Goal: Task Accomplishment & Management: Complete application form

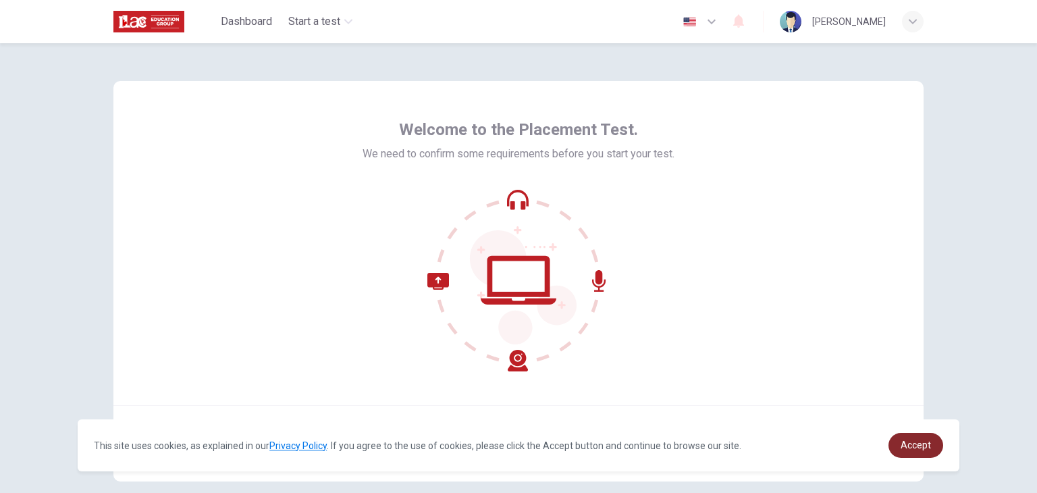
click at [939, 452] on link "Accept" at bounding box center [916, 445] width 55 height 25
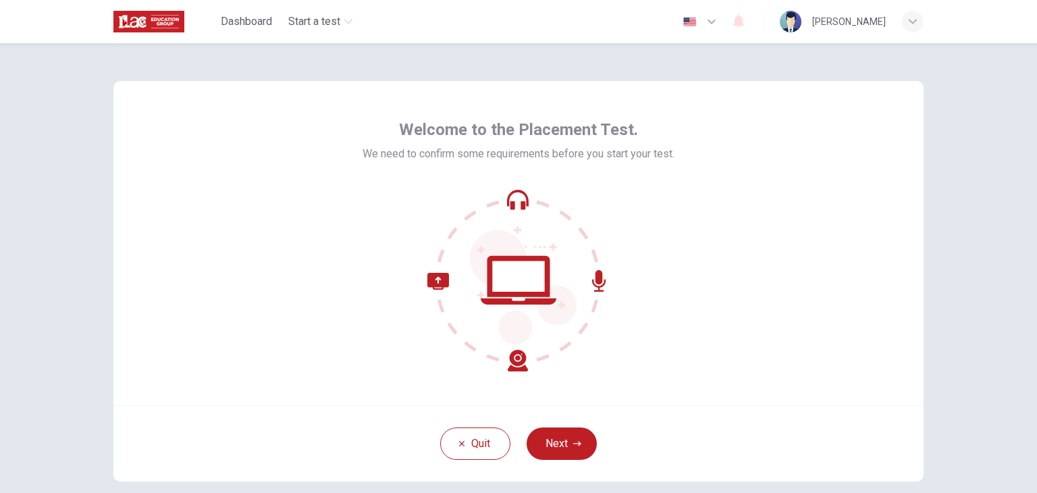
click at [773, 174] on div "Welcome to the Placement Test. We need to confirm some requirements before you …" at bounding box center [518, 243] width 810 height 324
click at [568, 446] on button "Next" at bounding box center [562, 444] width 70 height 32
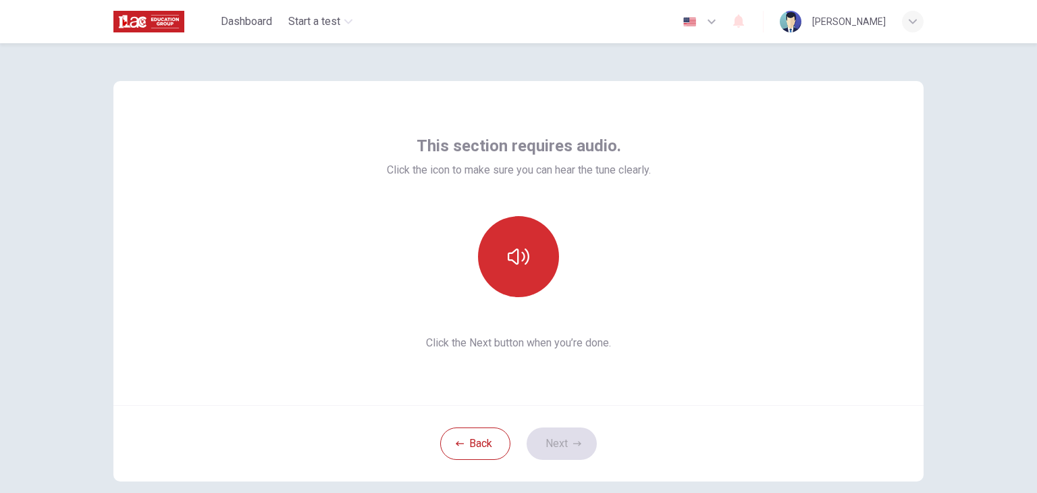
click at [524, 271] on button "button" at bounding box center [518, 256] width 81 height 81
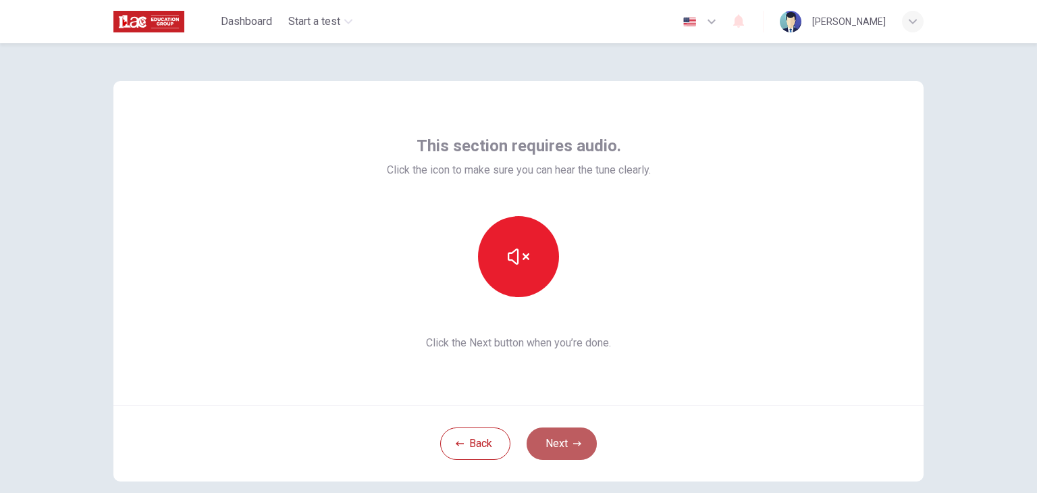
click at [565, 442] on button "Next" at bounding box center [562, 444] width 70 height 32
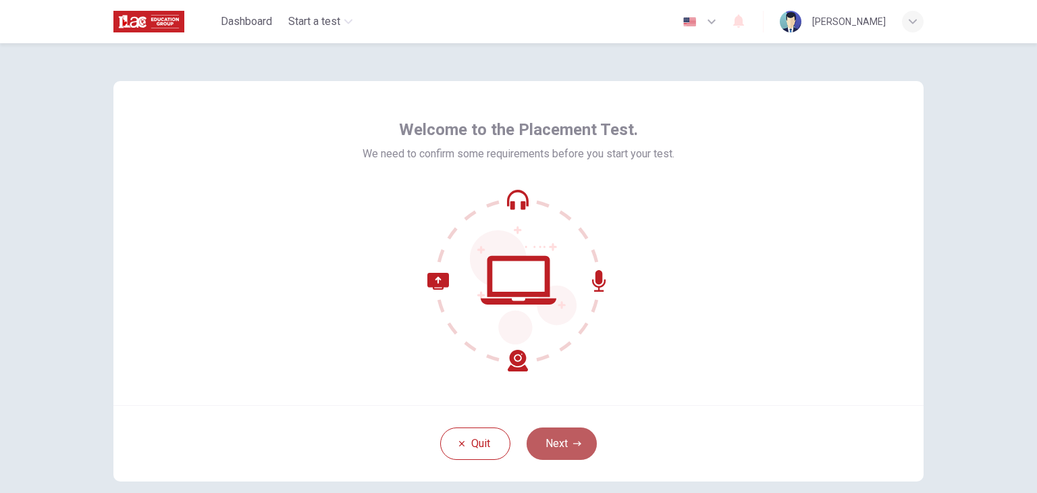
click at [551, 457] on button "Next" at bounding box center [562, 444] width 70 height 32
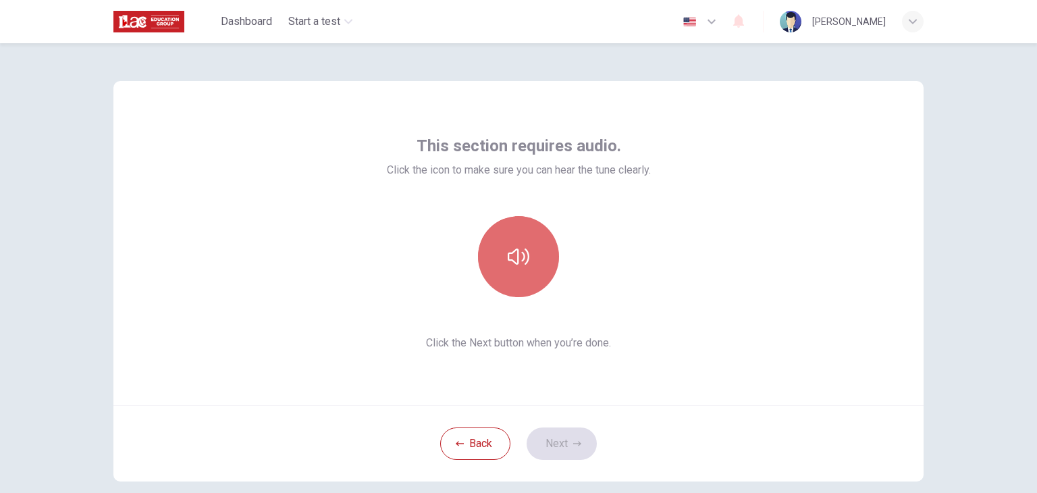
click at [532, 257] on button "button" at bounding box center [518, 256] width 81 height 81
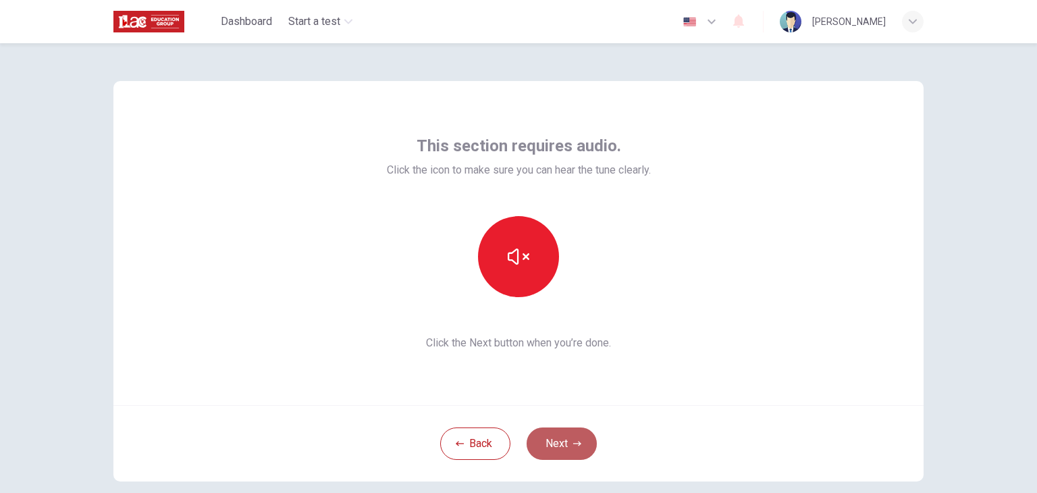
click at [568, 436] on button "Next" at bounding box center [562, 444] width 70 height 32
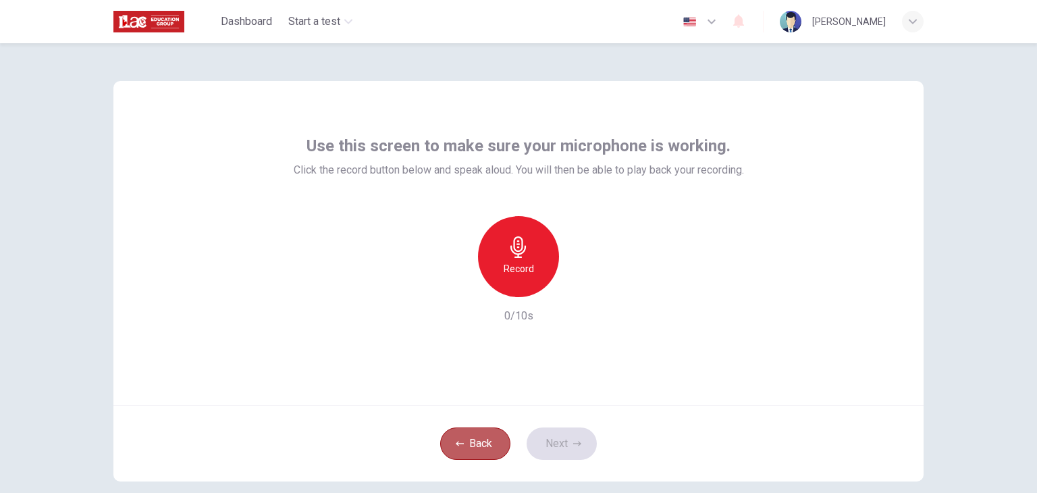
click at [490, 442] on button "Back" at bounding box center [475, 444] width 70 height 32
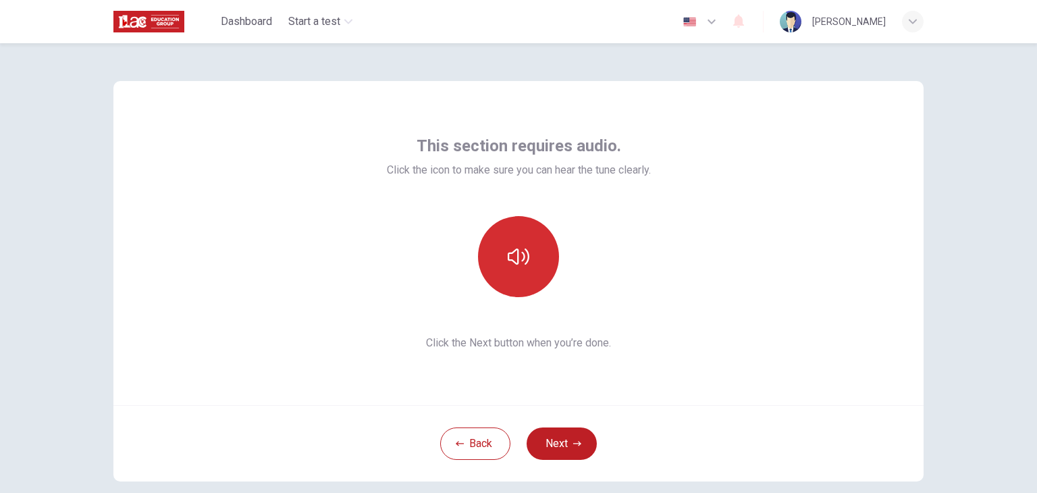
click at [511, 271] on button "button" at bounding box center [518, 256] width 81 height 81
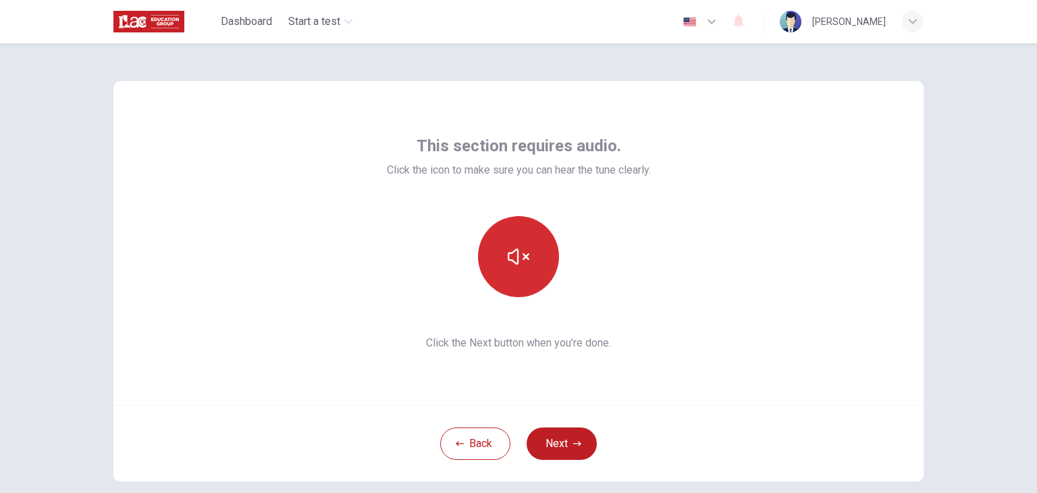
click at [511, 271] on button "button" at bounding box center [518, 256] width 81 height 81
click at [516, 244] on button "button" at bounding box center [518, 256] width 81 height 81
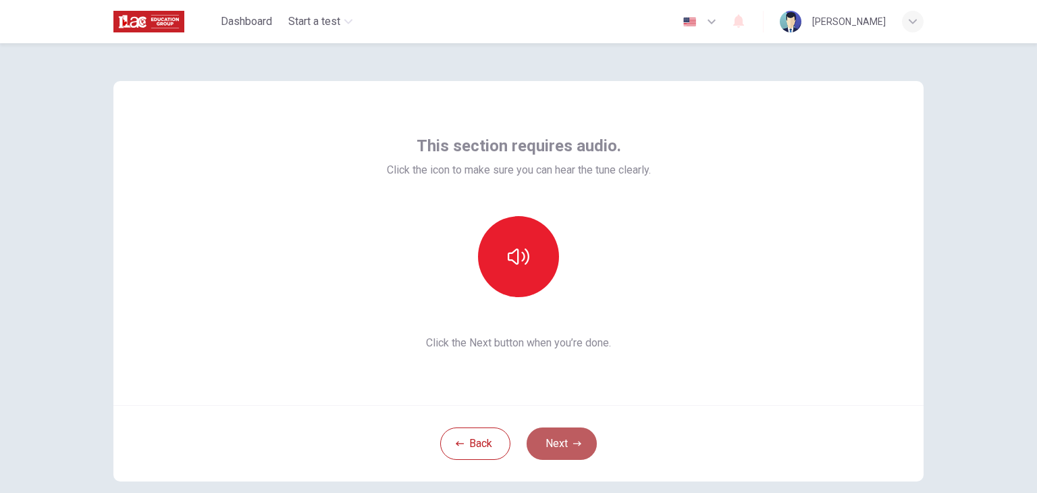
click at [582, 444] on button "Next" at bounding box center [562, 444] width 70 height 32
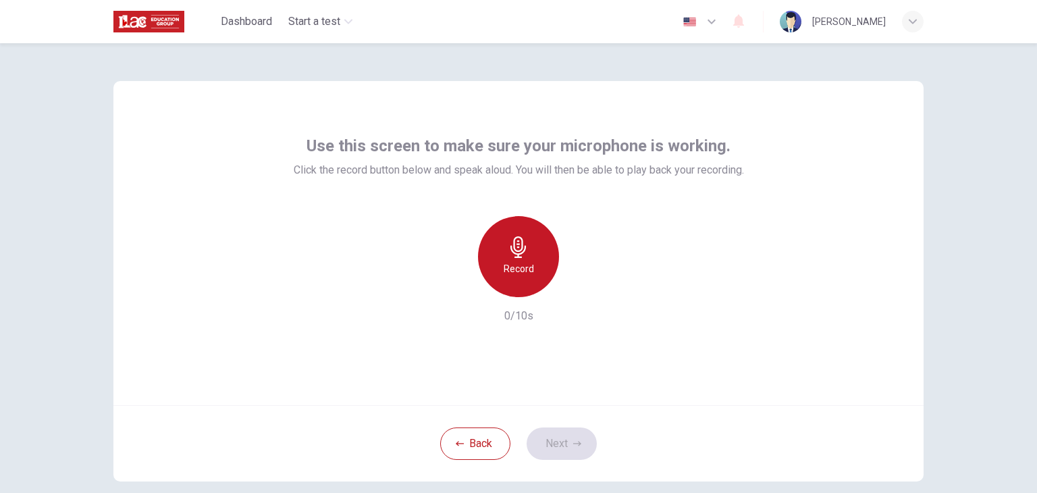
click at [503, 249] on div "Record" at bounding box center [518, 256] width 81 height 81
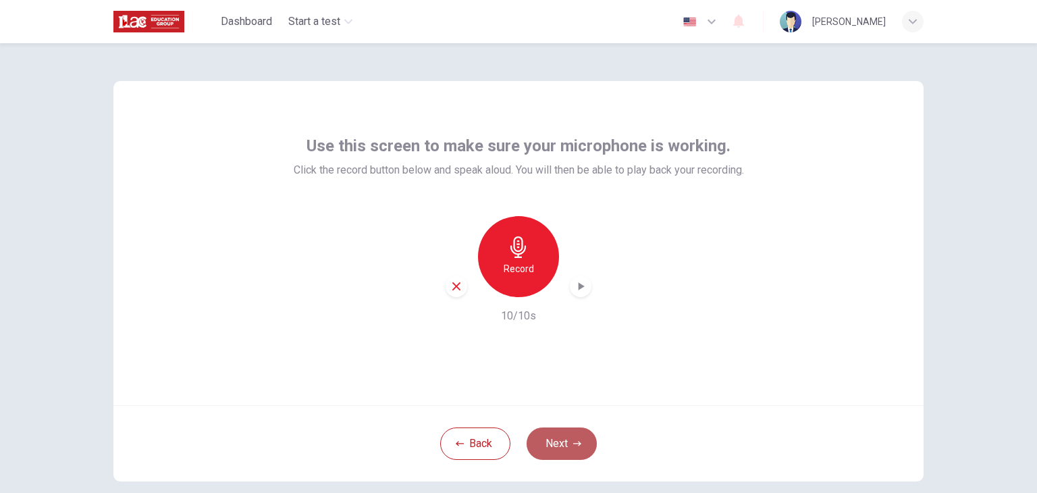
click at [563, 439] on button "Next" at bounding box center [562, 444] width 70 height 32
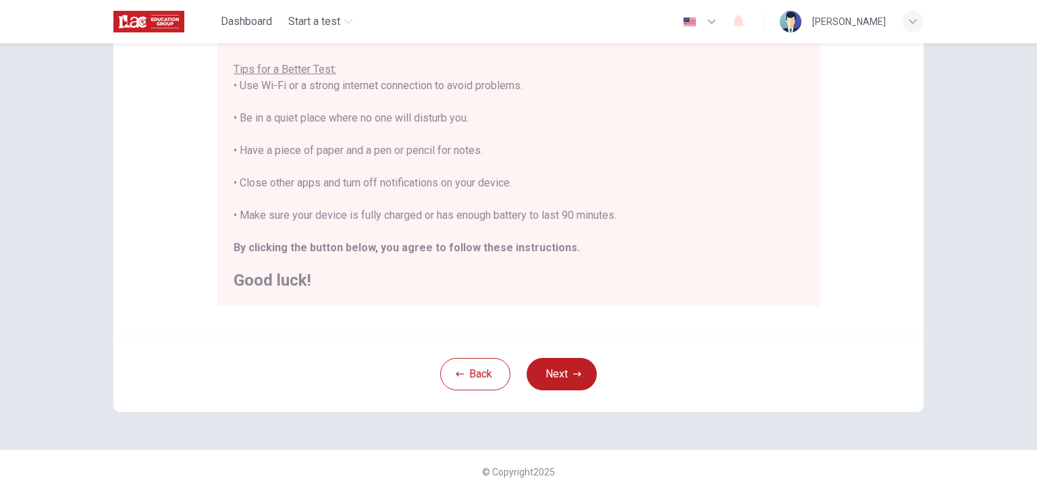
scroll to position [258, 0]
click at [550, 366] on button "Next" at bounding box center [562, 374] width 70 height 32
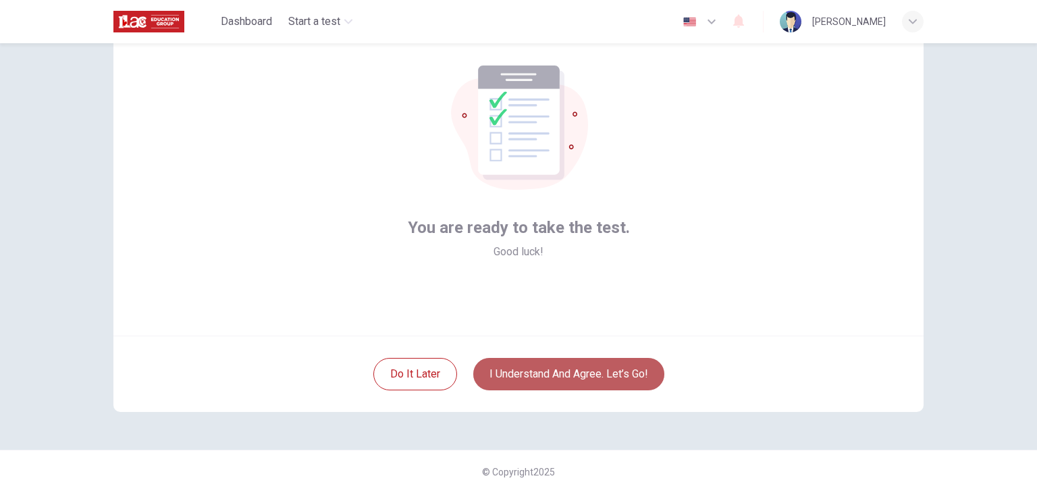
click at [550, 366] on button "I understand and agree. Let’s go!" at bounding box center [568, 374] width 191 height 32
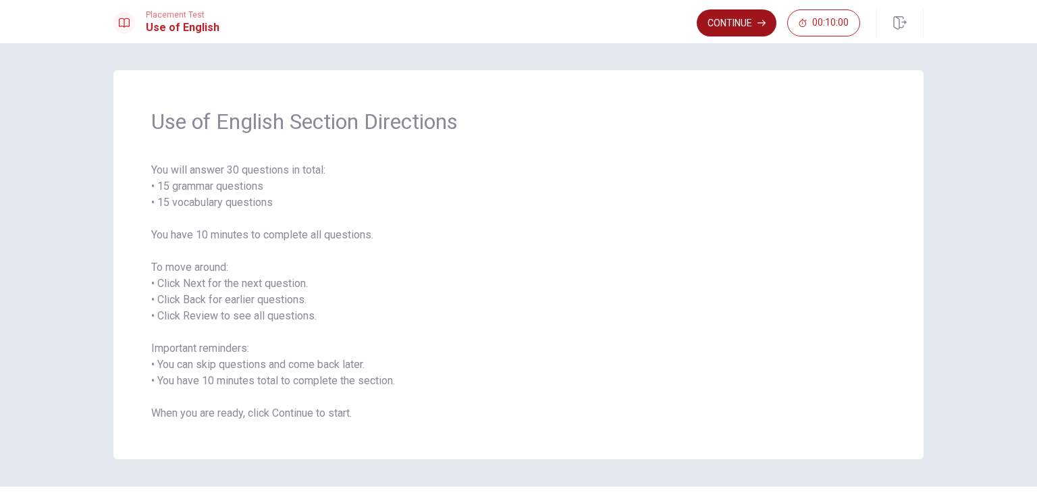
click at [727, 20] on button "Continue" at bounding box center [737, 22] width 80 height 27
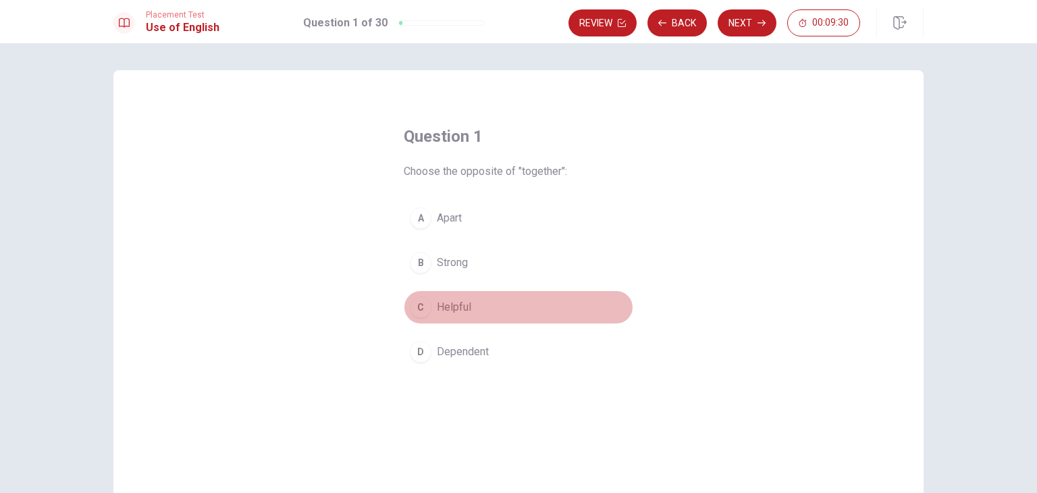
click at [419, 305] on div "C" at bounding box center [421, 307] width 22 height 22
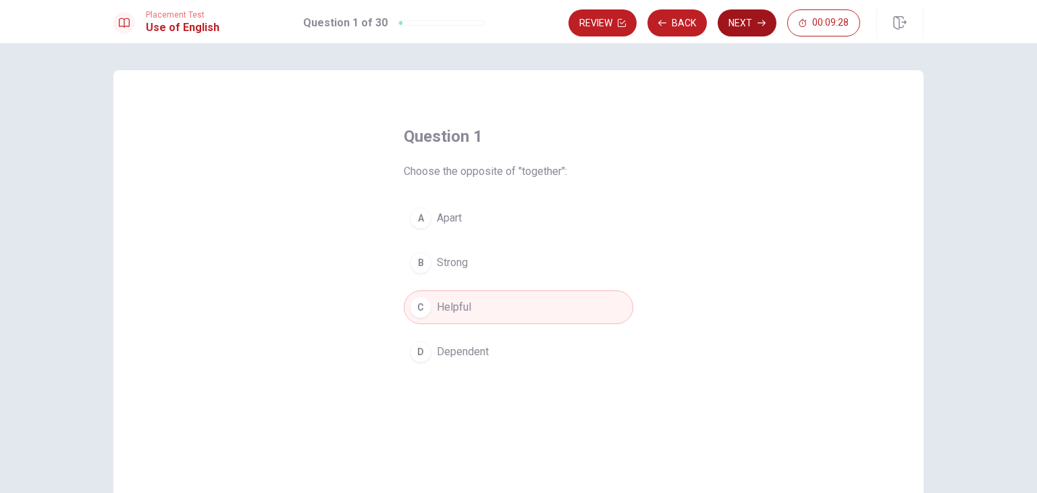
click at [746, 19] on button "Next" at bounding box center [747, 22] width 59 height 27
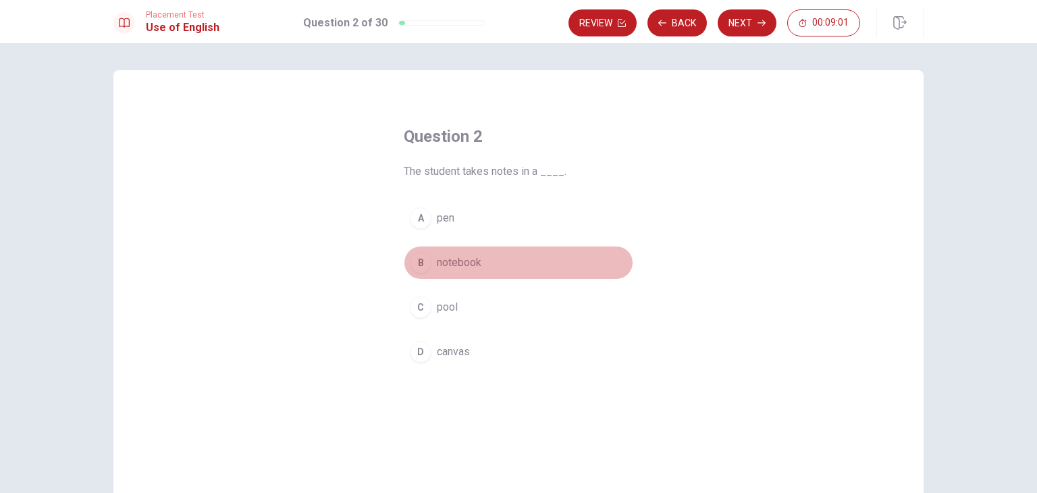
click at [415, 260] on div "B" at bounding box center [421, 263] width 22 height 22
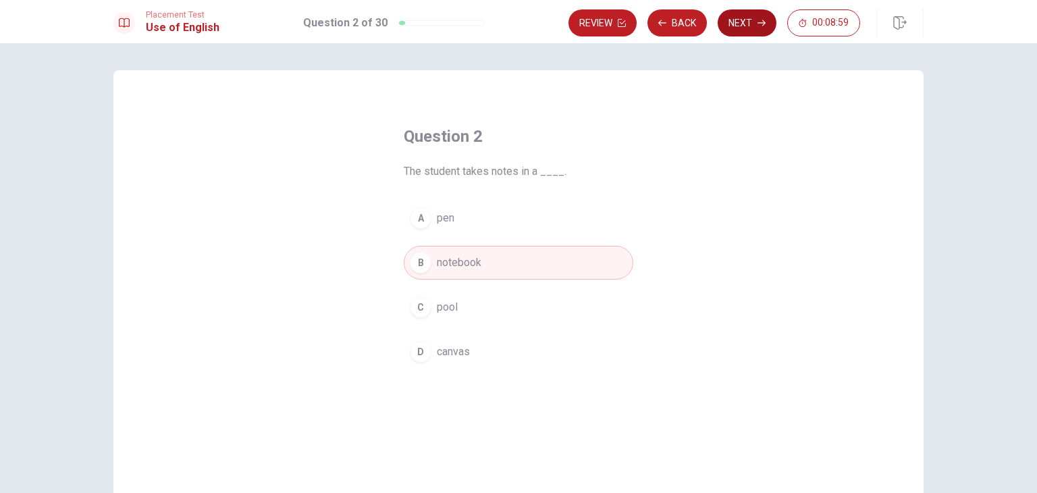
click at [746, 22] on button "Next" at bounding box center [747, 22] width 59 height 27
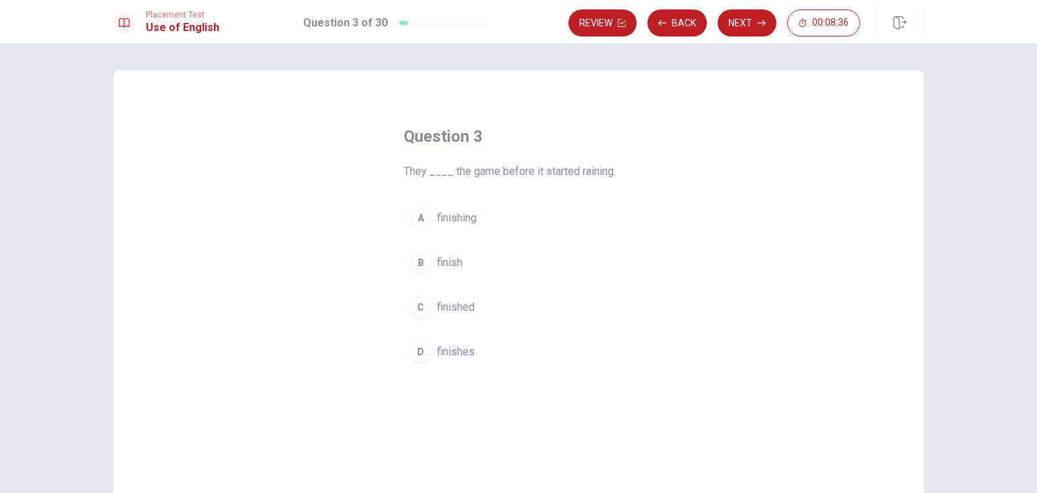
click at [445, 262] on span "finish" at bounding box center [450, 263] width 26 height 16
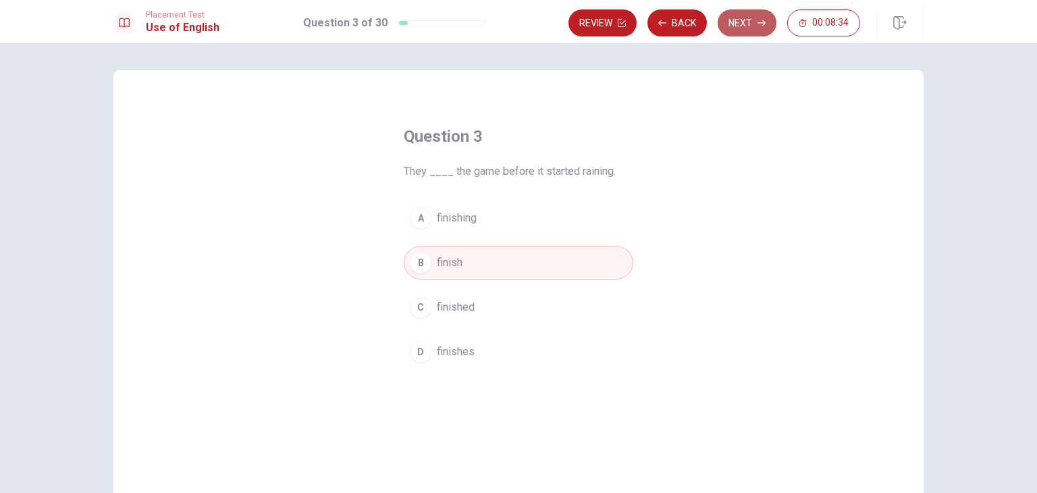
click at [749, 22] on button "Next" at bounding box center [747, 22] width 59 height 27
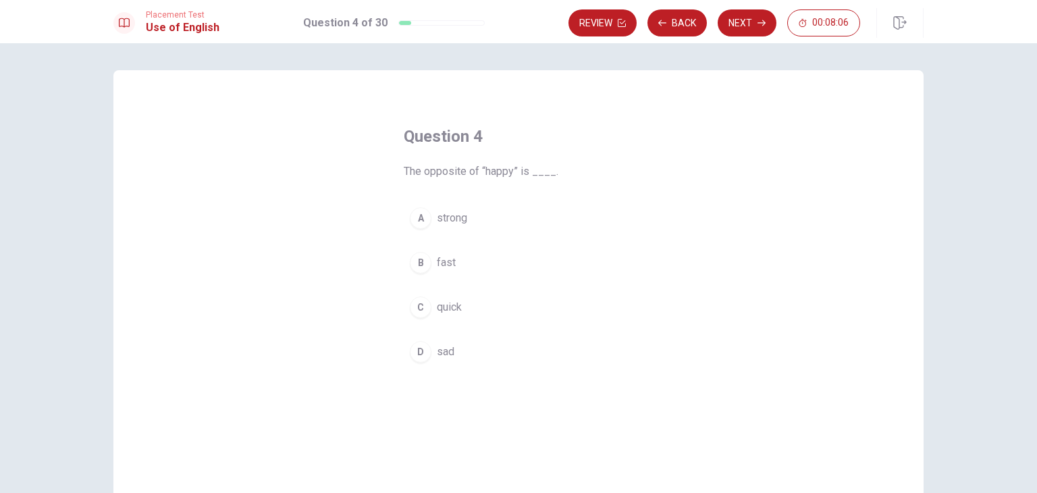
click at [423, 264] on div "B" at bounding box center [421, 263] width 22 height 22
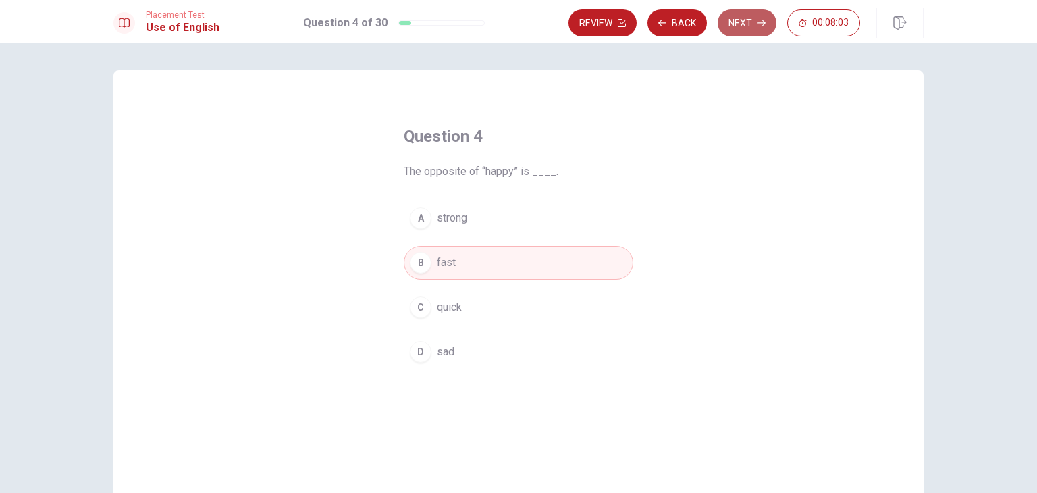
click at [750, 26] on button "Next" at bounding box center [747, 22] width 59 height 27
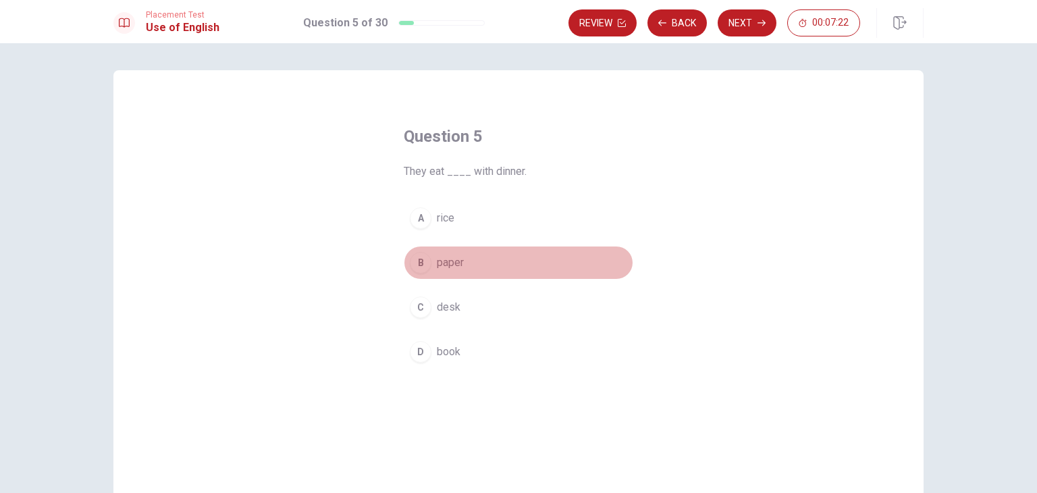
click at [443, 266] on span "paper" at bounding box center [450, 263] width 27 height 16
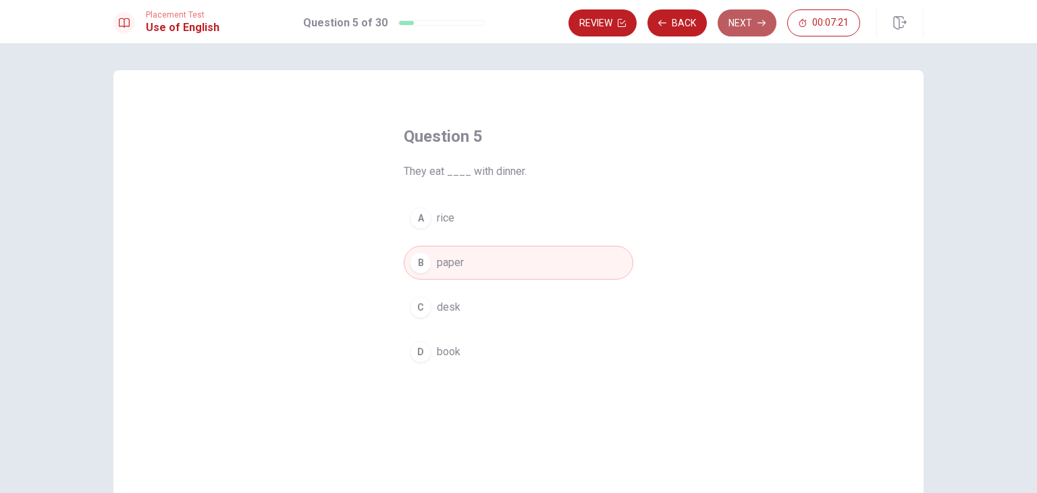
click at [742, 24] on button "Next" at bounding box center [747, 22] width 59 height 27
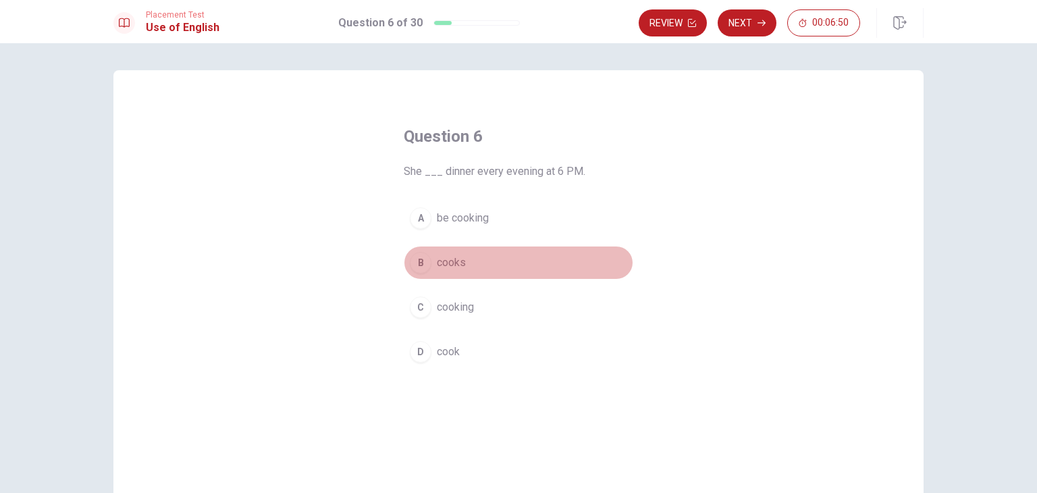
click at [424, 262] on div "B" at bounding box center [421, 263] width 22 height 22
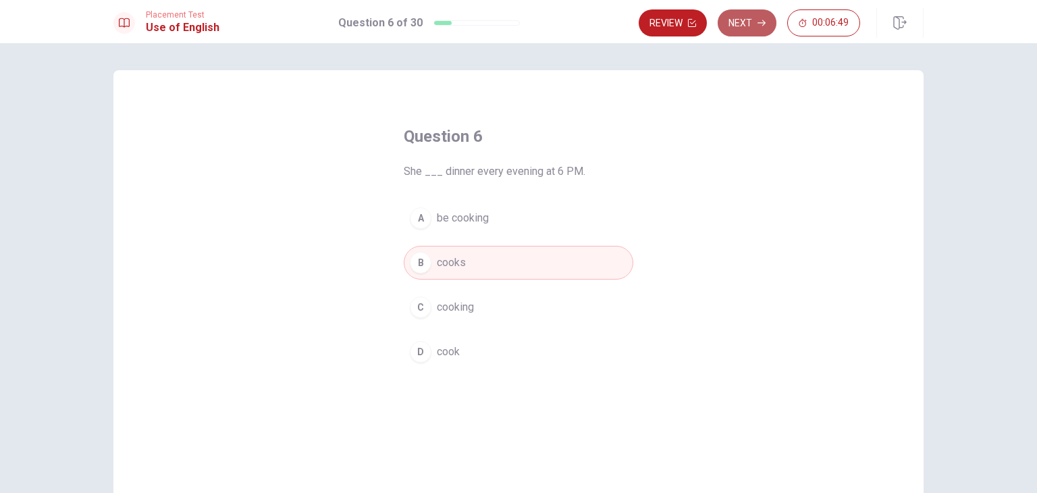
click at [744, 28] on button "Next" at bounding box center [747, 22] width 59 height 27
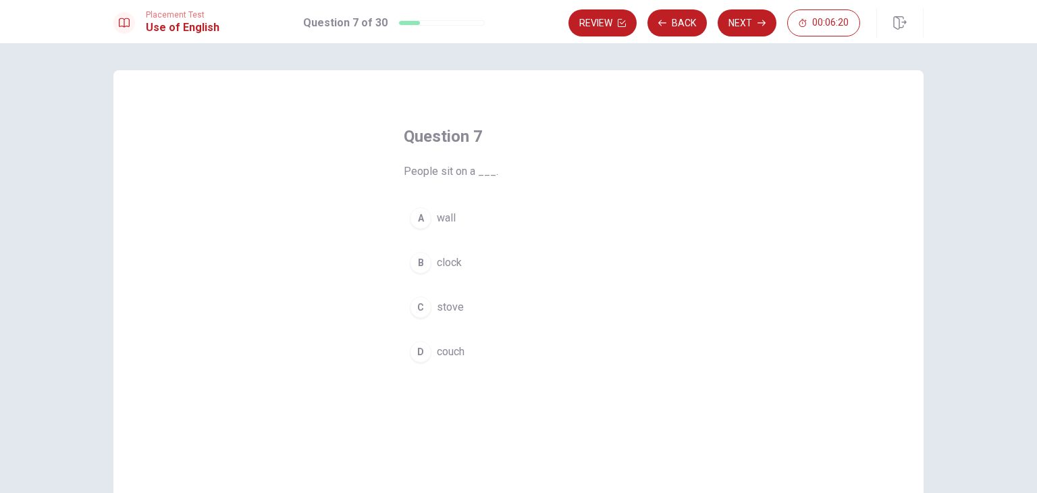
click at [440, 352] on span "couch" at bounding box center [451, 352] width 28 height 16
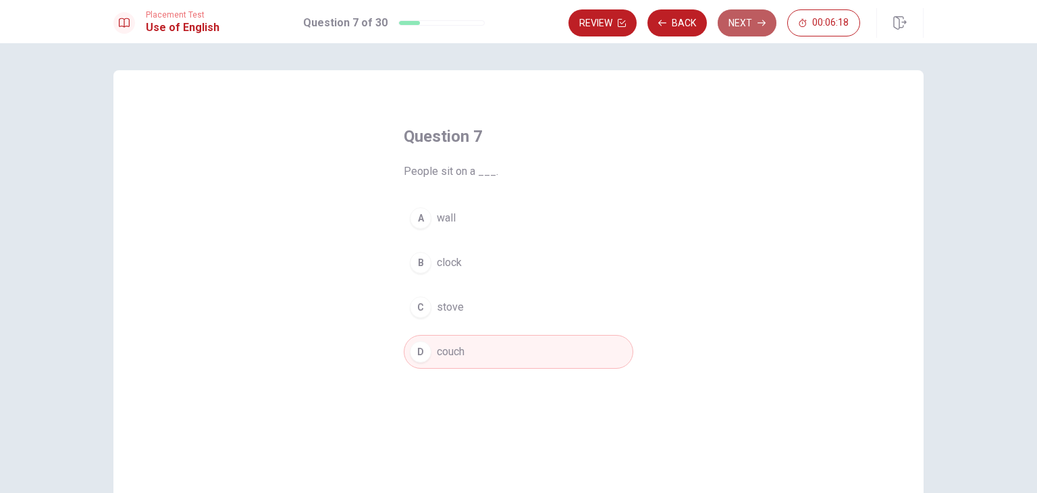
click at [751, 27] on button "Next" at bounding box center [747, 22] width 59 height 27
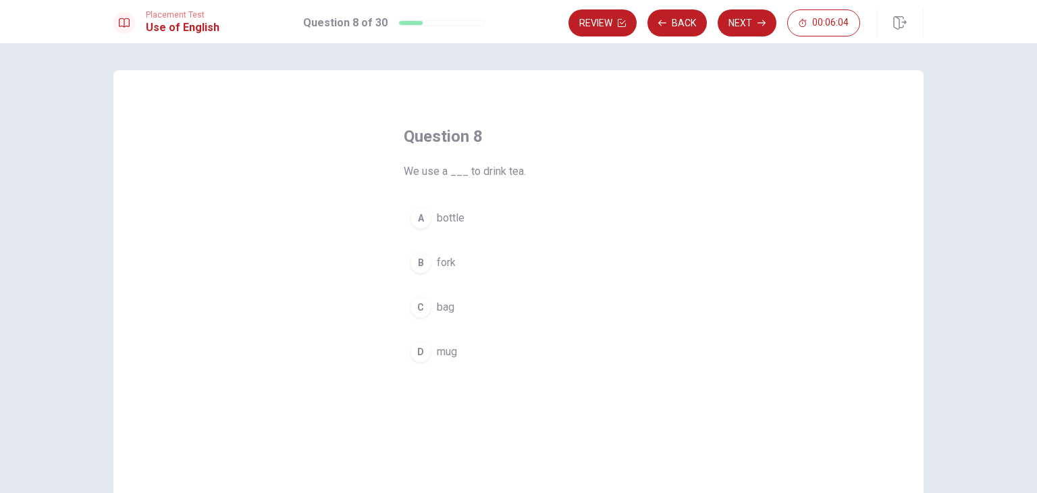
click at [438, 218] on span "bottle" at bounding box center [451, 218] width 28 height 16
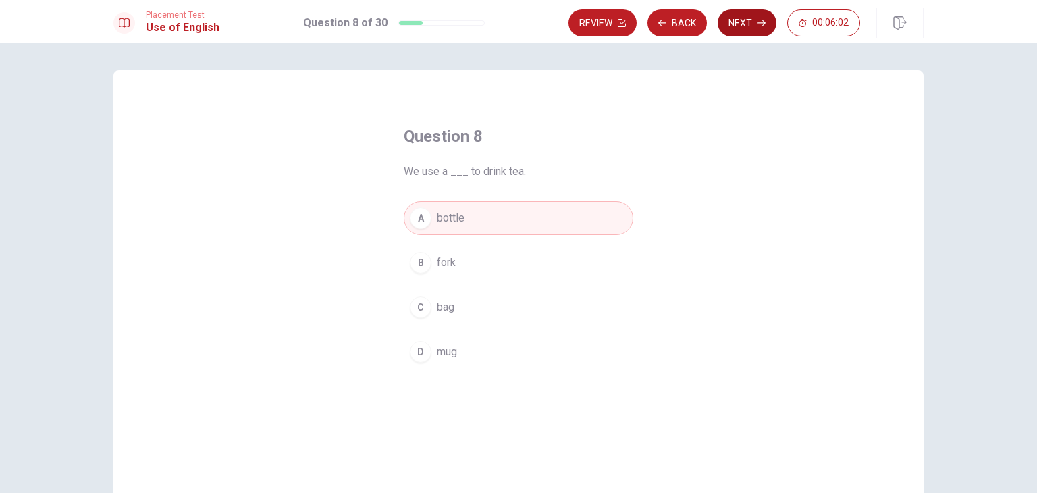
click at [746, 18] on button "Next" at bounding box center [747, 22] width 59 height 27
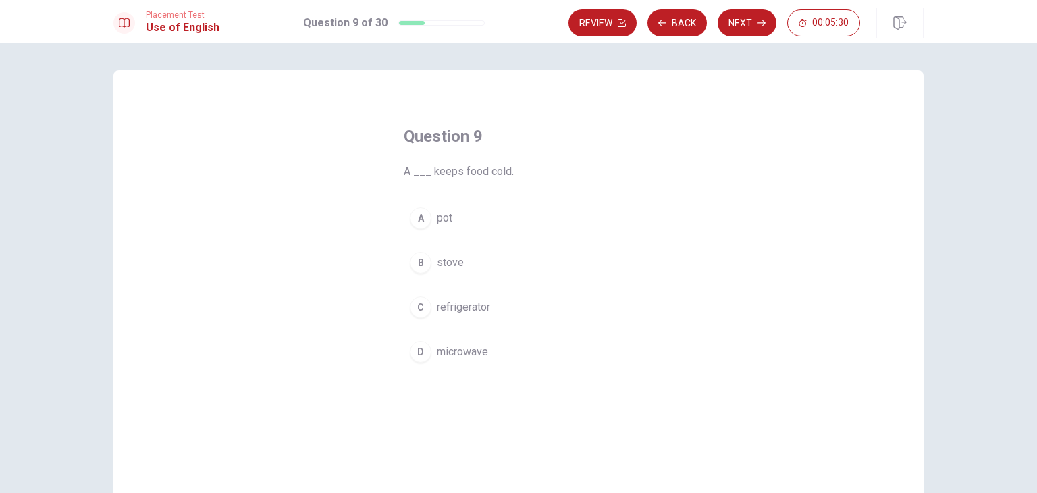
click at [456, 305] on span "refrigerator" at bounding box center [463, 307] width 53 height 16
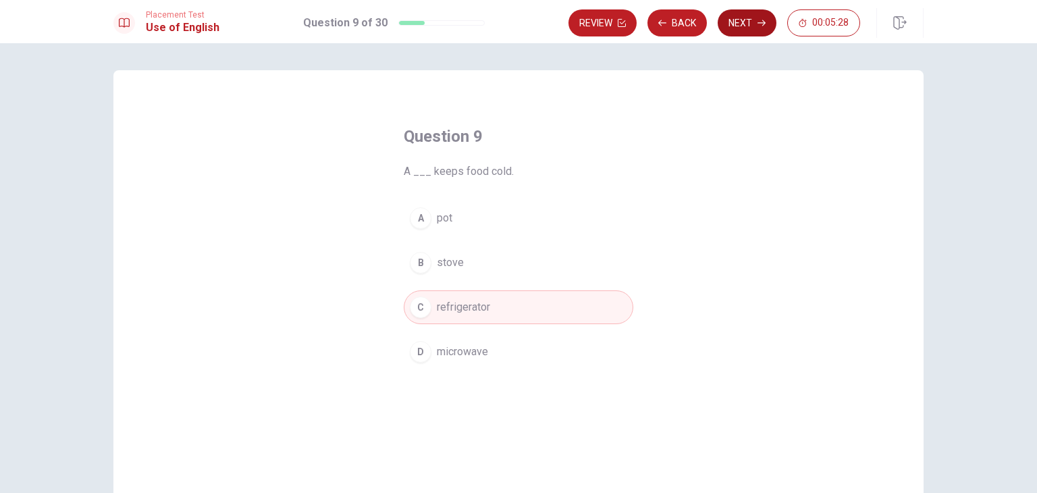
click at [738, 25] on button "Next" at bounding box center [747, 22] width 59 height 27
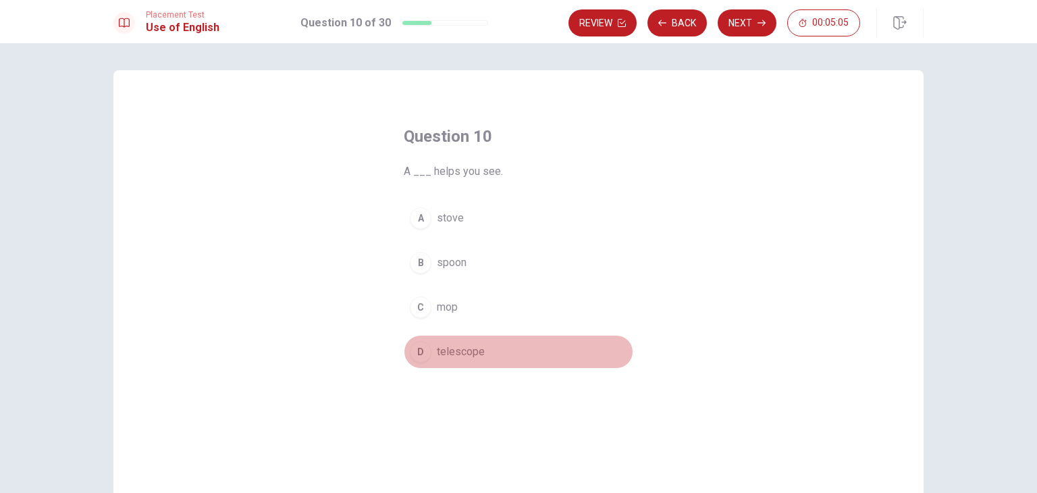
click at [461, 355] on span "telescope" at bounding box center [461, 352] width 48 height 16
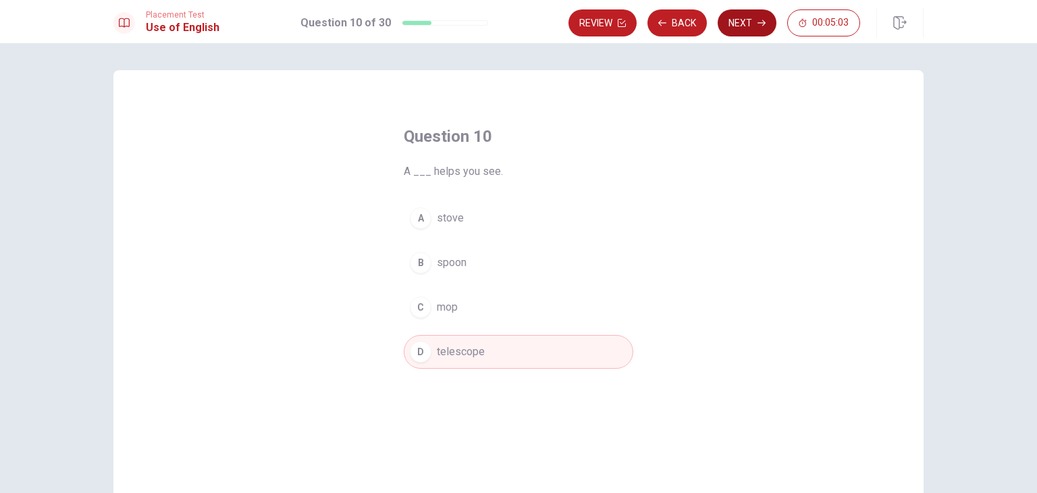
click at [750, 32] on button "Next" at bounding box center [747, 22] width 59 height 27
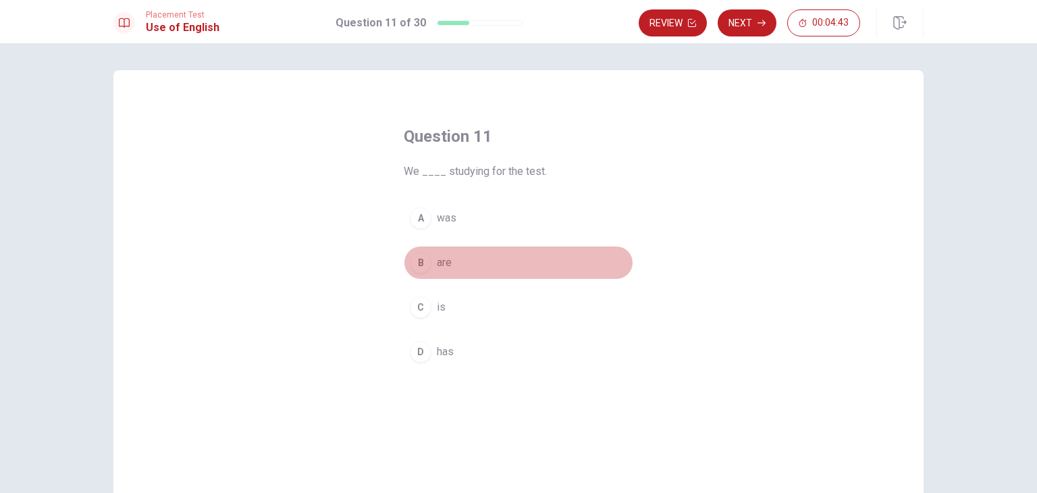
click at [441, 268] on span "are" at bounding box center [444, 263] width 15 height 16
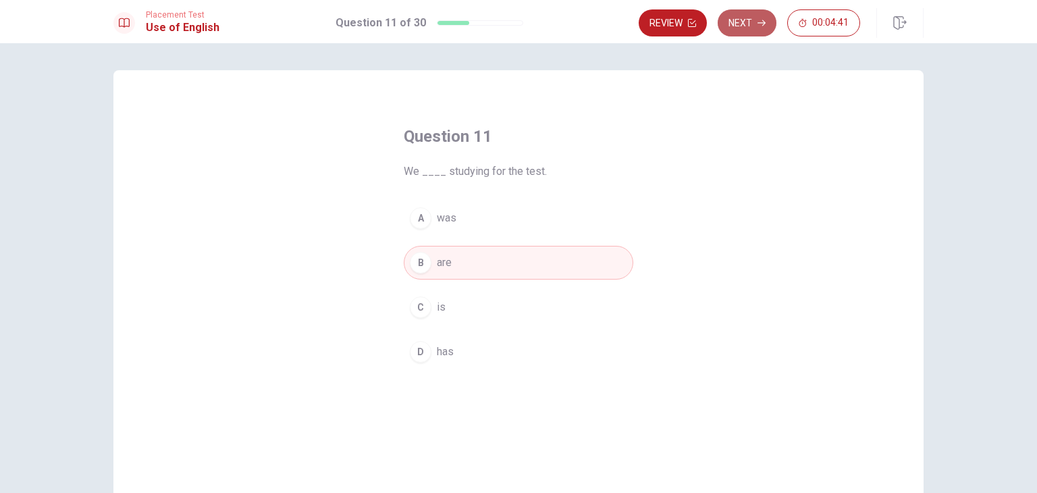
click at [743, 22] on button "Next" at bounding box center [747, 22] width 59 height 27
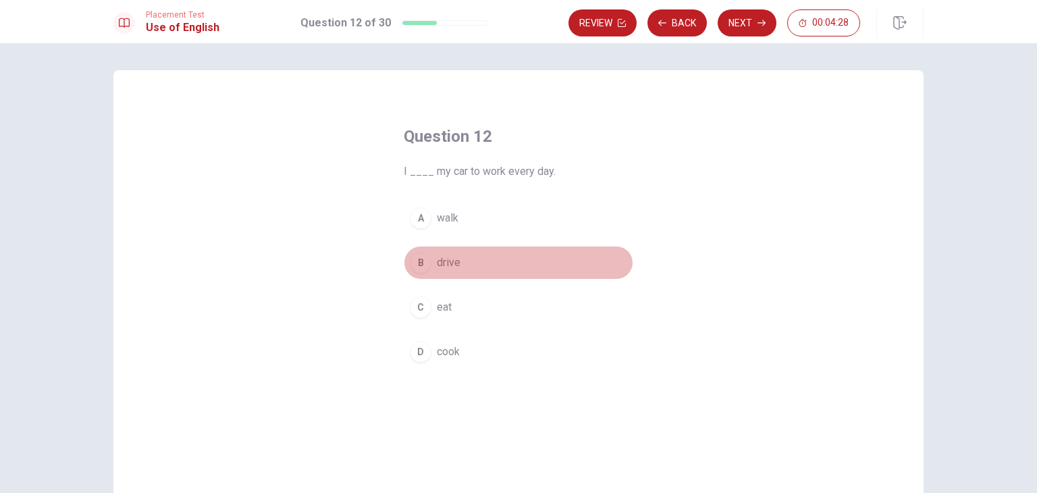
click at [440, 260] on span "drive" at bounding box center [449, 263] width 24 height 16
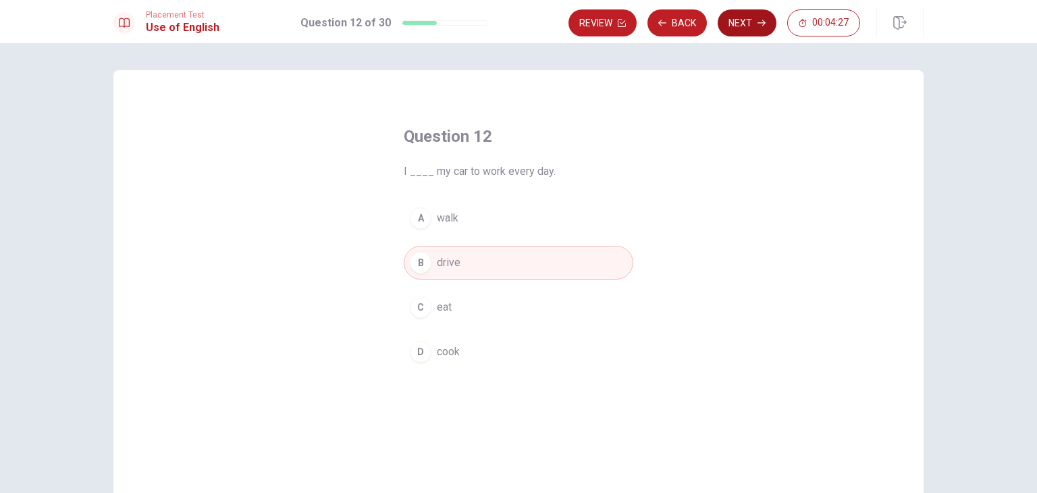
click at [743, 22] on button "Next" at bounding box center [747, 22] width 59 height 27
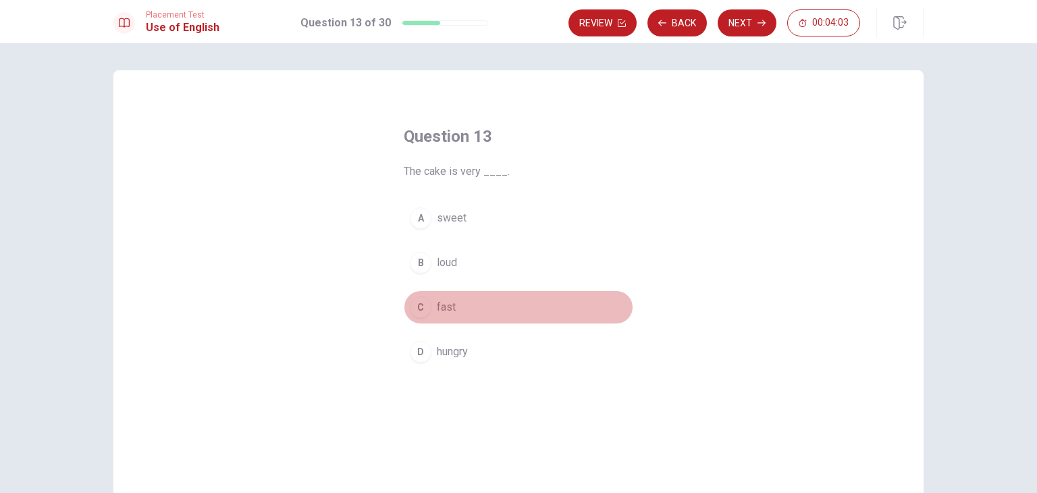
click at [443, 311] on span "fast" at bounding box center [446, 307] width 19 height 16
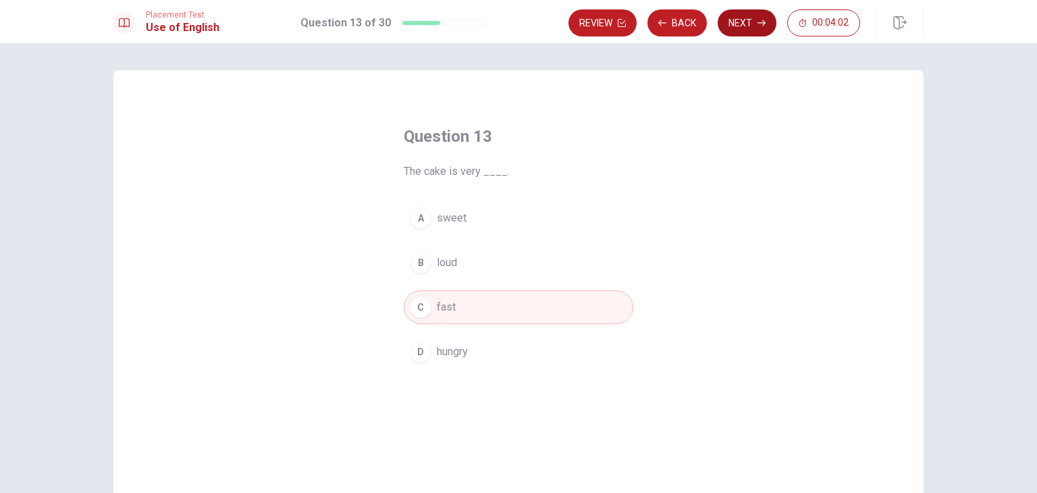
click at [746, 19] on button "Next" at bounding box center [747, 22] width 59 height 27
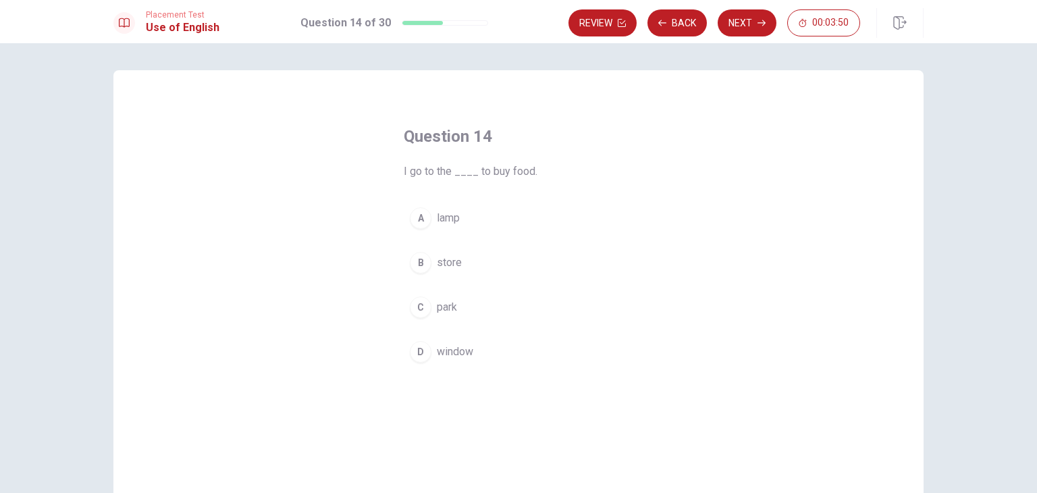
click at [445, 263] on span "store" at bounding box center [449, 263] width 25 height 16
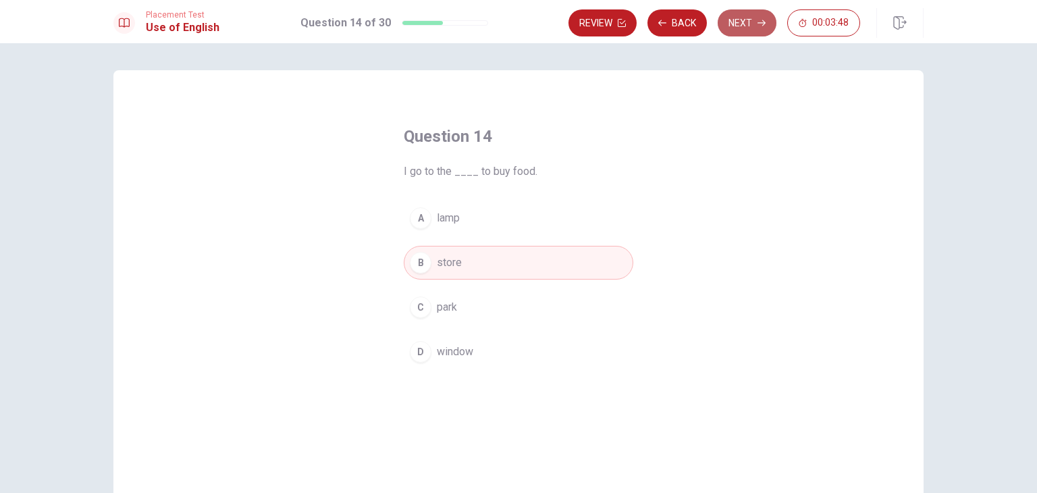
click at [758, 15] on button "Next" at bounding box center [747, 22] width 59 height 27
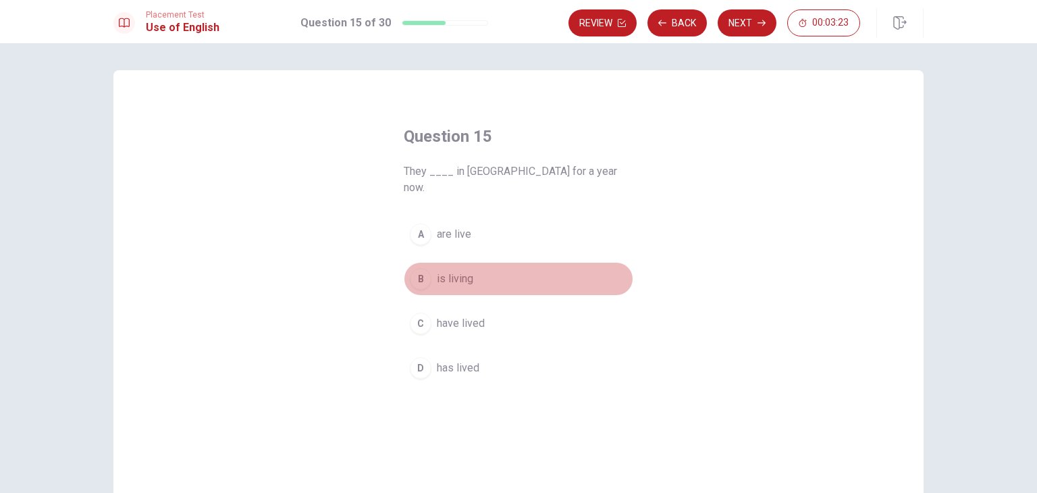
click at [453, 271] on span "is living" at bounding box center [455, 279] width 36 height 16
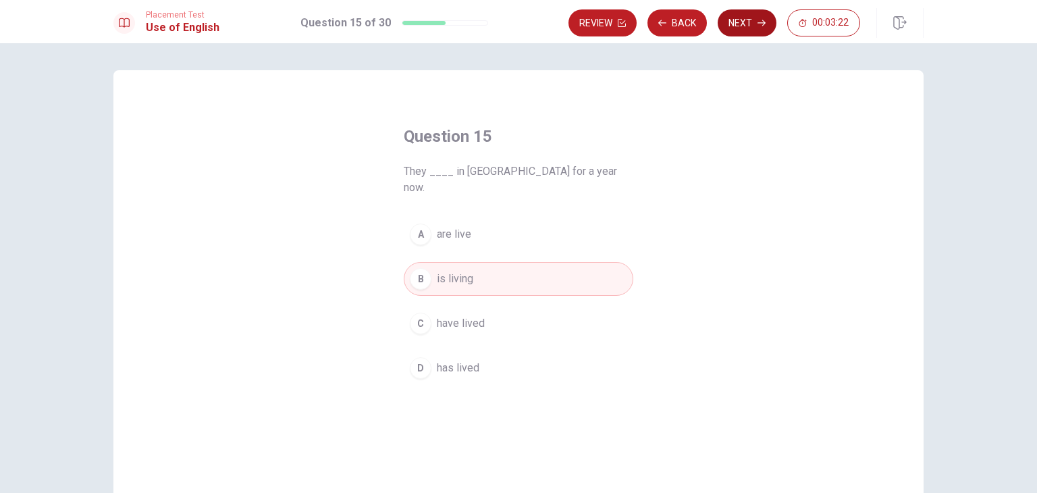
click at [746, 17] on button "Next" at bounding box center [747, 22] width 59 height 27
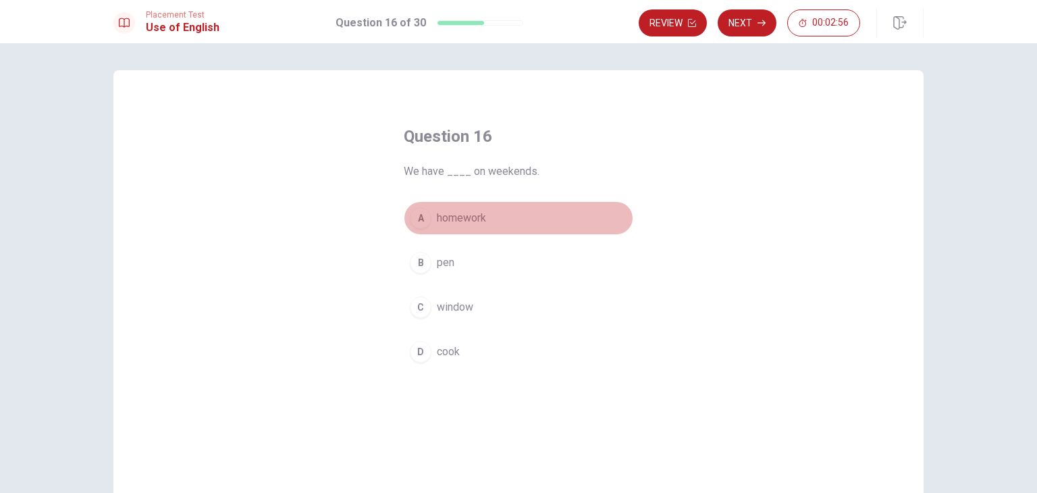
click at [471, 216] on span "homework" at bounding box center [461, 218] width 49 height 16
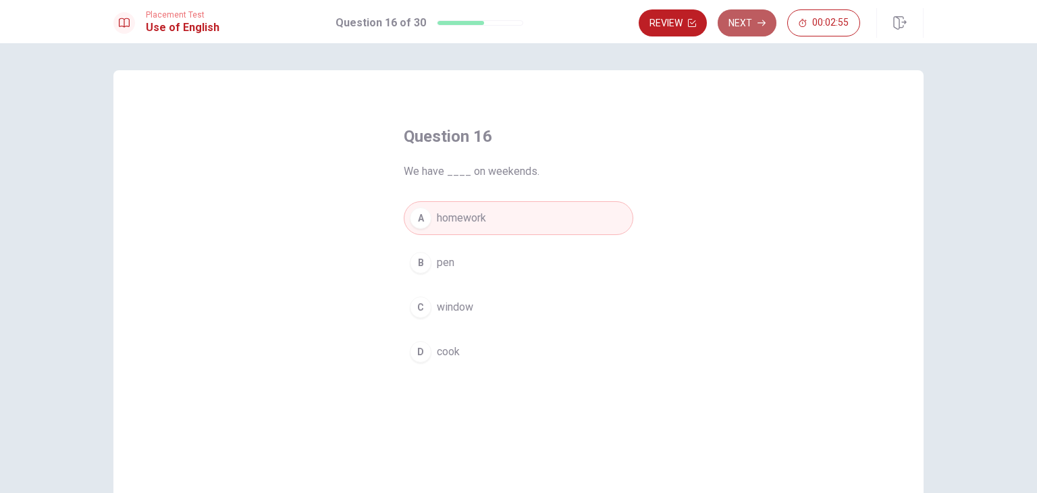
click at [747, 28] on button "Next" at bounding box center [747, 22] width 59 height 27
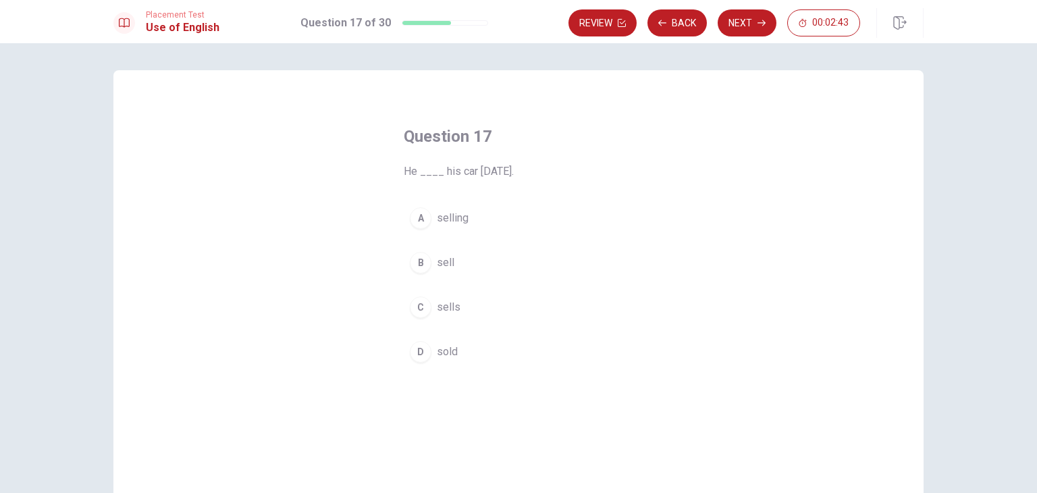
click at [452, 306] on span "sells" at bounding box center [449, 307] width 24 height 16
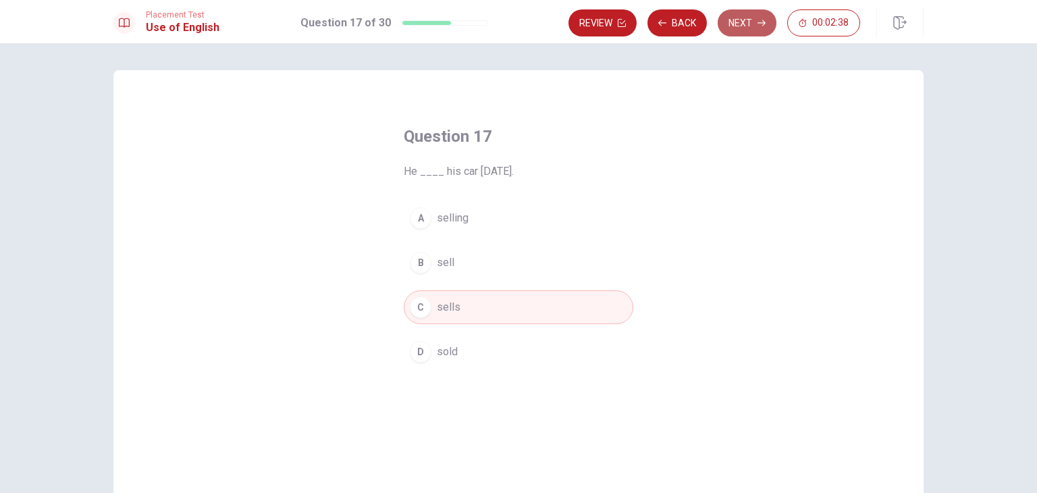
click at [752, 25] on button "Next" at bounding box center [747, 22] width 59 height 27
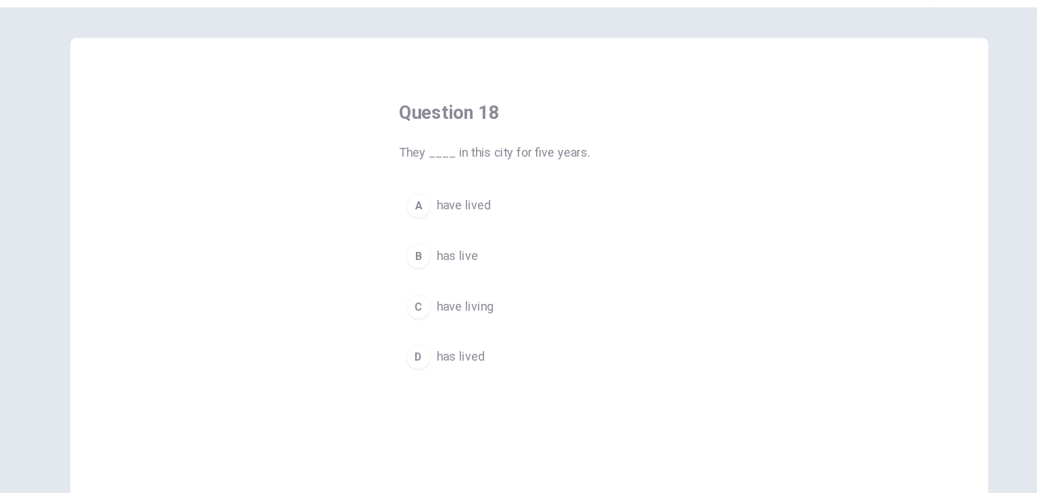
click at [444, 312] on span "have living" at bounding box center [462, 307] width 50 height 16
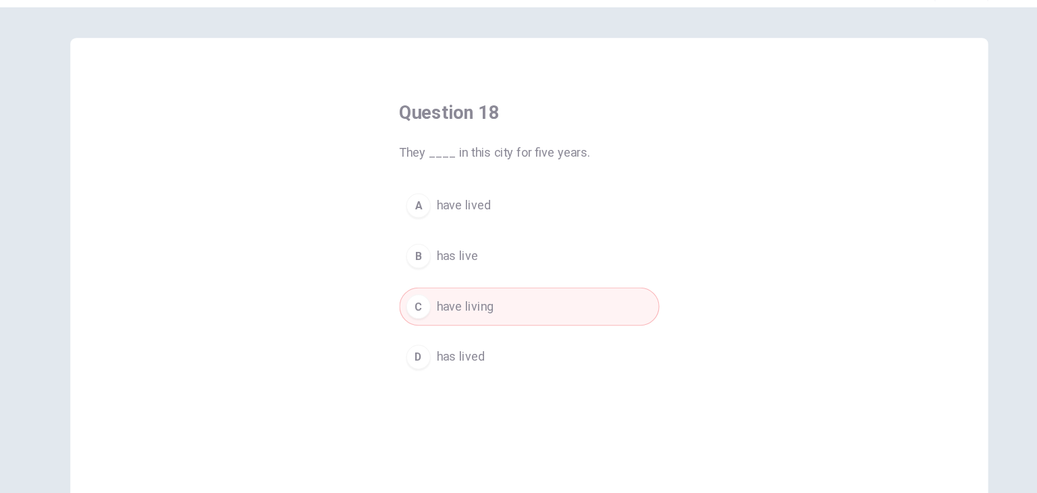
drag, startPoint x: 952, startPoint y: 63, endPoint x: 952, endPoint y: 54, distance: 9.5
click at [952, 54] on div "Question 18 They ____ in this city for five years. A have lived B has live C ha…" at bounding box center [518, 268] width 1037 height 450
click at [966, 186] on div "Question 18 They ____ in this city for five years. A have lived B has live C ha…" at bounding box center [518, 268] width 1037 height 450
click at [966, 41] on div "Placement Test Use of English Question 18 of 30 Review Back Next 00:02:08" at bounding box center [518, 21] width 1037 height 43
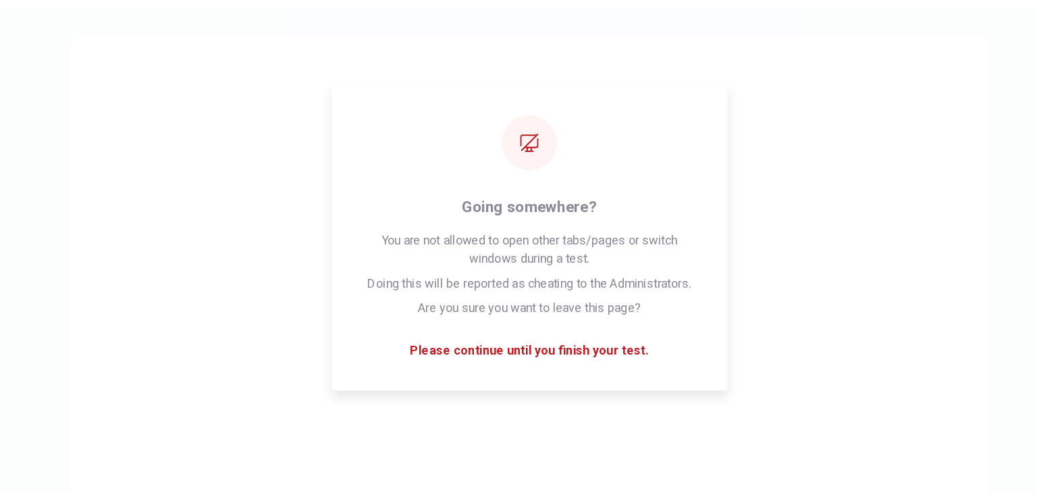
drag, startPoint x: 764, startPoint y: 36, endPoint x: 750, endPoint y: 195, distance: 158.7
click at [750, 195] on div "Question 18 They ____ in this city for five years. A have lived B has live C ha…" at bounding box center [518, 304] width 810 height 469
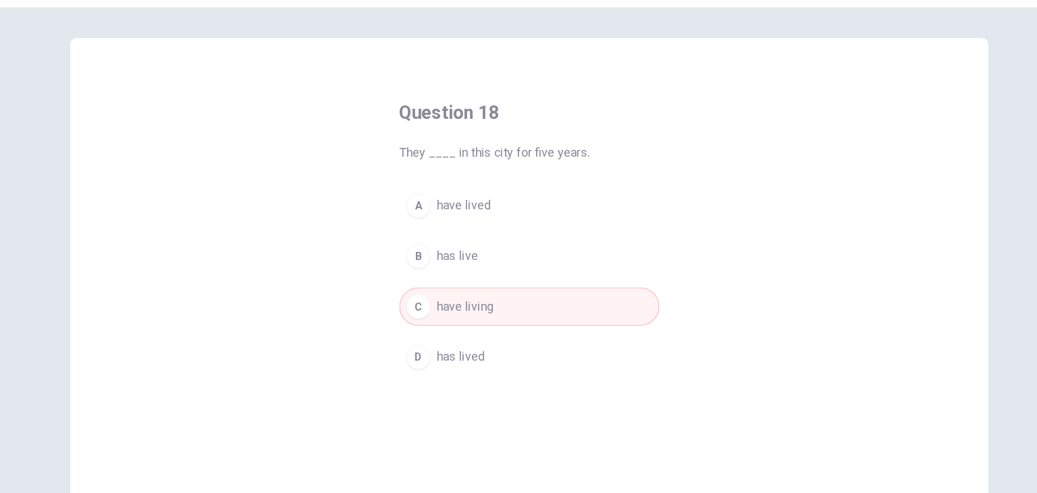
drag, startPoint x: 874, startPoint y: 150, endPoint x: 869, endPoint y: 142, distance: 9.4
click at [869, 142] on div "Question 18 They ____ in this city for five years. A have lived B has live C ha…" at bounding box center [518, 304] width 810 height 469
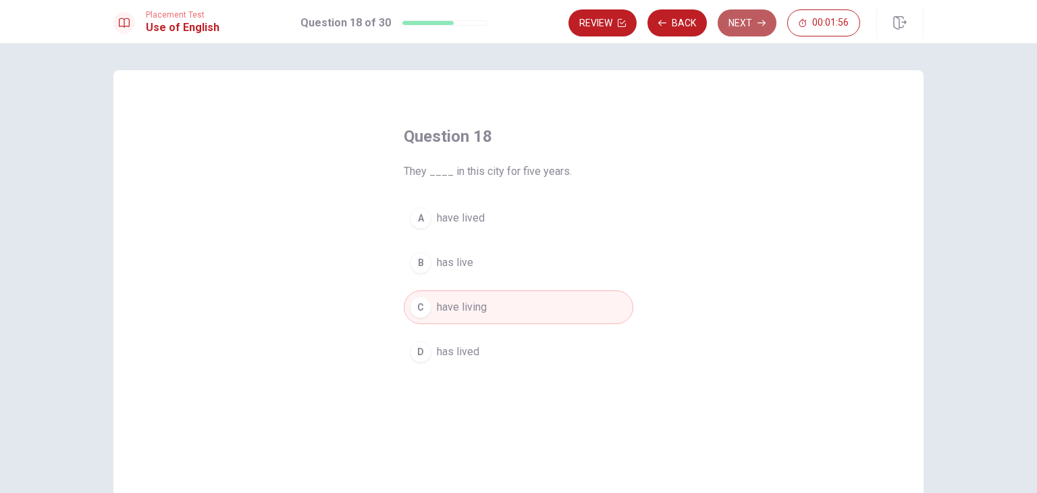
click at [744, 18] on button "Next" at bounding box center [747, 22] width 59 height 27
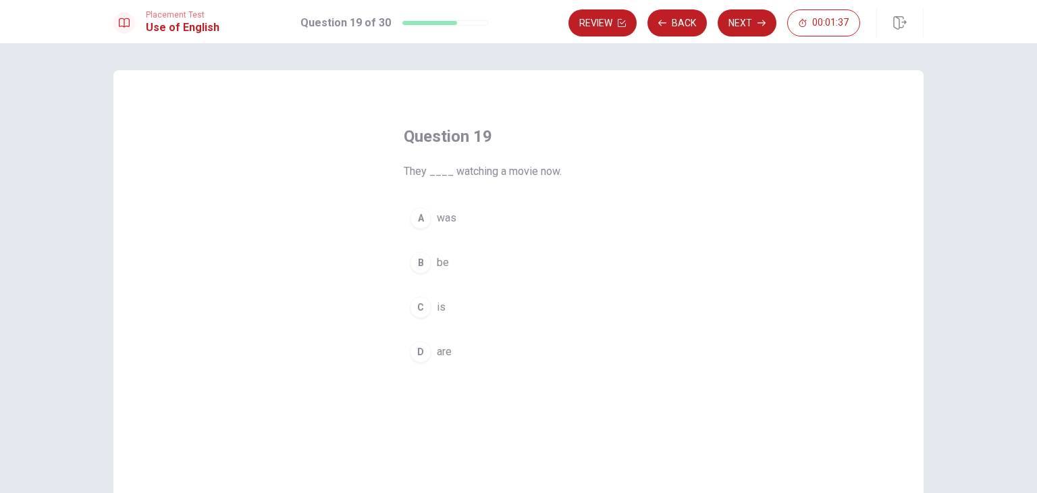
click at [440, 216] on span "was" at bounding box center [447, 218] width 20 height 16
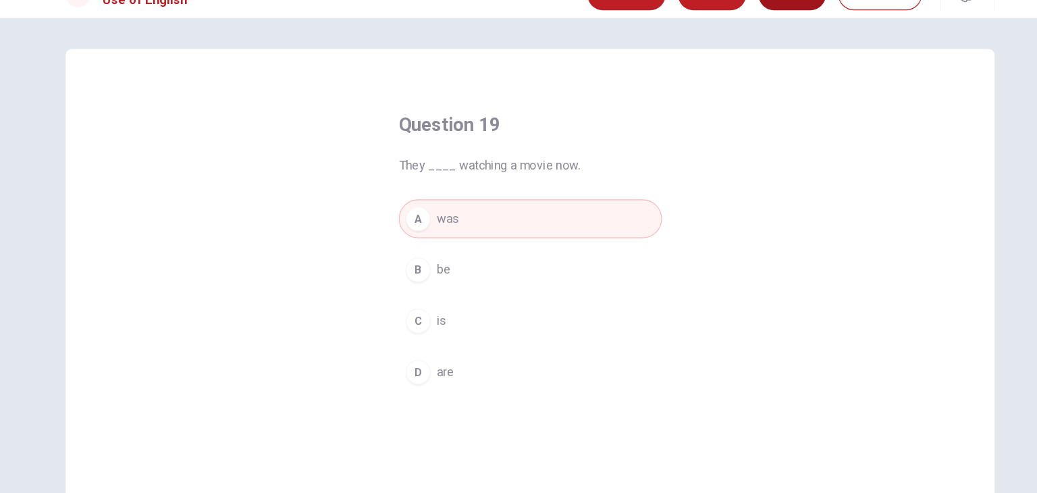
click at [746, 29] on button "Next" at bounding box center [747, 22] width 59 height 27
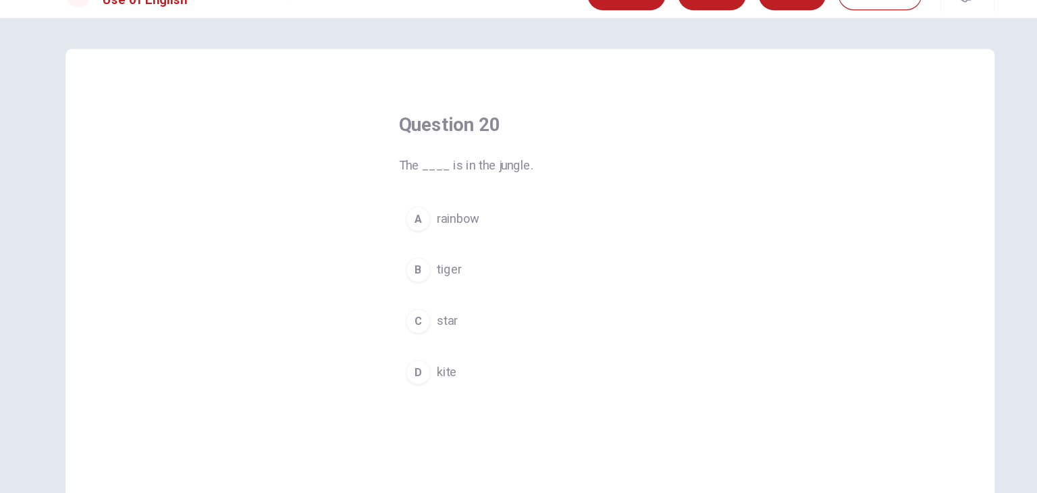
click at [442, 308] on span "star" at bounding box center [446, 307] width 18 height 16
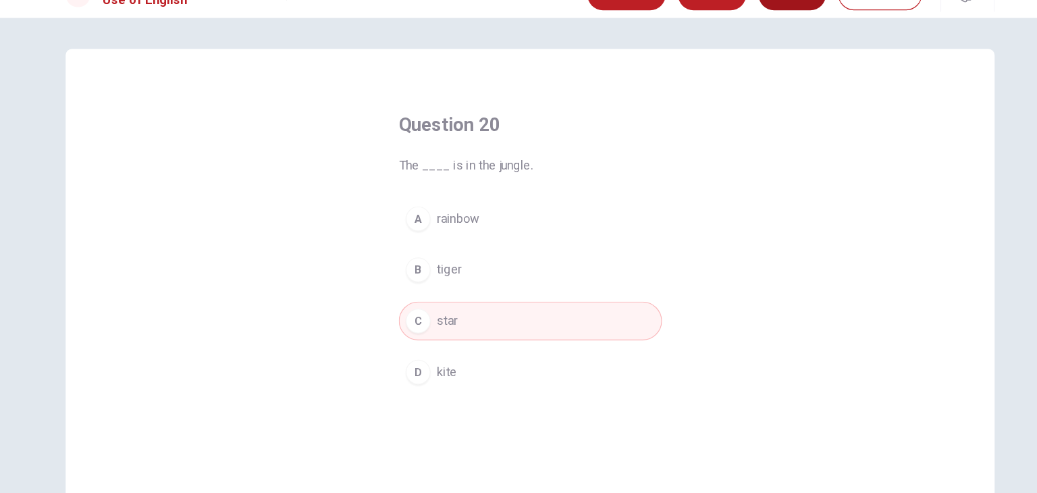
click at [747, 32] on button "Next" at bounding box center [747, 22] width 59 height 27
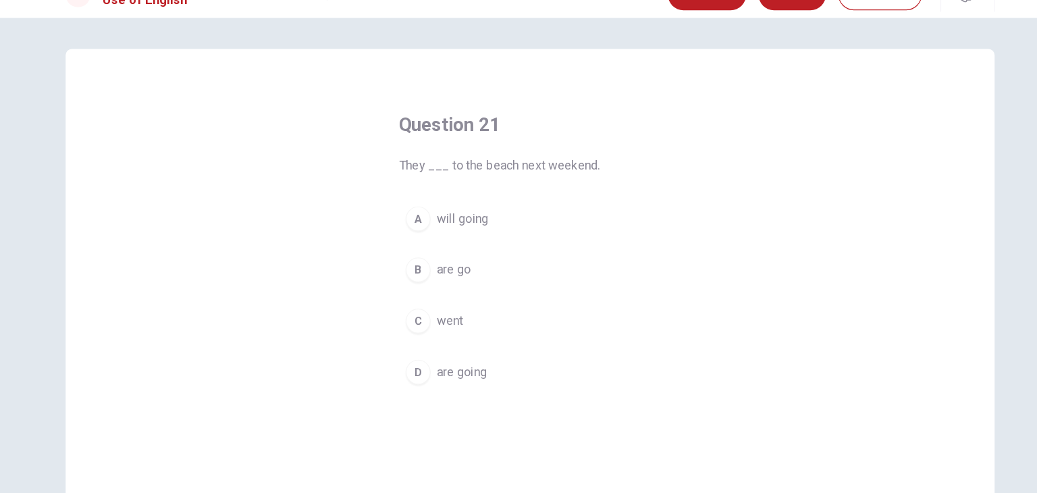
drag, startPoint x: 960, startPoint y: 80, endPoint x: 960, endPoint y: 55, distance: 25.0
click at [960, 55] on div "Question 21 They ___ to the beach next weekend. A will going B are go C went D …" at bounding box center [518, 268] width 1037 height 450
drag, startPoint x: 960, startPoint y: 41, endPoint x: 889, endPoint y: 59, distance: 73.7
click at [889, 59] on div "Placement Test Use of English Question 21 of 30 Review Next 00:01:08 Question 2…" at bounding box center [518, 246] width 1037 height 493
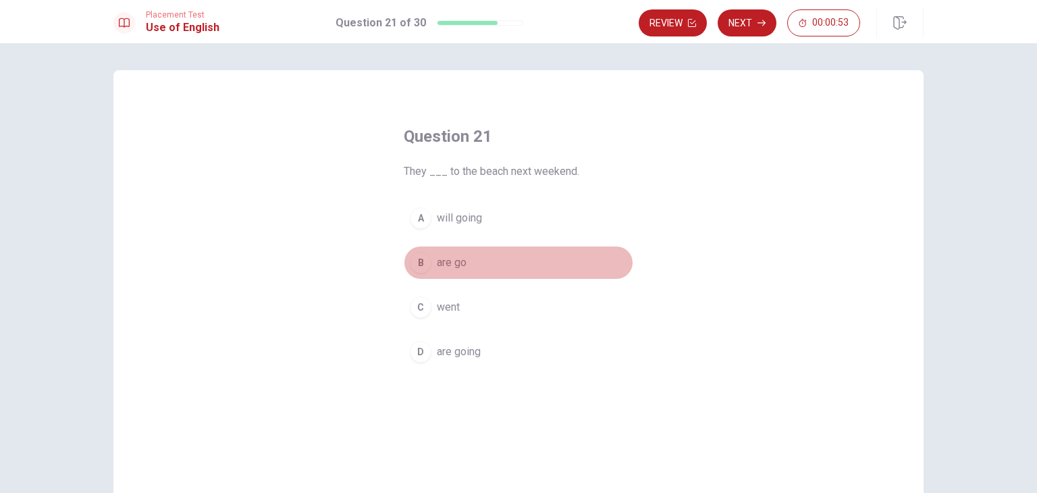
click at [451, 259] on span "are go" at bounding box center [452, 263] width 30 height 16
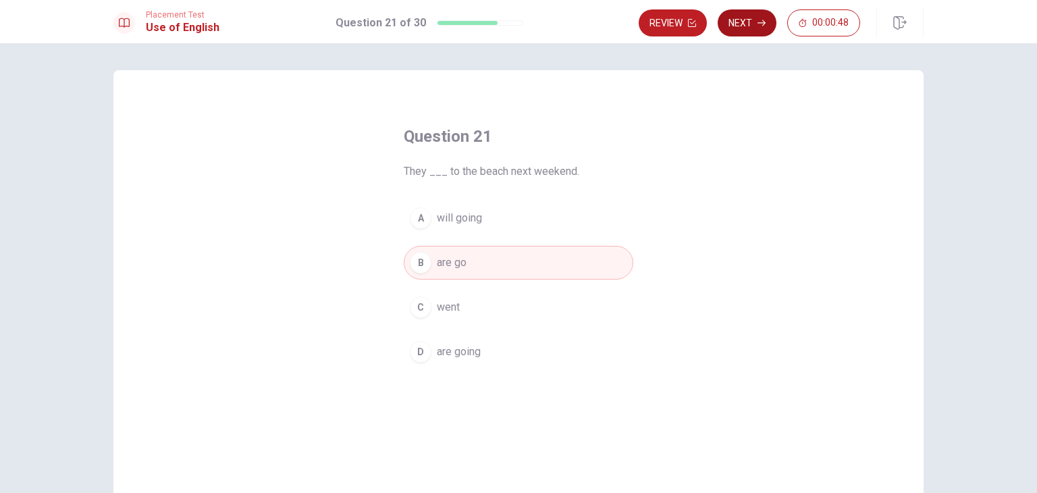
click at [752, 22] on button "Next" at bounding box center [747, 22] width 59 height 27
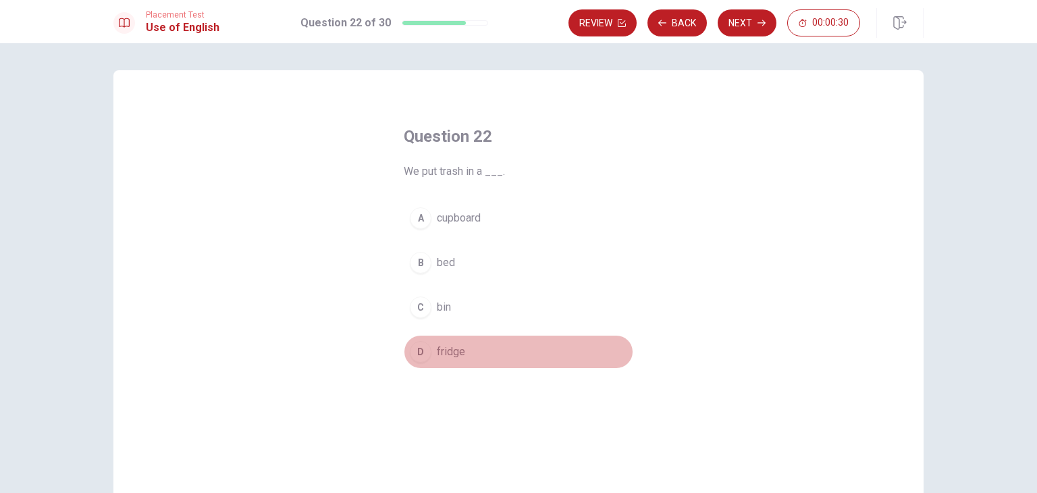
click at [451, 353] on span "fridge" at bounding box center [451, 352] width 28 height 16
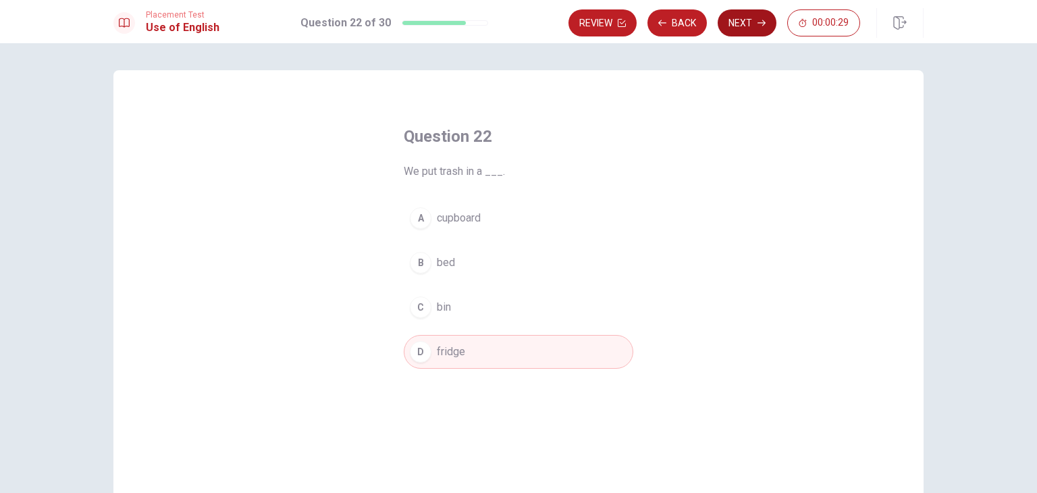
click at [754, 26] on button "Next" at bounding box center [747, 22] width 59 height 27
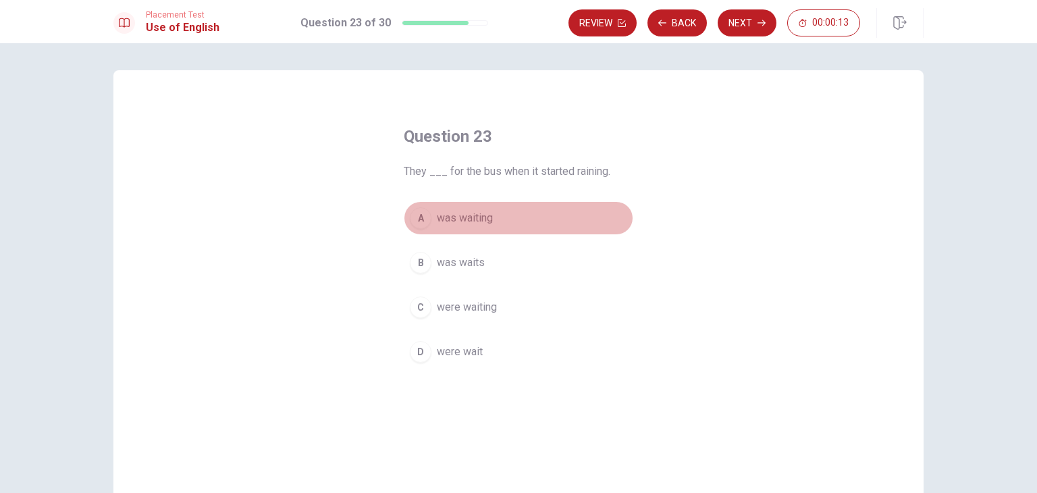
click at [485, 219] on span "was waiting" at bounding box center [465, 218] width 56 height 16
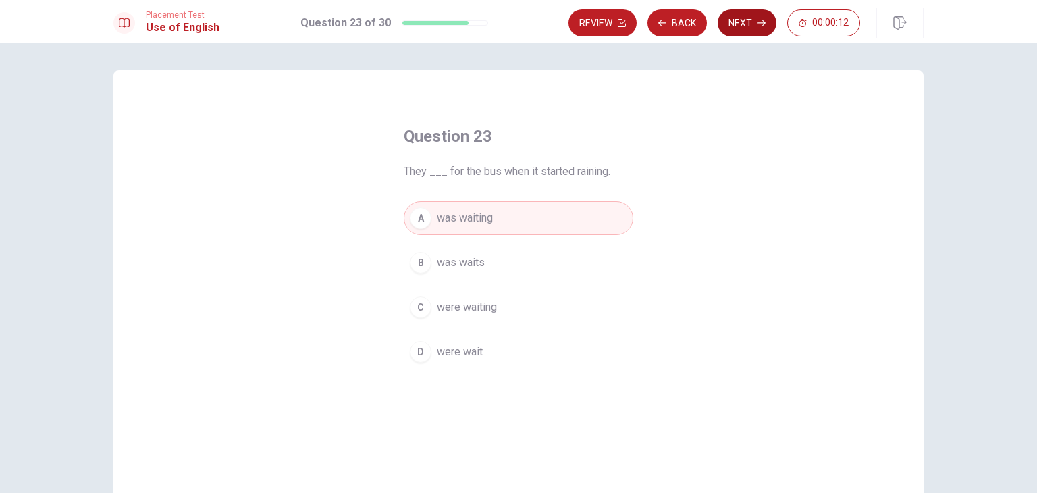
click at [748, 22] on button "Next" at bounding box center [747, 22] width 59 height 27
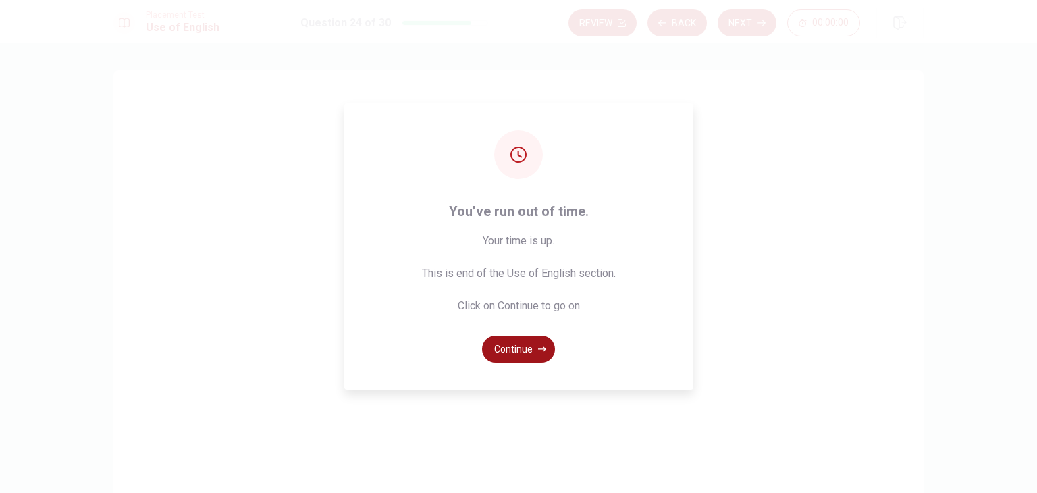
click at [519, 353] on button "Continue" at bounding box center [518, 349] width 73 height 27
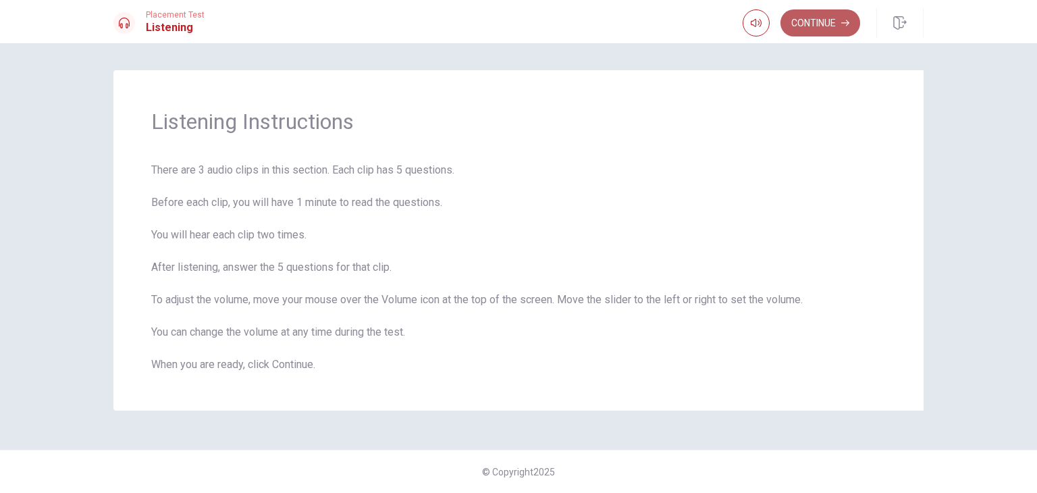
click at [831, 20] on button "Continue" at bounding box center [821, 22] width 80 height 27
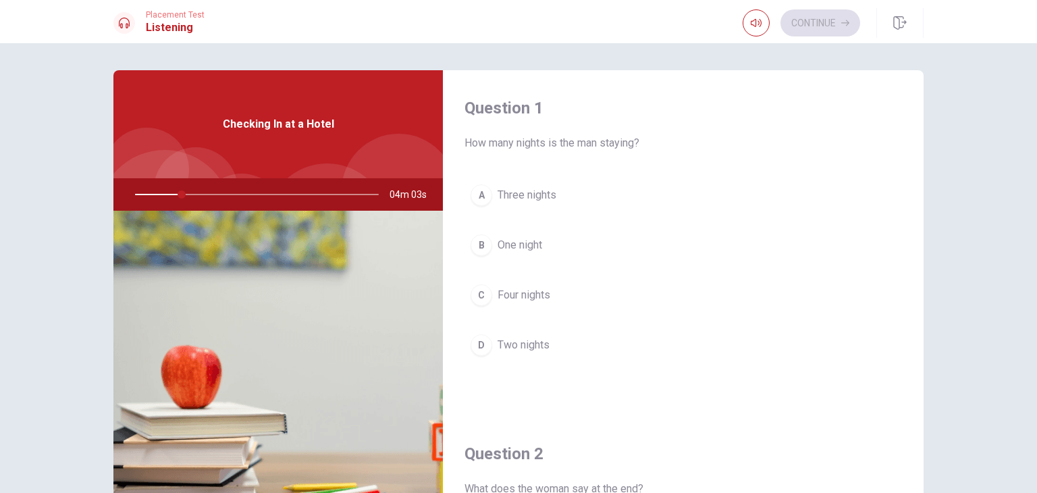
click at [518, 239] on span "One night" at bounding box center [520, 245] width 45 height 16
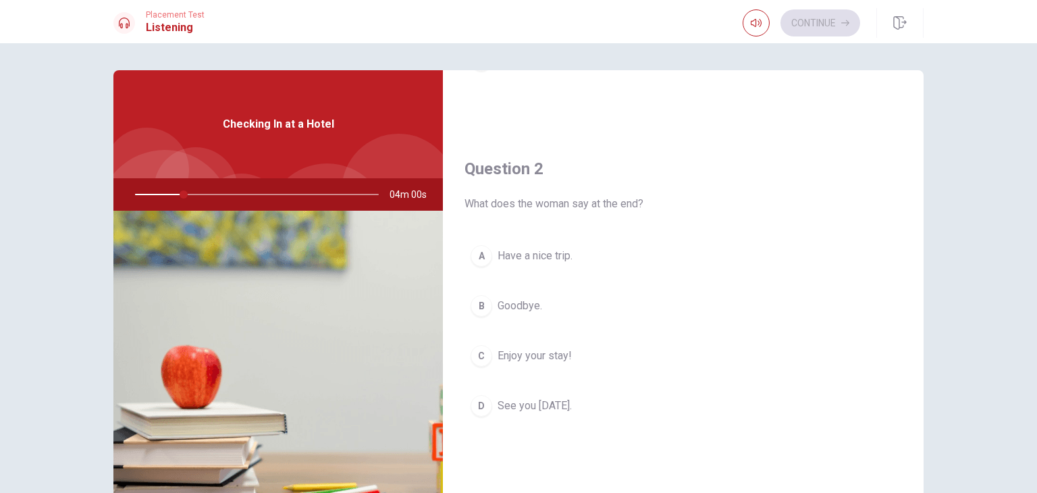
scroll to position [287, 0]
click at [330, 148] on div "Checking In at a Hotel" at bounding box center [278, 124] width 330 height 108
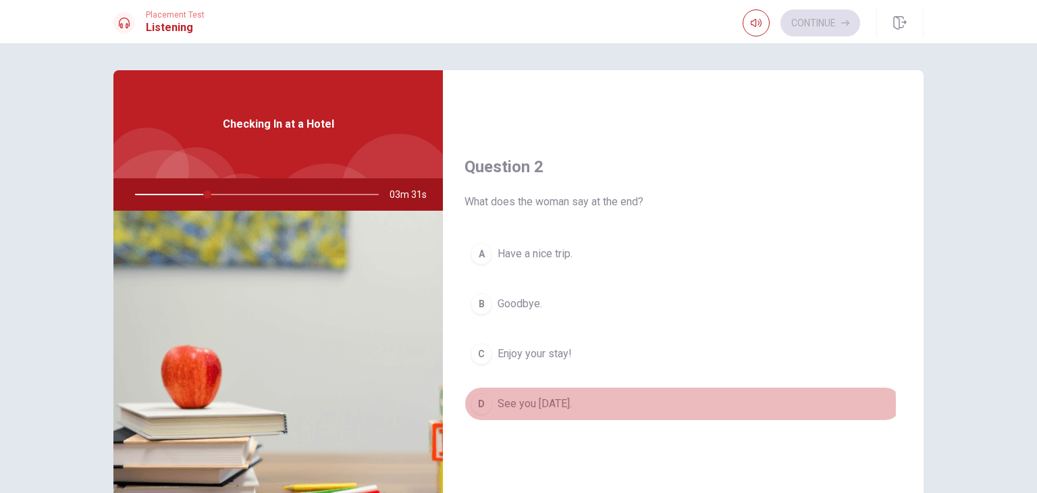
click at [527, 403] on span "See you tomorrow." at bounding box center [535, 404] width 74 height 16
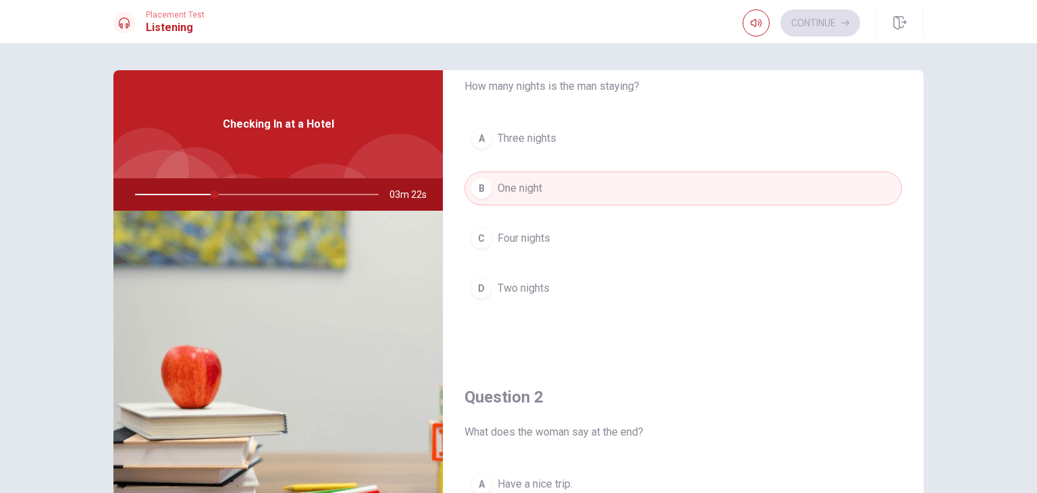
scroll to position [50, 0]
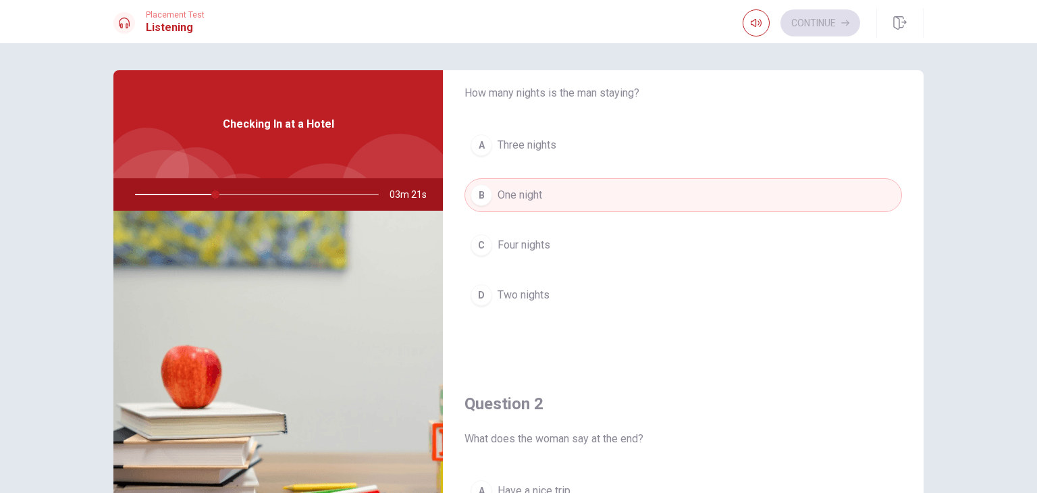
click at [587, 146] on button "A Three nights" at bounding box center [684, 145] width 438 height 34
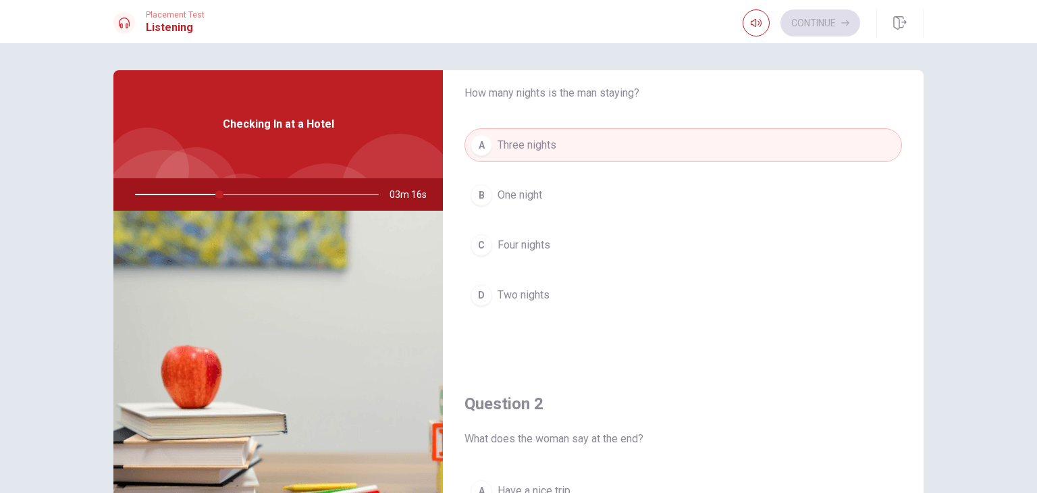
drag, startPoint x: 921, startPoint y: 191, endPoint x: 921, endPoint y: 208, distance: 16.9
click at [921, 208] on div "Question 1 How many nights is the man staying? A Three nights B One night C Fou…" at bounding box center [519, 304] width 854 height 469
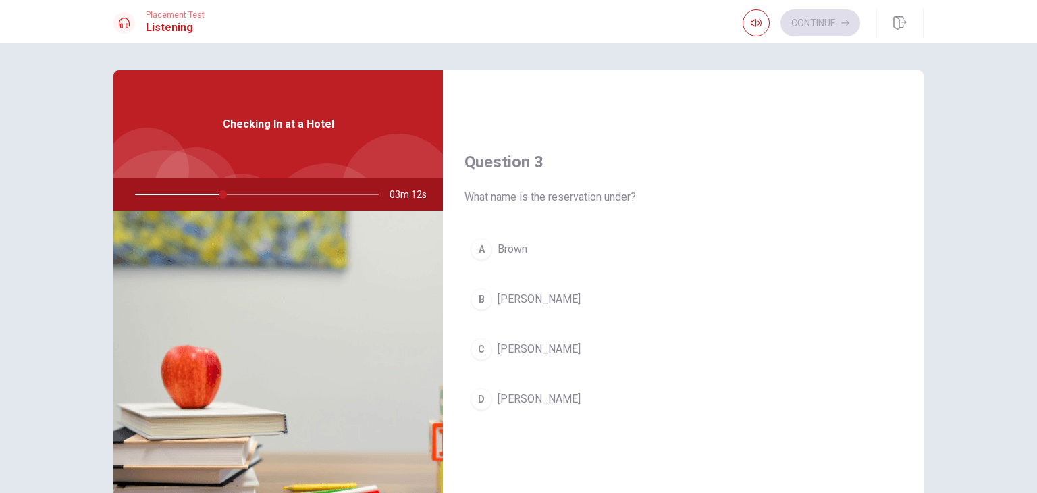
scroll to position [642, 0]
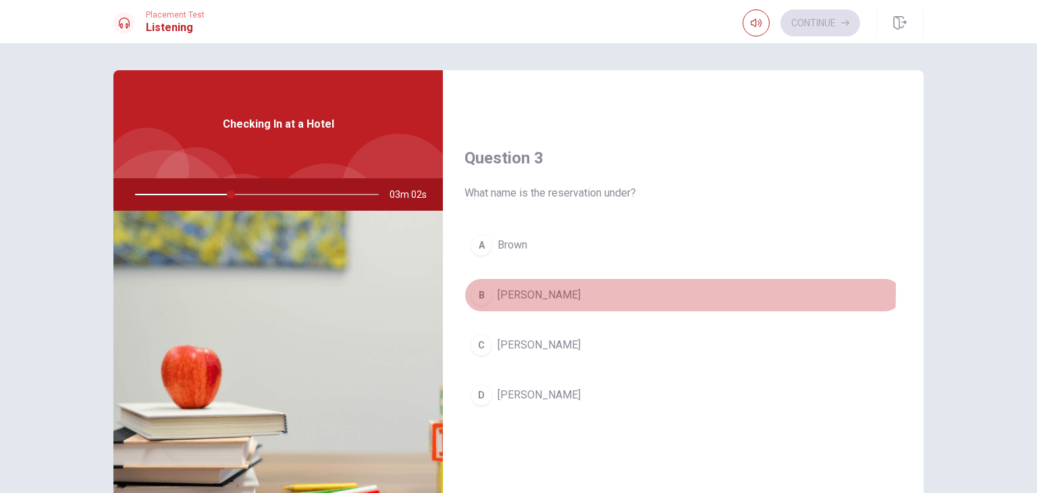
click at [515, 289] on span "Taylor" at bounding box center [539, 295] width 83 height 16
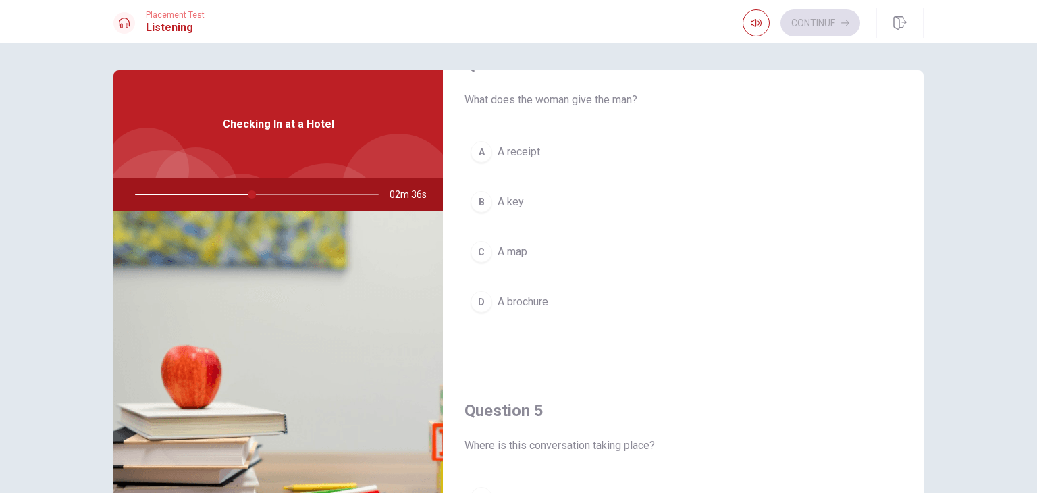
scroll to position [1083, 0]
click at [527, 145] on span "A receipt" at bounding box center [519, 150] width 43 height 16
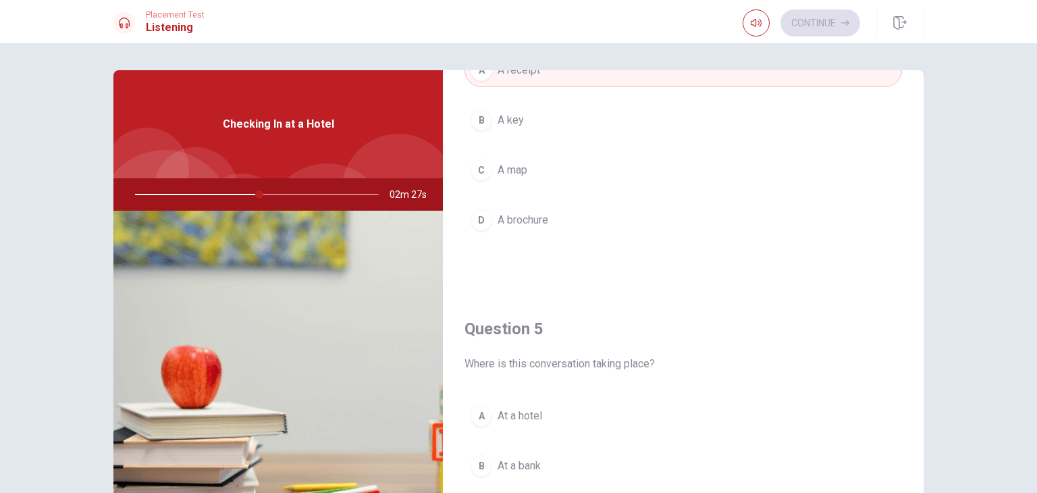
scroll to position [1254, 0]
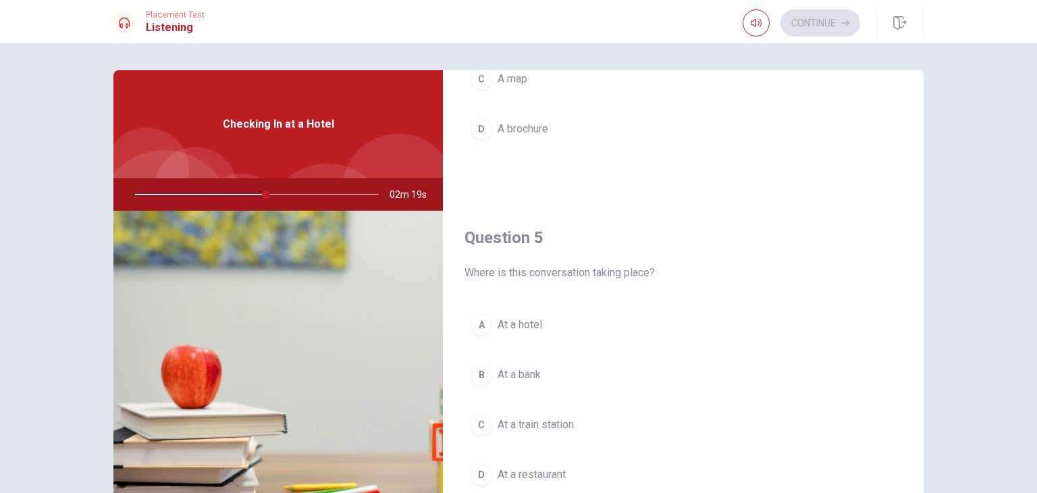
click at [527, 467] on span "At a restaurant" at bounding box center [532, 475] width 68 height 16
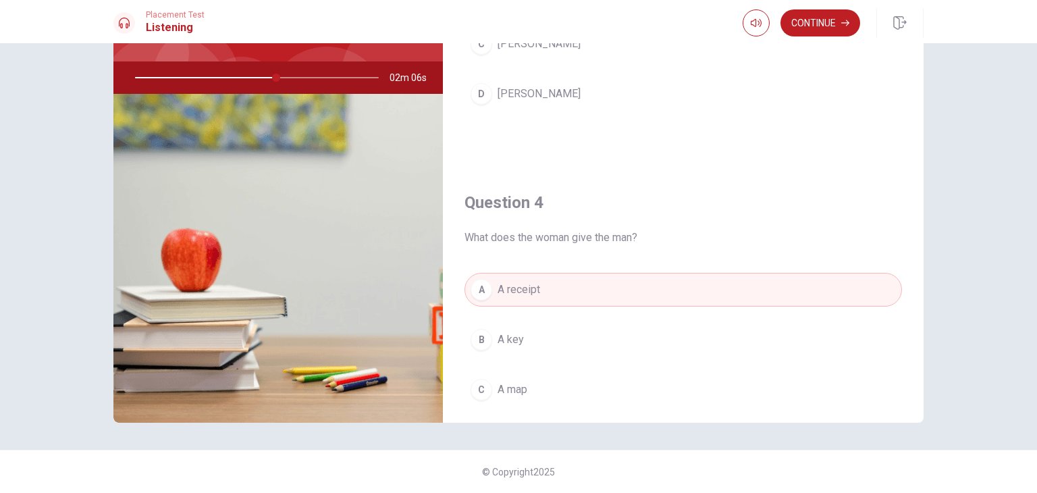
scroll to position [832, 0]
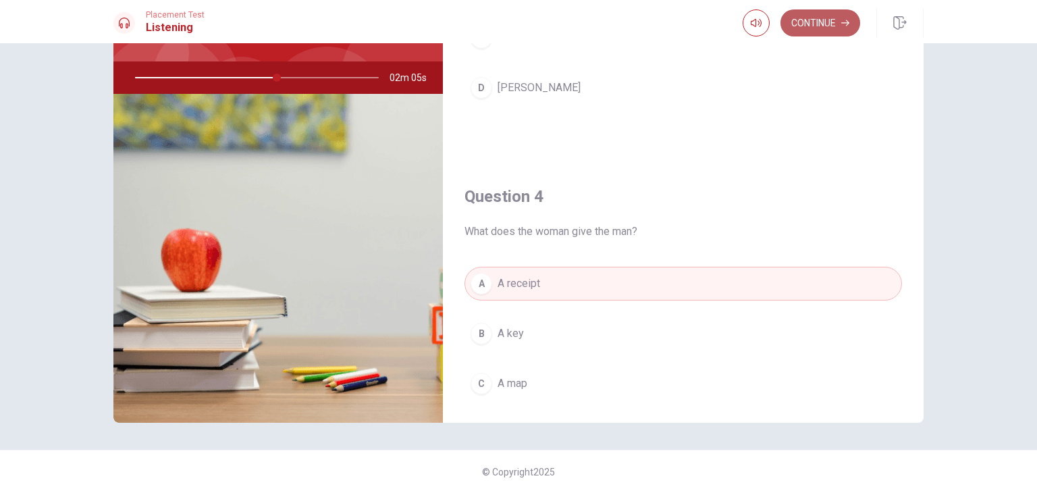
click at [812, 24] on button "Continue" at bounding box center [821, 22] width 80 height 27
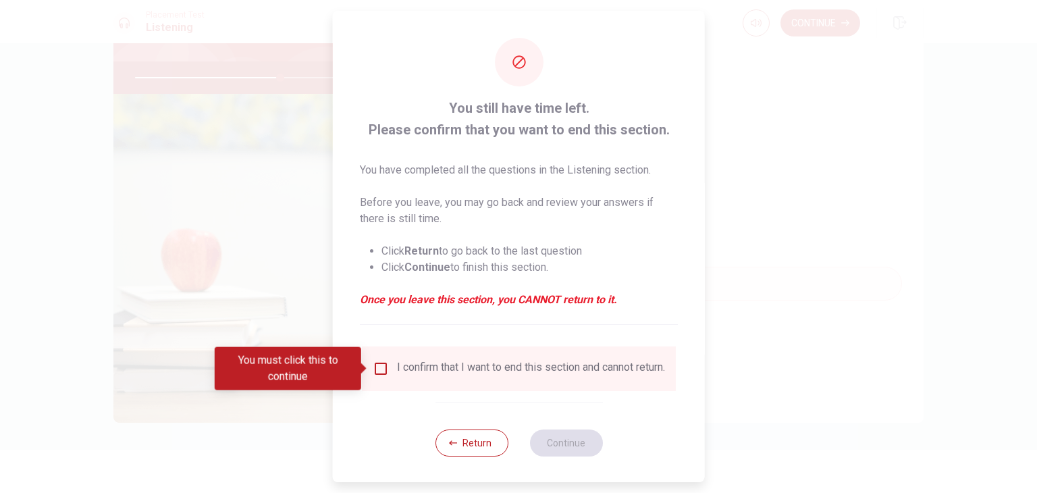
click at [376, 369] on input "You must click this to continue" at bounding box center [381, 369] width 16 height 16
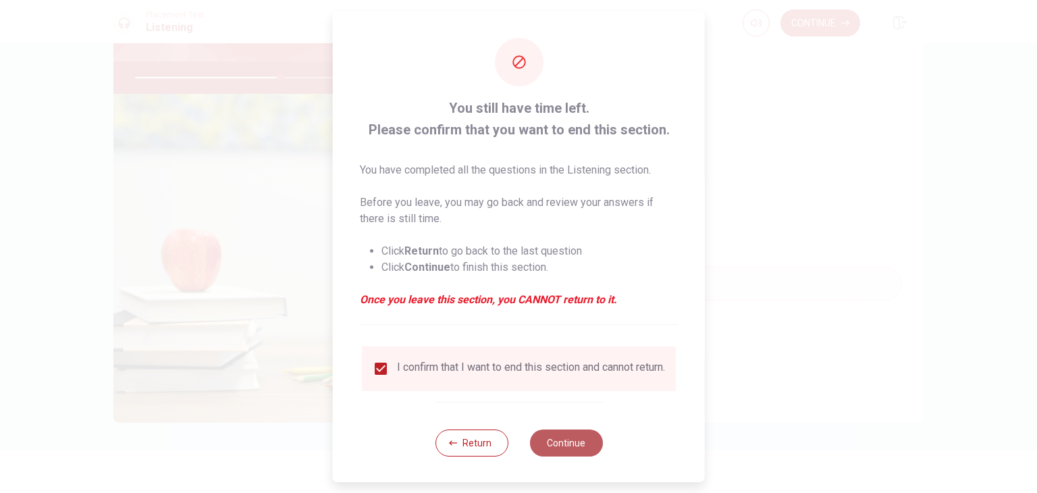
click at [563, 455] on button "Continue" at bounding box center [565, 443] width 73 height 27
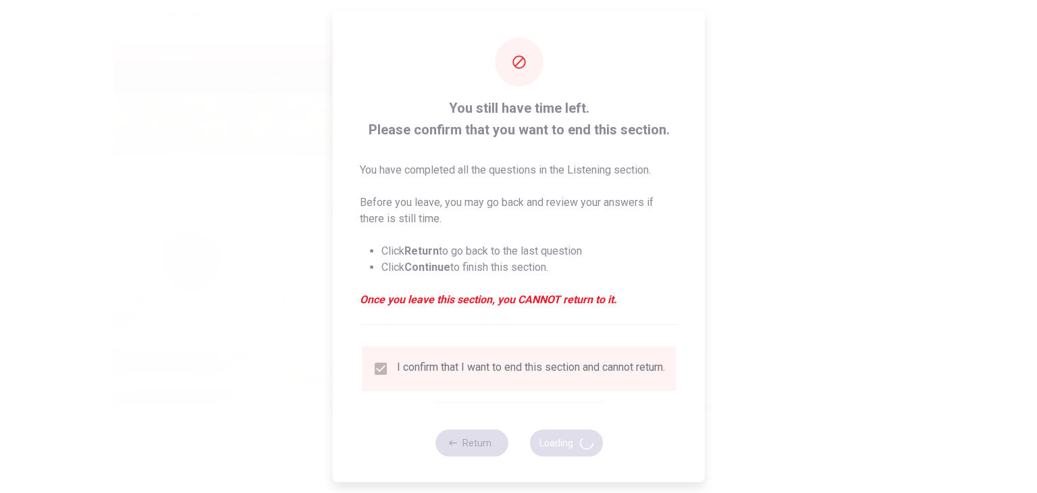
type input "61"
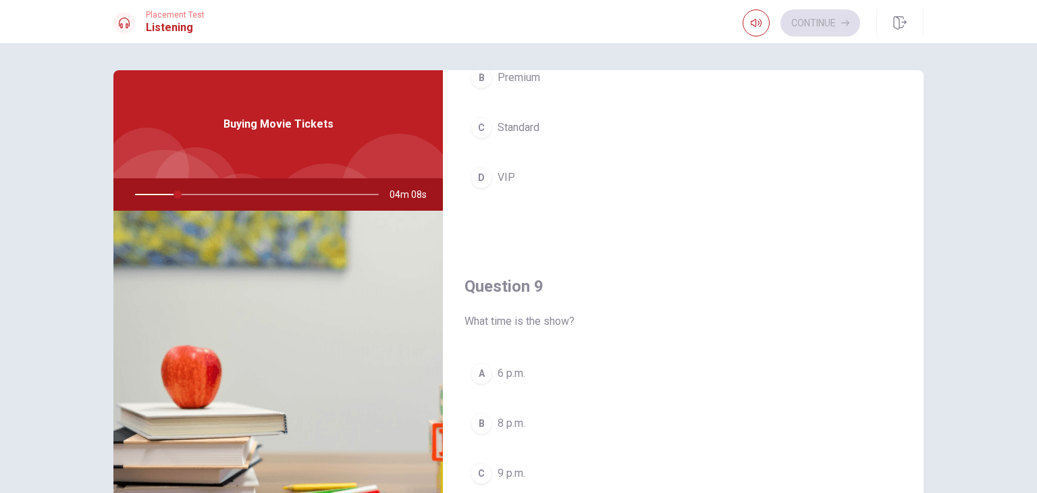
scroll to position [1254, 0]
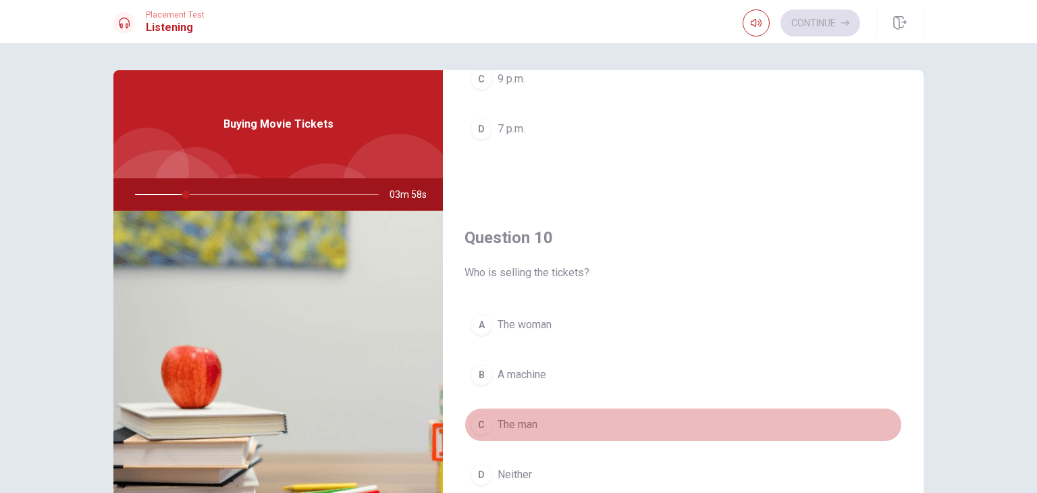
click at [882, 428] on button "C The man" at bounding box center [684, 425] width 438 height 34
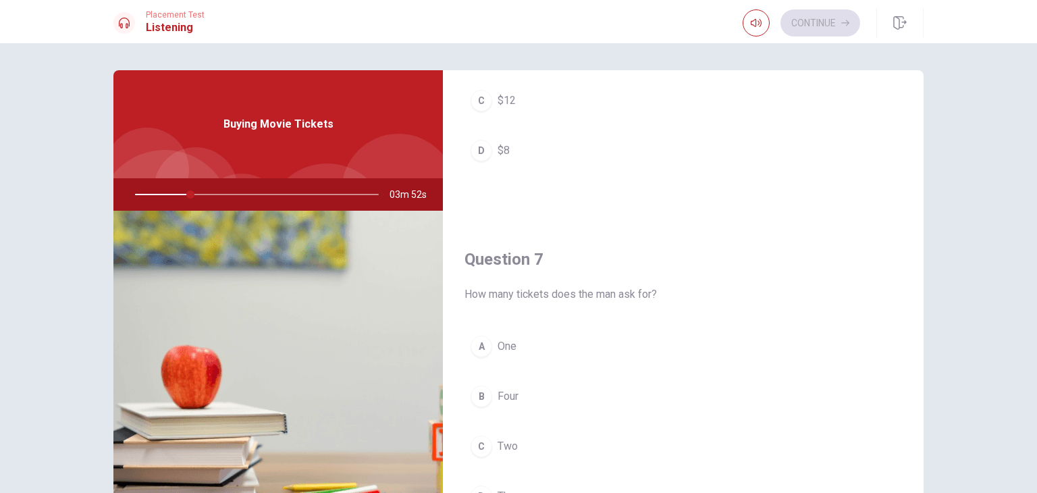
scroll to position [0, 0]
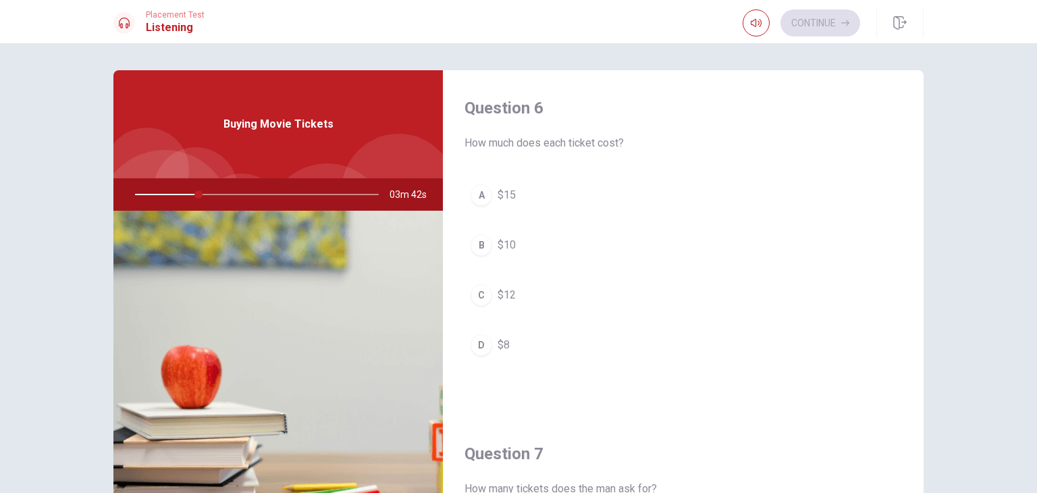
drag, startPoint x: 897, startPoint y: 95, endPoint x: 778, endPoint y: 150, distance: 130.9
click at [778, 150] on div "Question 6 How much does each ticket cost? A $15 B $10 C $12 D $8" at bounding box center [683, 243] width 481 height 346
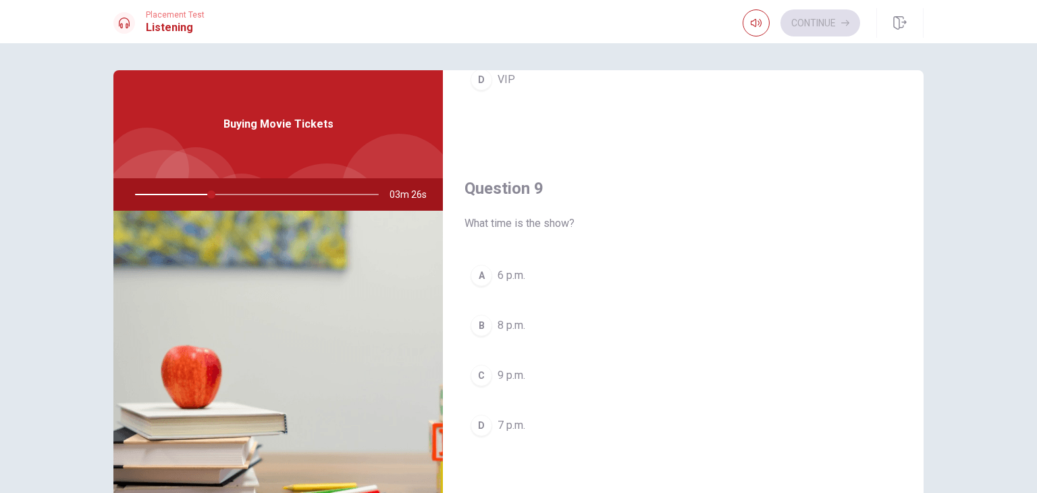
scroll to position [951, 0]
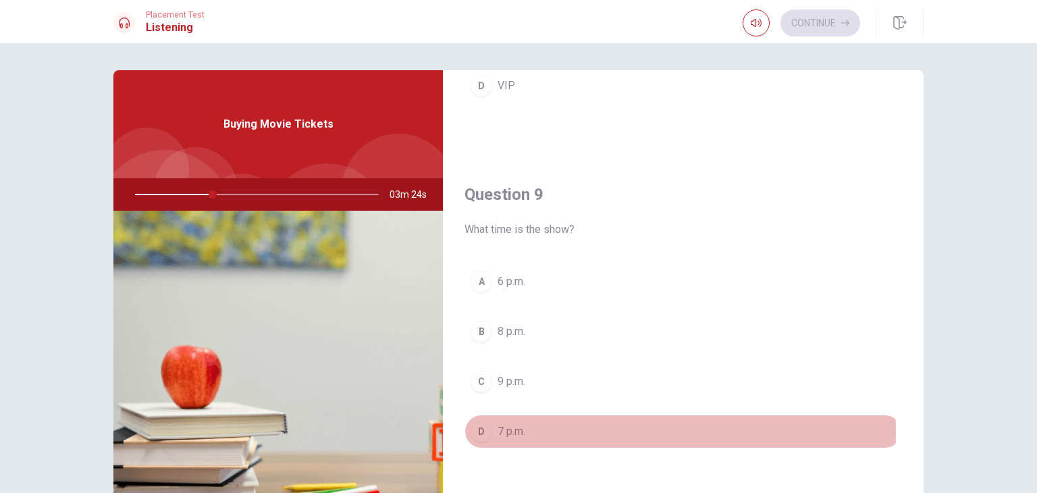
click at [493, 427] on button "D 7 p.m." at bounding box center [684, 432] width 438 height 34
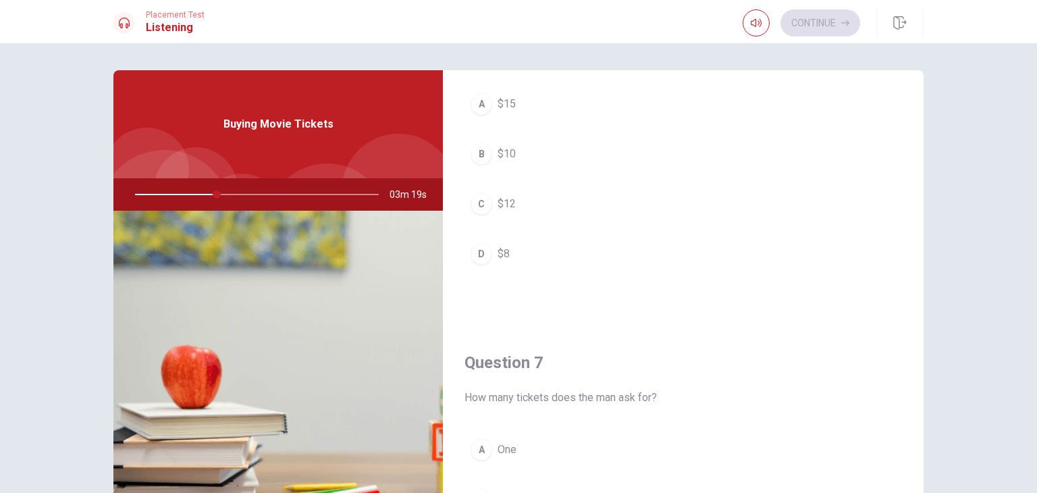
scroll to position [87, 0]
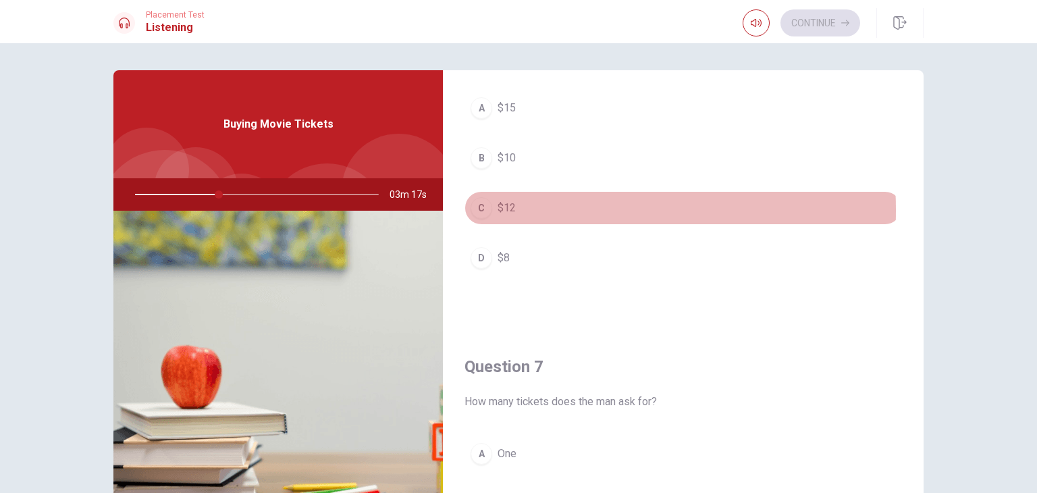
click at [505, 209] on span "$12" at bounding box center [507, 208] width 18 height 16
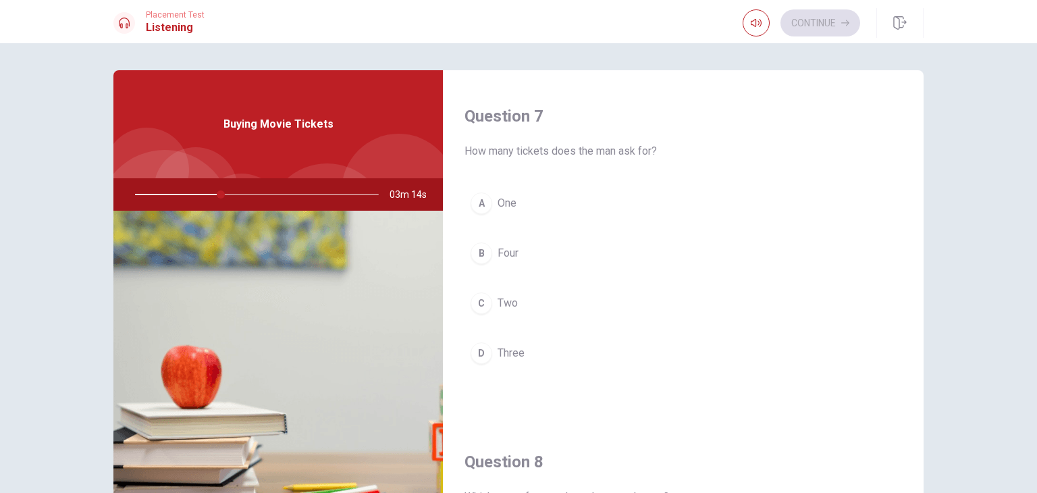
scroll to position [368, 0]
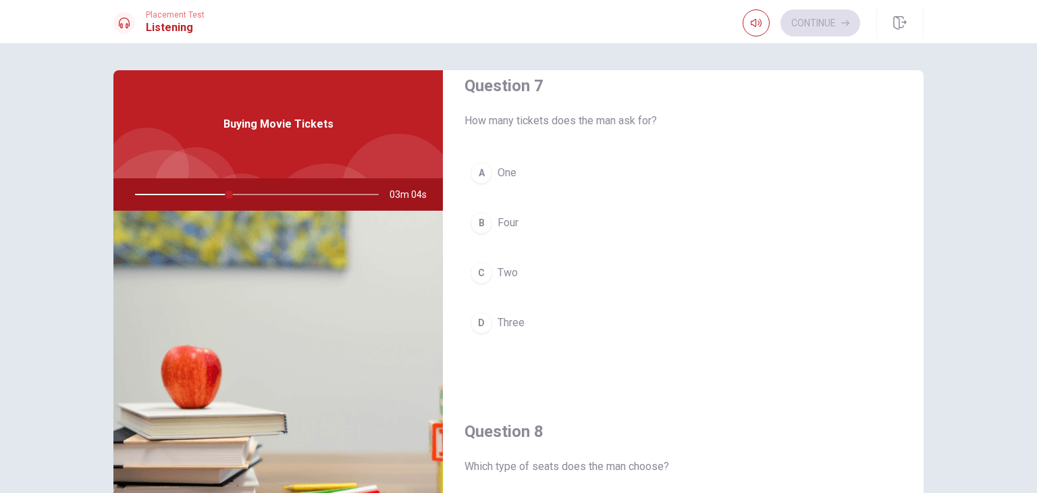
click at [505, 267] on span "Two" at bounding box center [508, 273] width 20 height 16
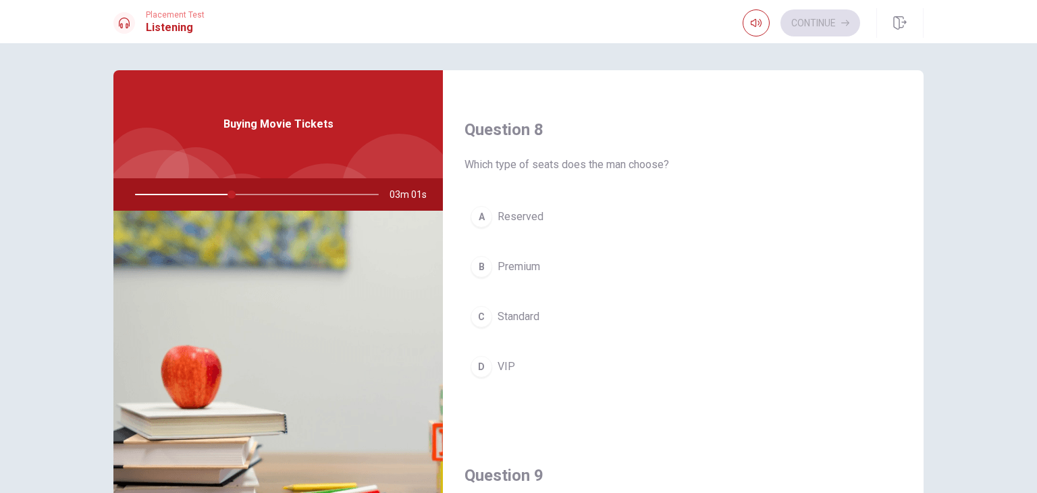
scroll to position [686, 0]
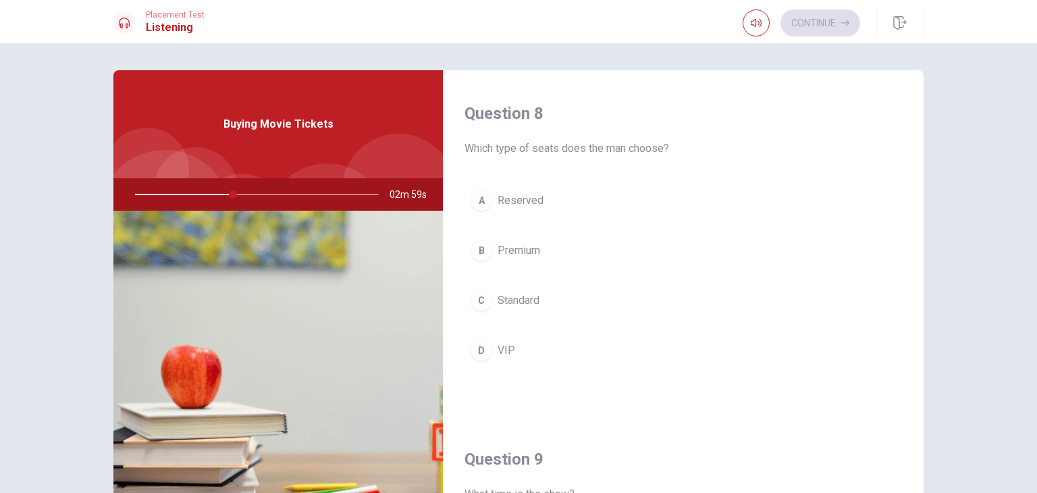
click at [523, 299] on span "Standard" at bounding box center [519, 300] width 42 height 16
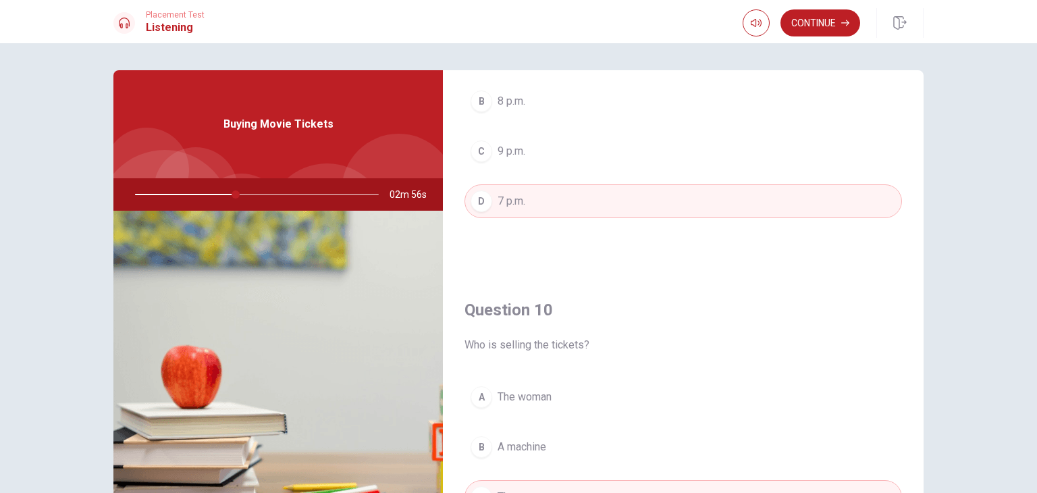
scroll to position [1254, 0]
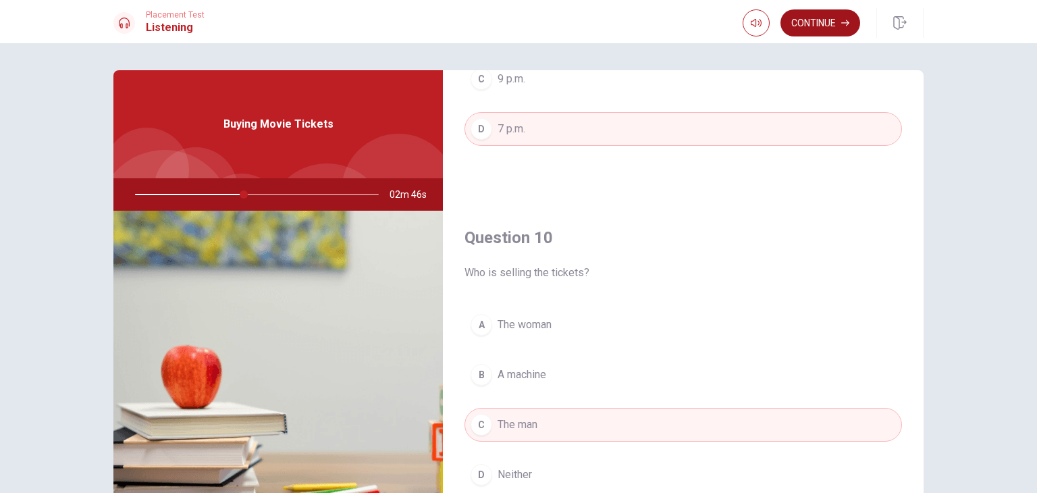
click at [823, 22] on button "Continue" at bounding box center [821, 22] width 80 height 27
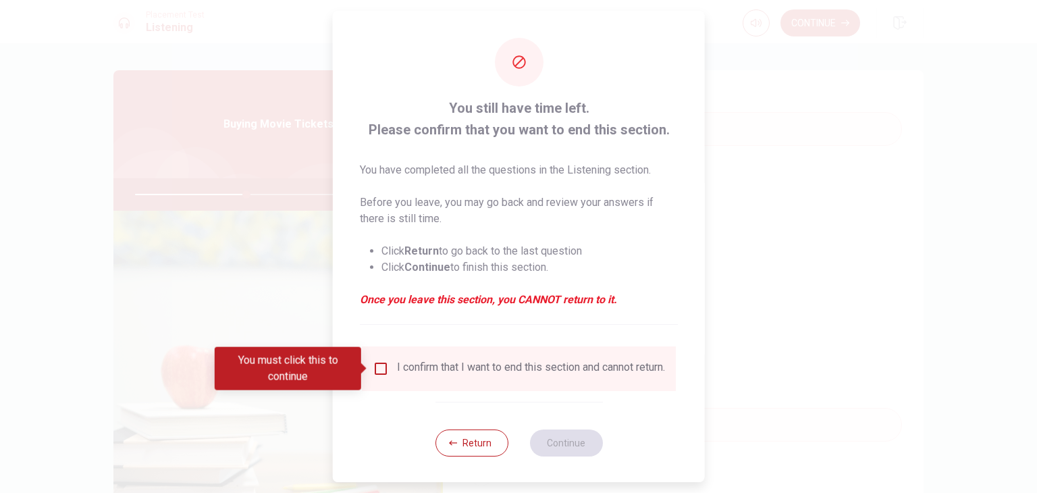
click at [381, 365] on input "You must click this to continue" at bounding box center [381, 369] width 16 height 16
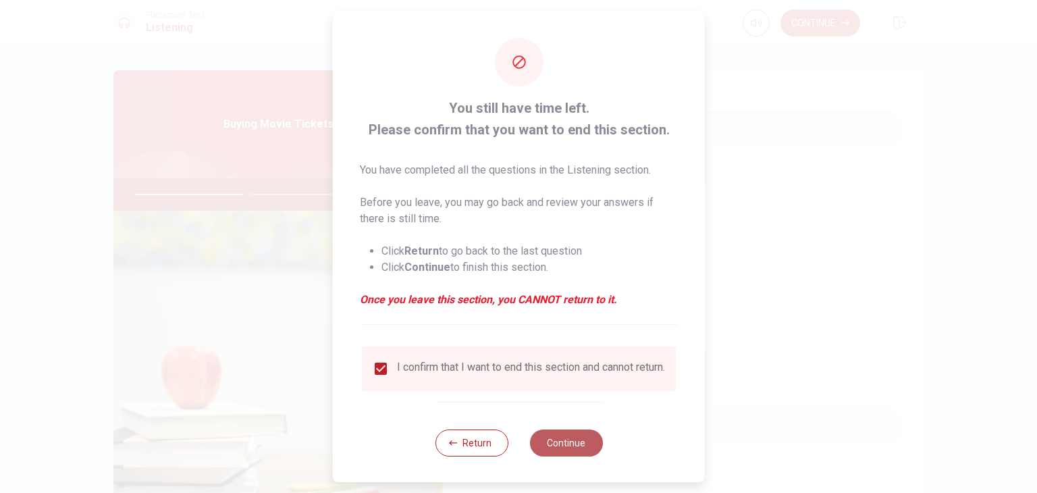
click at [562, 450] on button "Continue" at bounding box center [565, 443] width 73 height 27
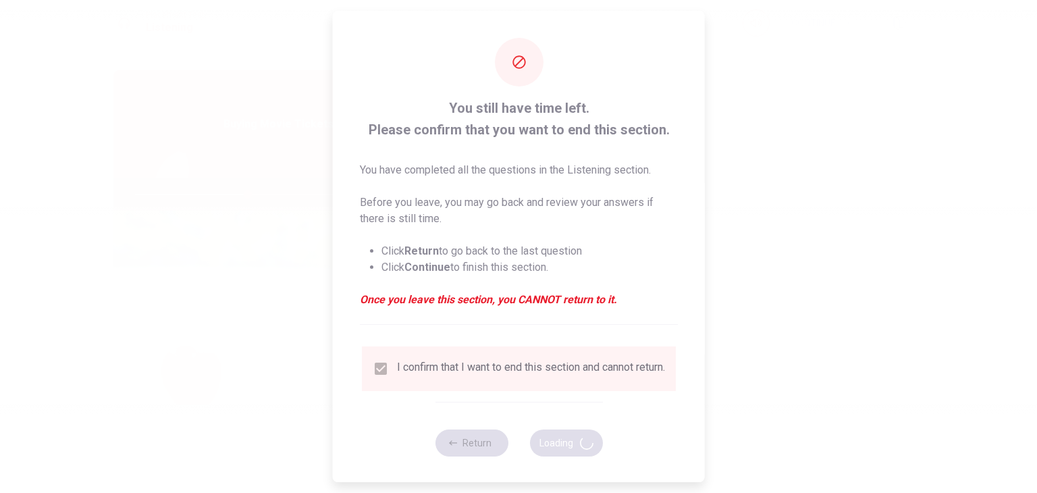
type input "47"
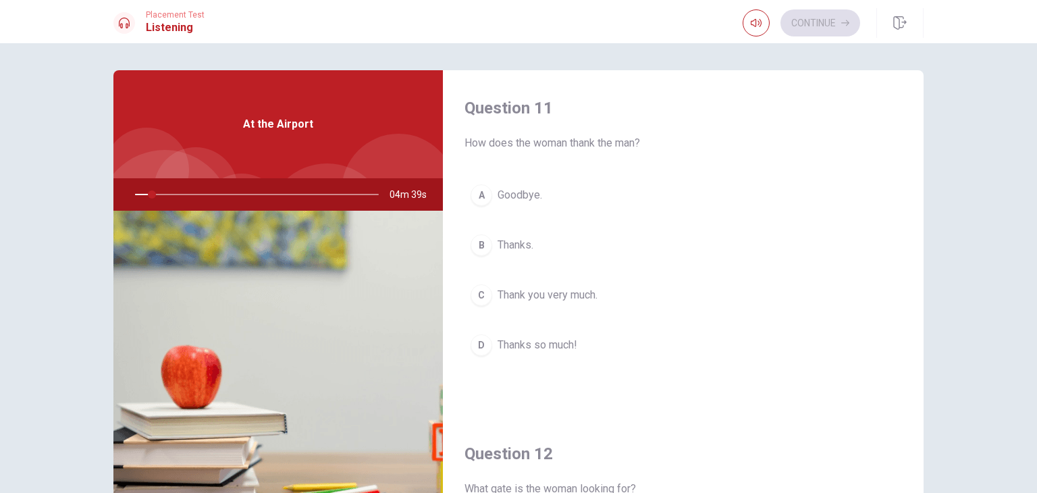
click at [920, 163] on div "Question 11 How does the woman thank the man? A Goodbye. B Thanks. C Thank you …" at bounding box center [683, 304] width 481 height 469
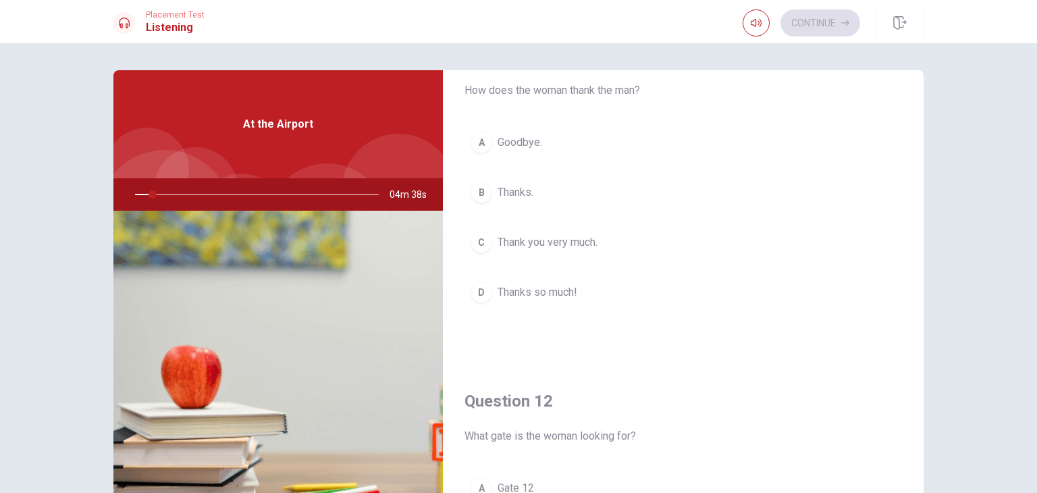
drag, startPoint x: 920, startPoint y: 163, endPoint x: 921, endPoint y: 180, distance: 16.9
click at [921, 180] on div "Question 11 How does the woman thank the man? A Goodbye. B Thanks. C Thank you …" at bounding box center [519, 304] width 854 height 469
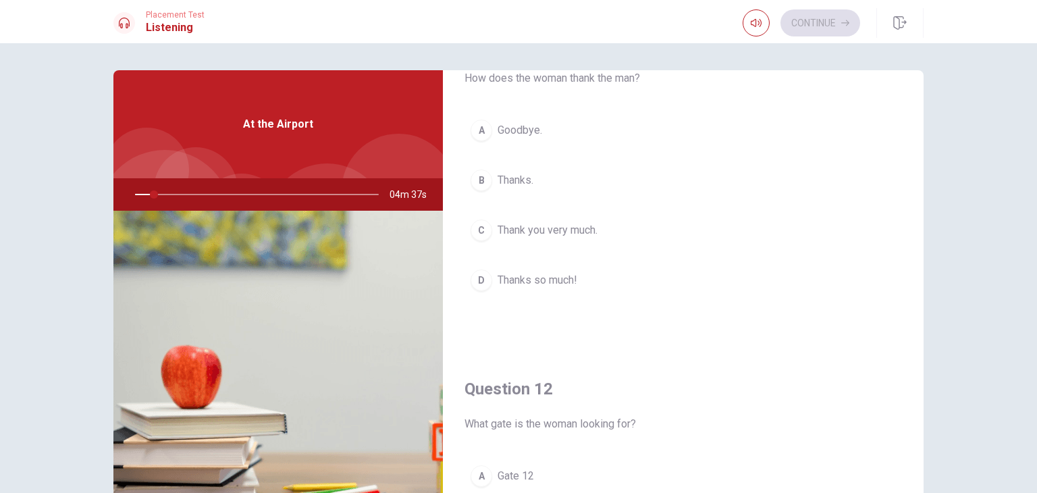
drag, startPoint x: 921, startPoint y: 180, endPoint x: 931, endPoint y: 230, distance: 51.7
click at [931, 230] on div "Question 11 How does the woman thank the man? A Goodbye. B Thanks. C Thank you …" at bounding box center [519, 304] width 854 height 469
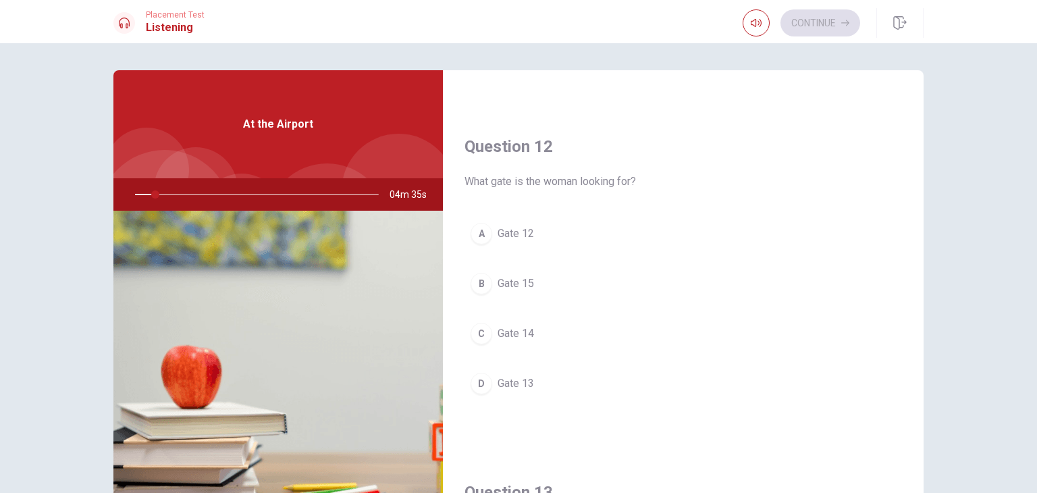
scroll to position [292, 0]
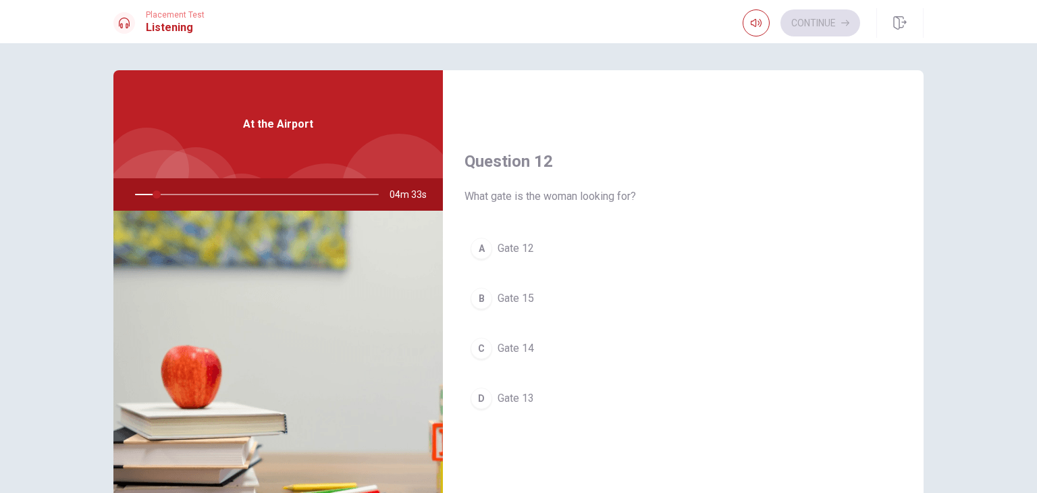
drag, startPoint x: 927, startPoint y: 265, endPoint x: 935, endPoint y: 307, distance: 42.1
click at [935, 307] on div "Question 11 How does the woman thank the man? A Goodbye. B Thanks. C Thank you …" at bounding box center [519, 304] width 854 height 469
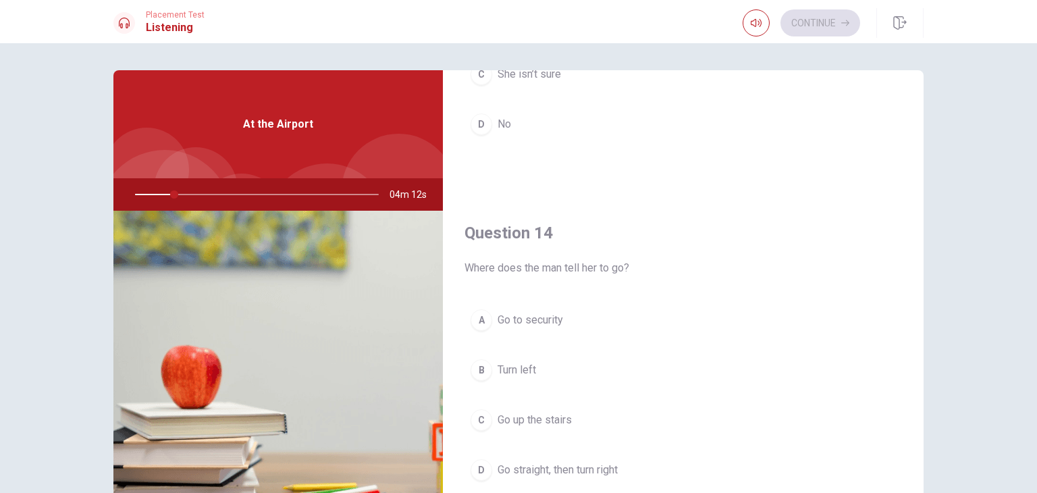
scroll to position [962, 0]
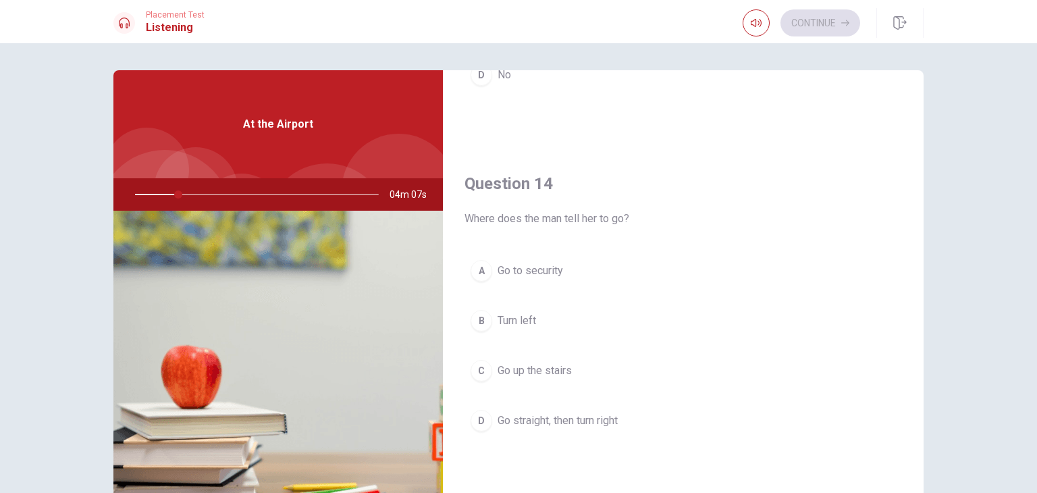
drag, startPoint x: 927, startPoint y: 417, endPoint x: 927, endPoint y: 441, distance: 24.3
click at [927, 441] on div "Question 11 How does the woman thank the man? A Goodbye. B Thanks. C Thank you …" at bounding box center [519, 304] width 854 height 469
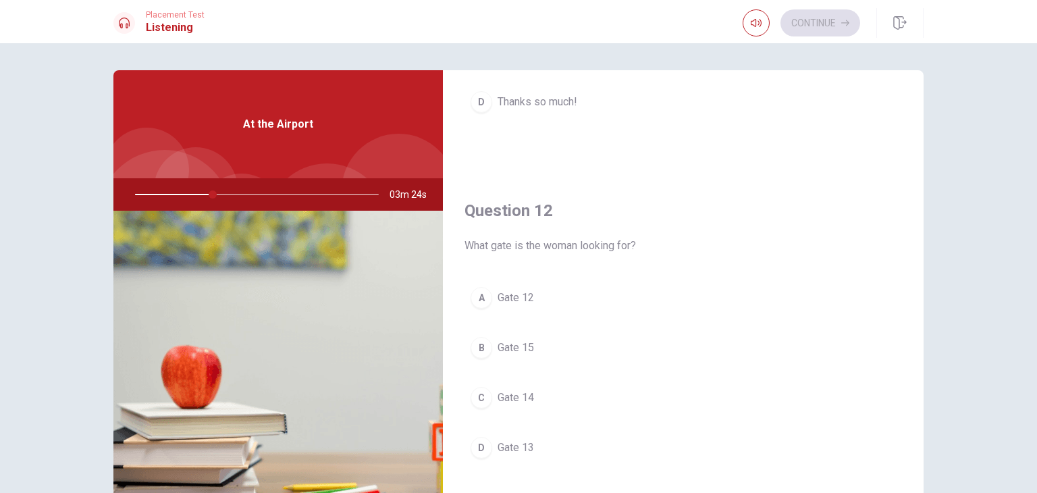
scroll to position [286, 0]
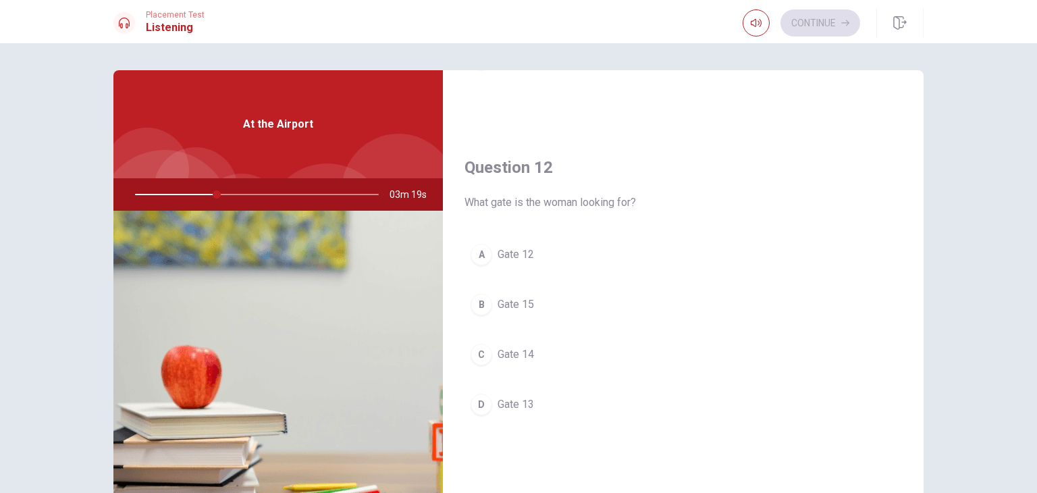
drag, startPoint x: 931, startPoint y: 238, endPoint x: 919, endPoint y: 203, distance: 37.4
click at [919, 203] on div "Question 11 How does the woman thank the man? A Goodbye. B Thanks. C Thank you …" at bounding box center [519, 304] width 854 height 469
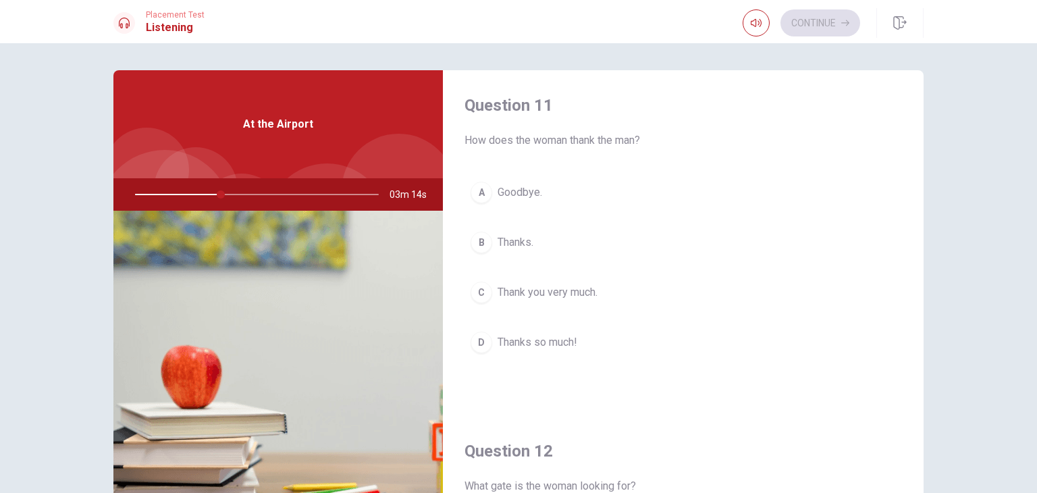
scroll to position [0, 0]
click at [532, 348] on span "Thanks so much!" at bounding box center [538, 345] width 80 height 16
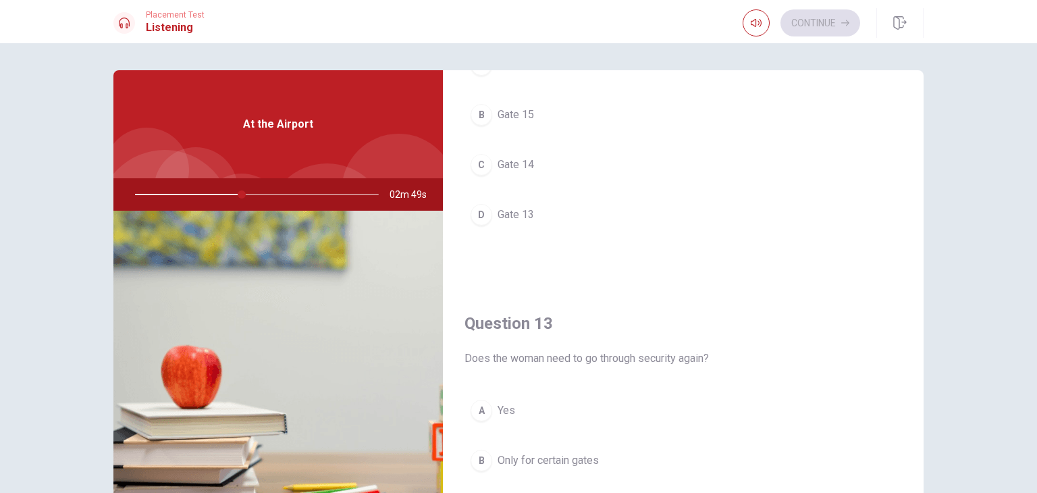
scroll to position [484, 0]
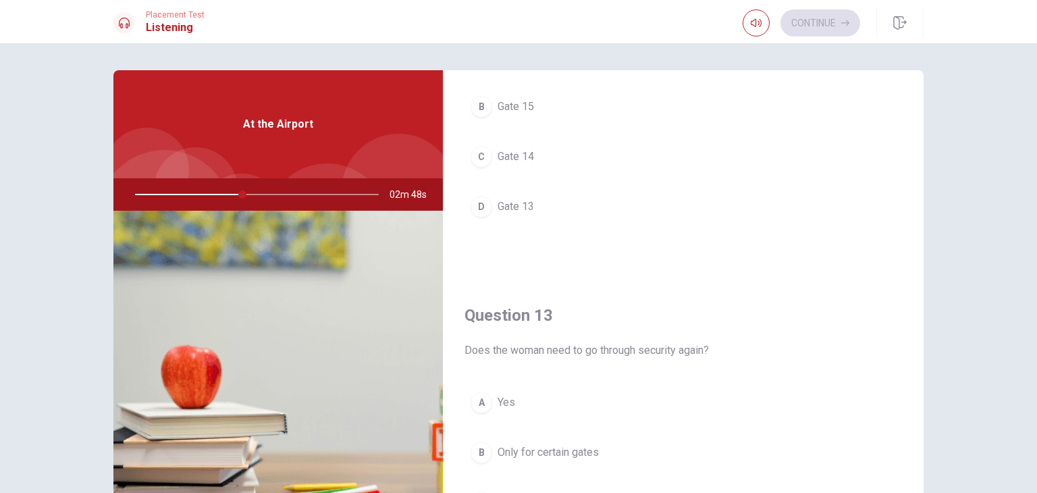
drag, startPoint x: 925, startPoint y: 271, endPoint x: 926, endPoint y: 288, distance: 16.9
click at [926, 288] on div "Question 11 How does the woman thank the man? A Goodbye. B Thanks. C Thank you …" at bounding box center [519, 304] width 854 height 469
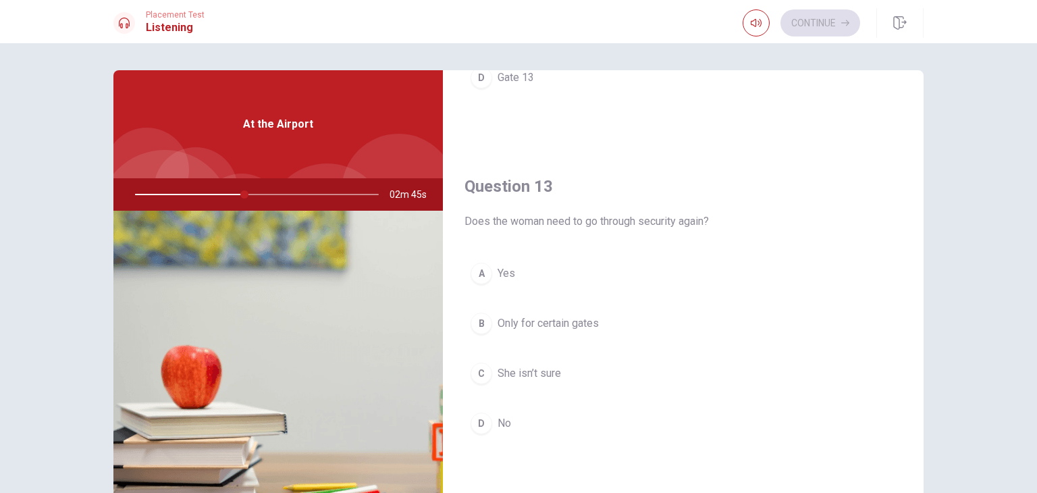
scroll to position [659, 0]
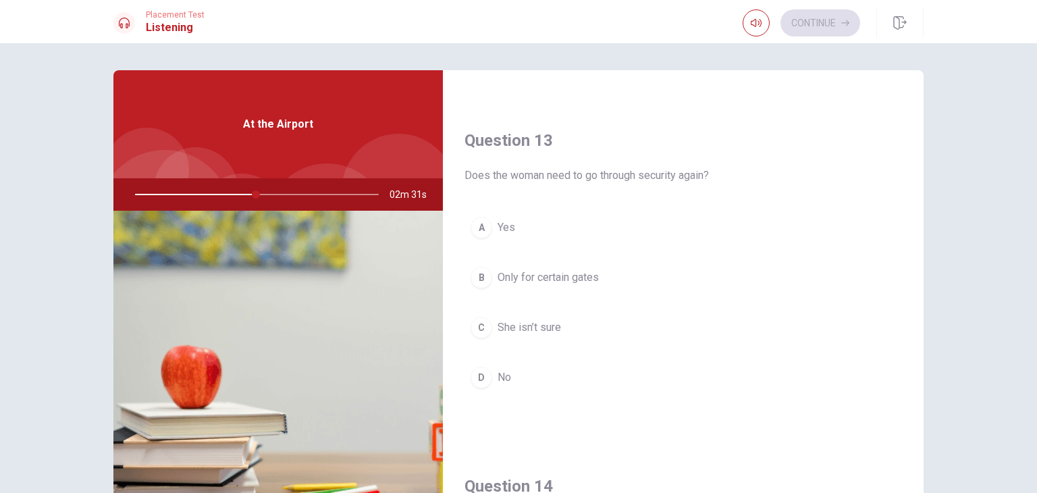
click at [532, 277] on span "Only for certain gates" at bounding box center [548, 277] width 101 height 16
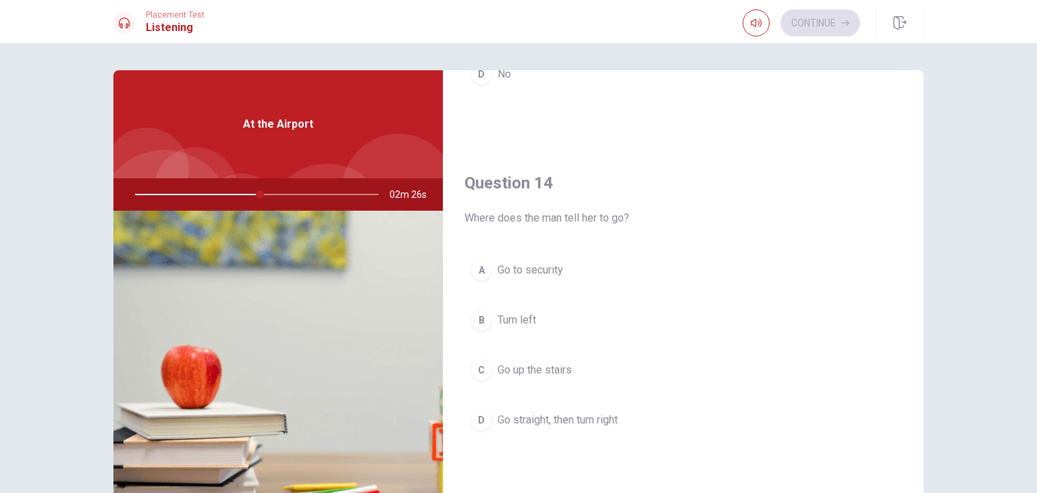
scroll to position [964, 0]
drag, startPoint x: 933, startPoint y: 402, endPoint x: 932, endPoint y: 415, distance: 13.5
click at [932, 415] on div "Question 11 How does the woman thank the man? A Goodbye. B Thanks. C Thank you …" at bounding box center [519, 304] width 854 height 469
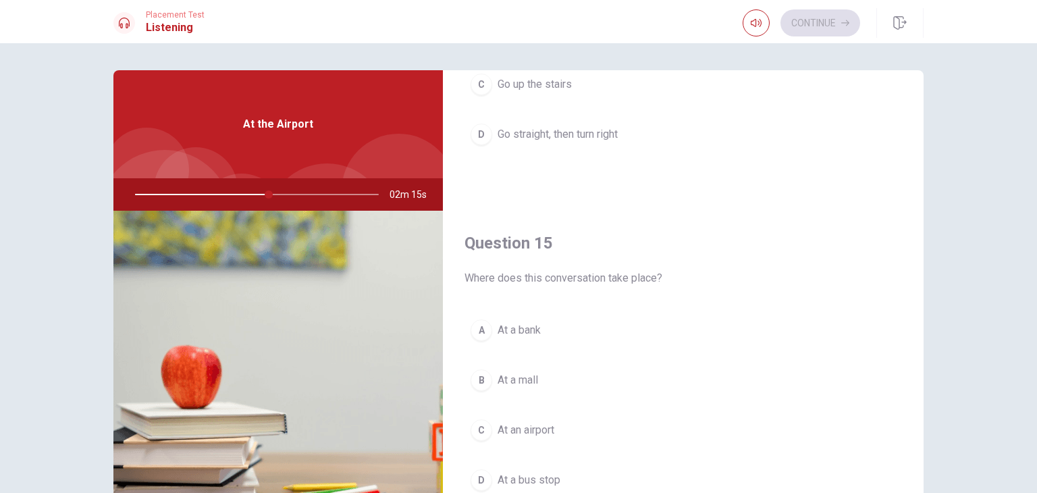
scroll to position [1254, 0]
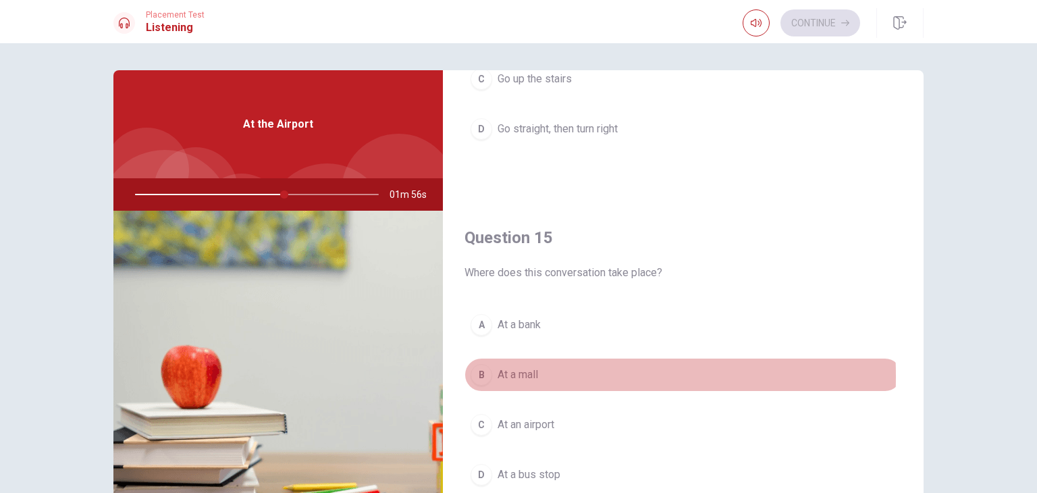
click at [492, 371] on button "B At a mall" at bounding box center [684, 375] width 438 height 34
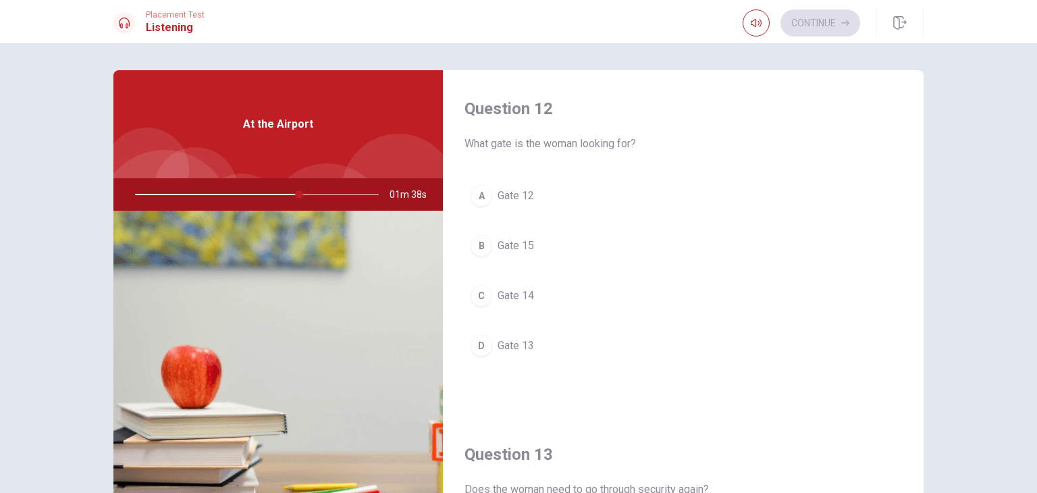
scroll to position [351, 0]
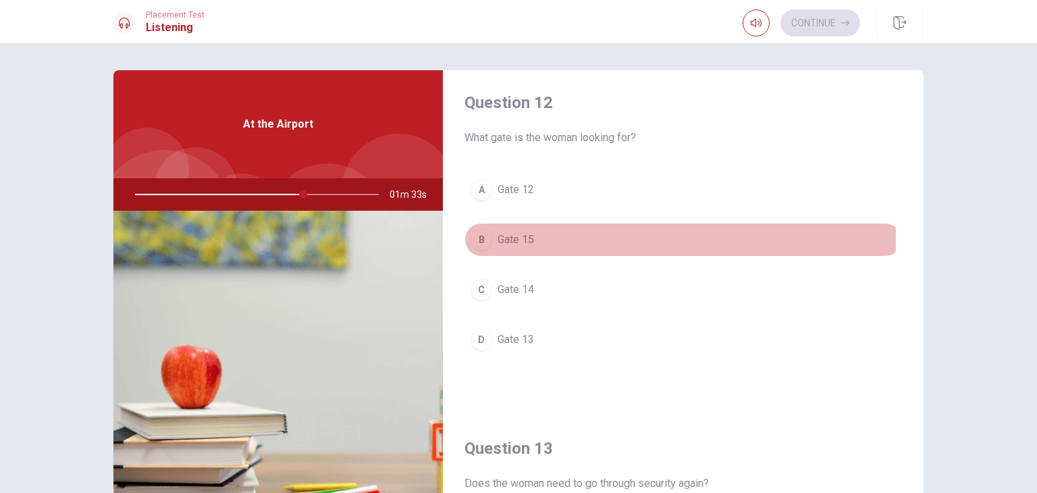
click at [513, 238] on span "Gate 15" at bounding box center [516, 240] width 36 height 16
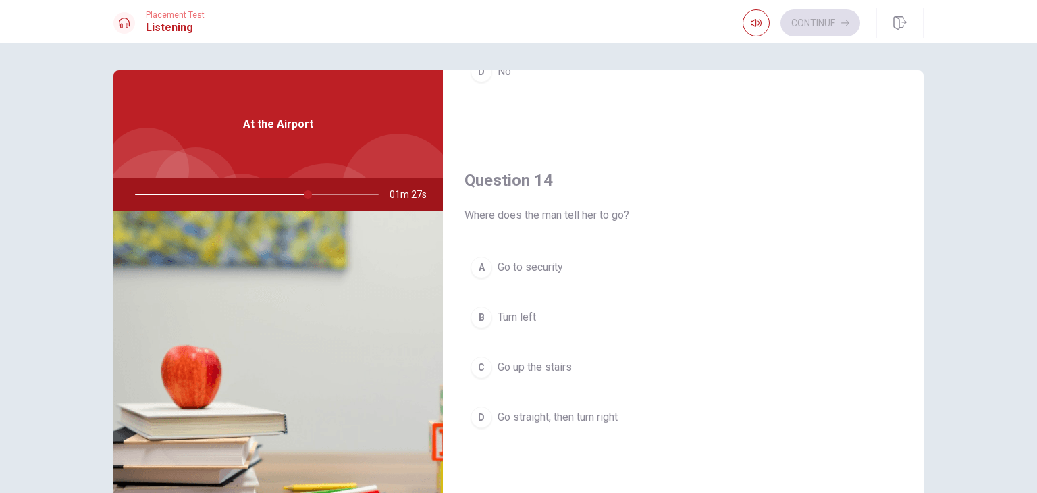
scroll to position [970, 0]
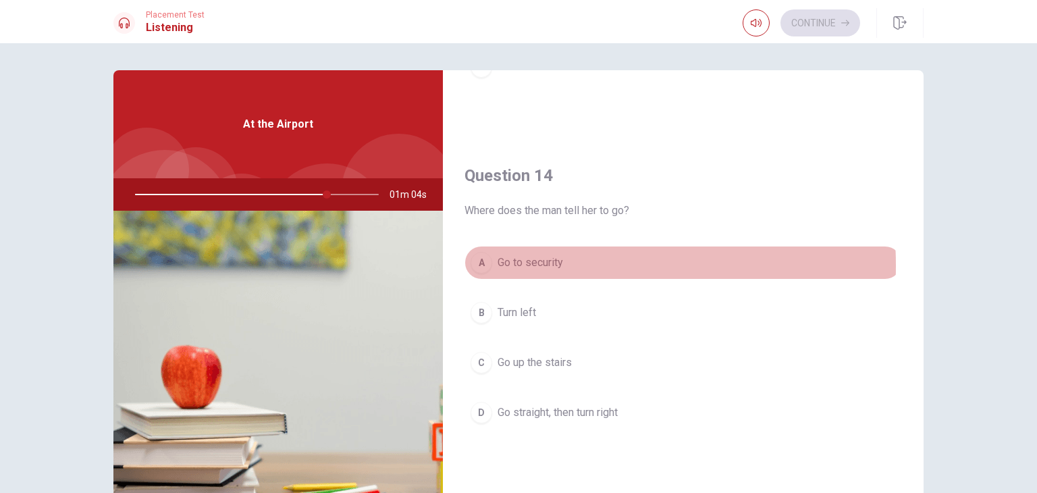
click at [523, 262] on span "Go to security" at bounding box center [531, 263] width 66 height 16
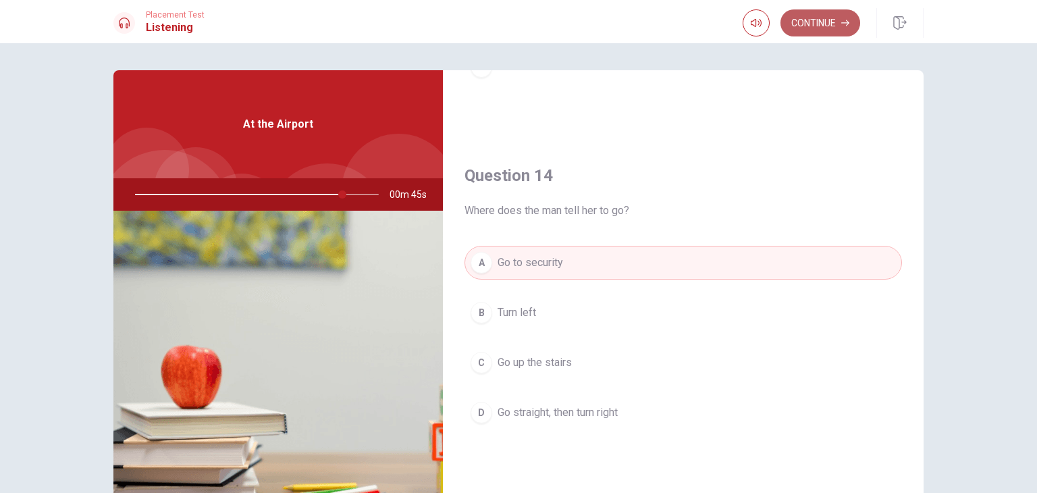
click at [829, 22] on button "Continue" at bounding box center [821, 22] width 80 height 27
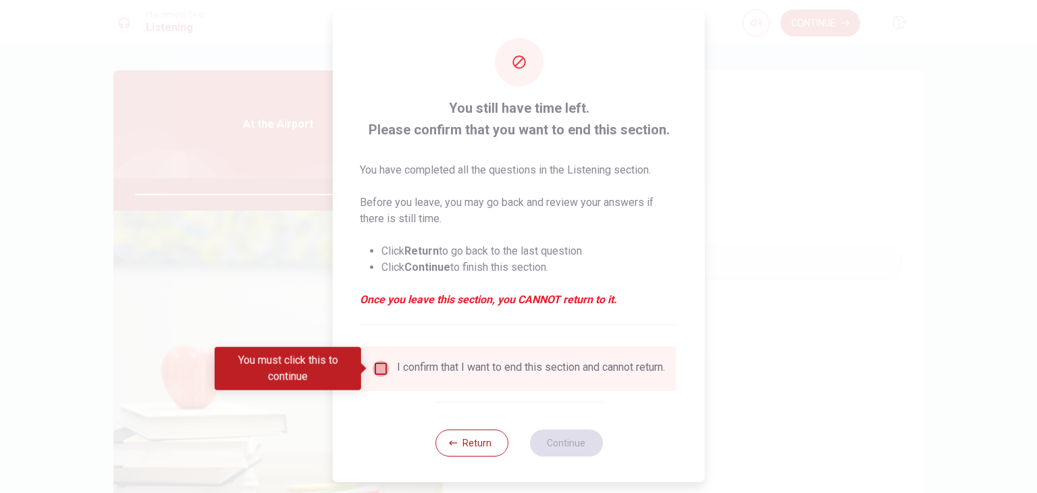
click at [378, 366] on input "You must click this to continue" at bounding box center [381, 369] width 16 height 16
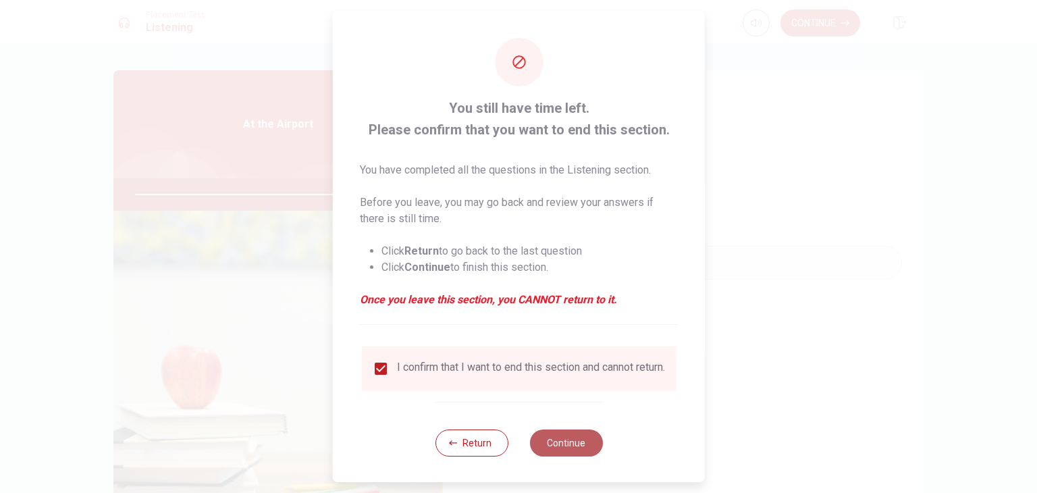
click at [565, 453] on button "Continue" at bounding box center [565, 443] width 73 height 27
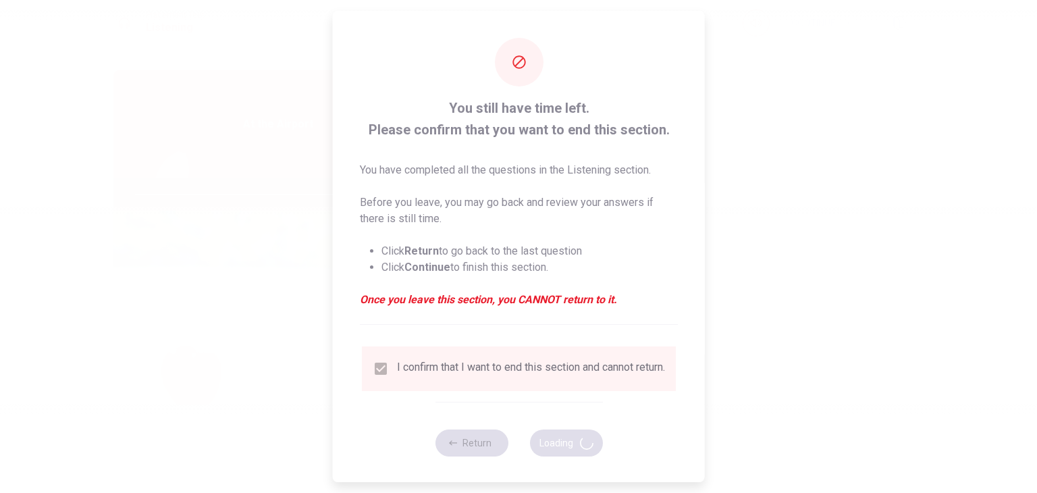
type input "87"
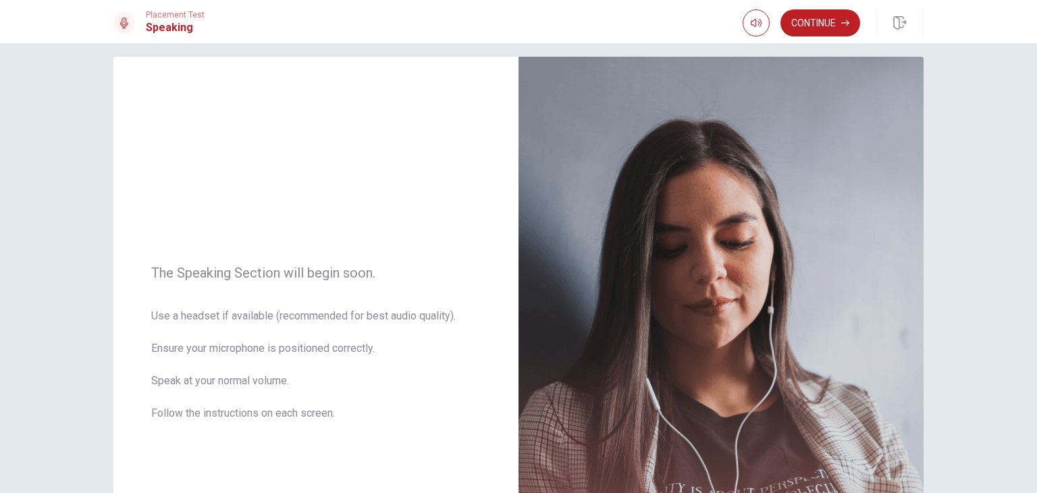
scroll to position [0, 0]
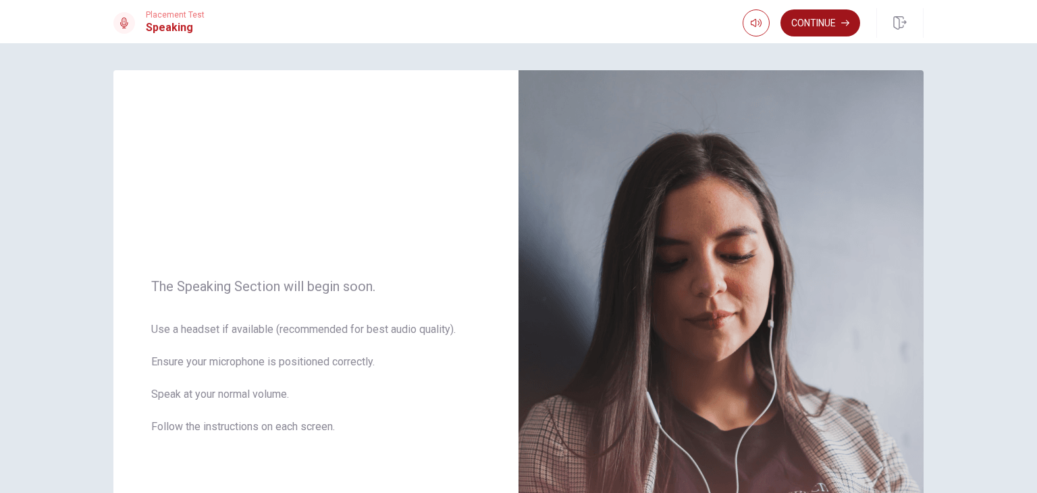
click at [808, 21] on button "Continue" at bounding box center [821, 22] width 80 height 27
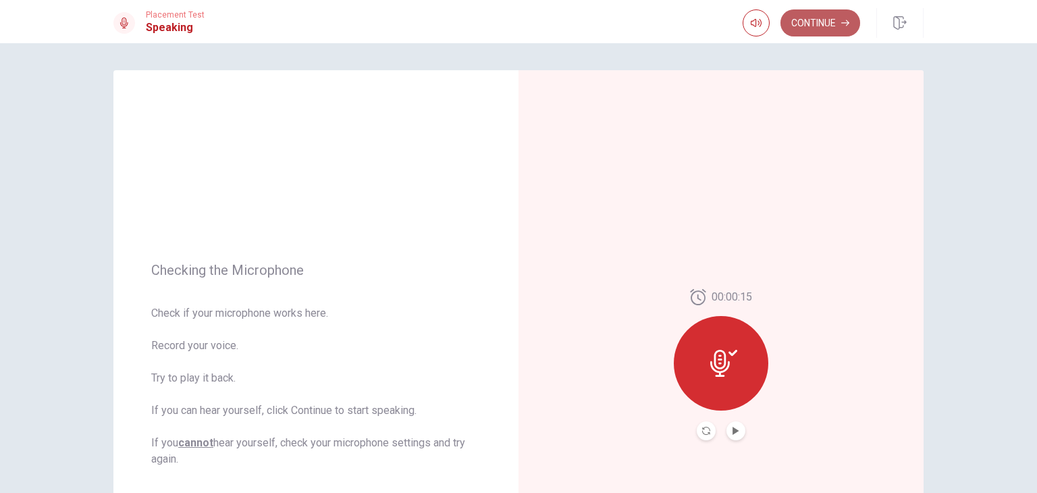
click at [832, 15] on button "Continue" at bounding box center [821, 22] width 80 height 27
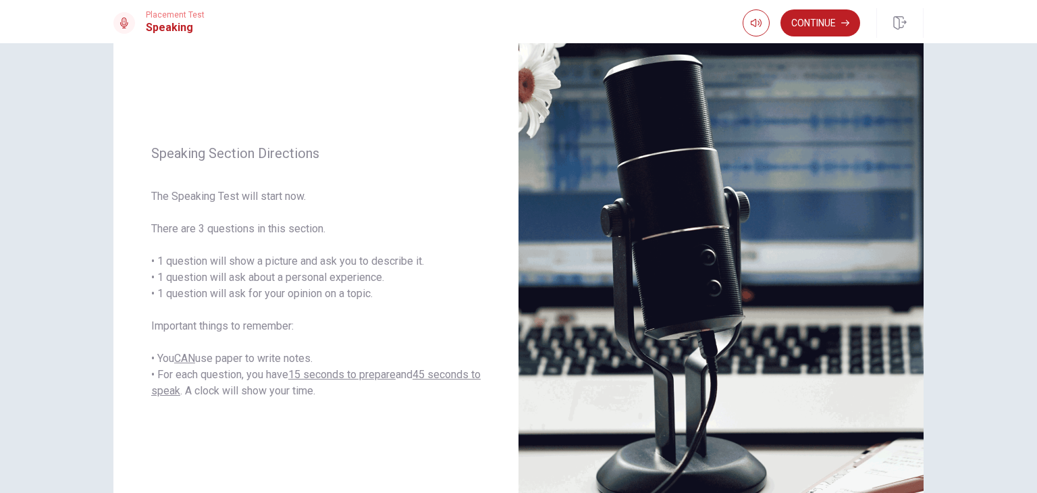
scroll to position [55, 0]
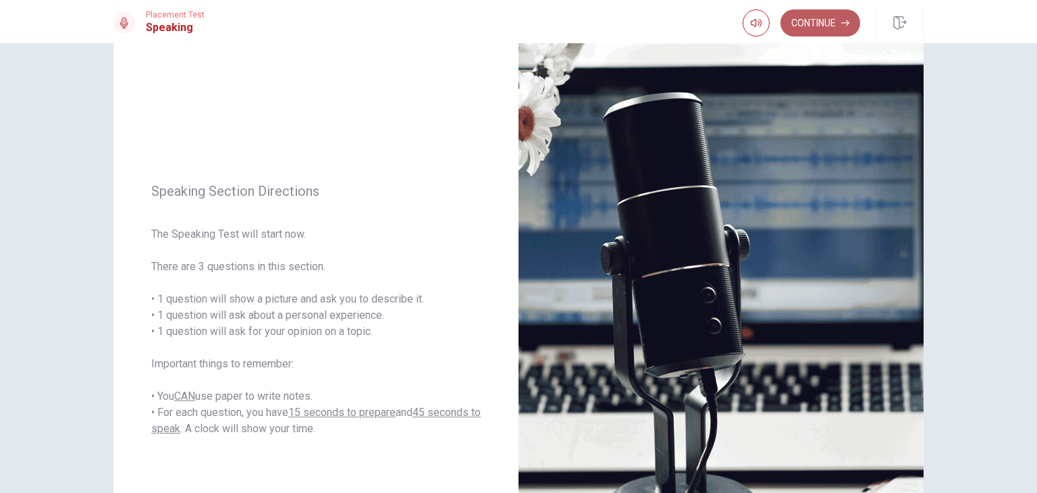
click at [808, 24] on button "Continue" at bounding box center [821, 22] width 80 height 27
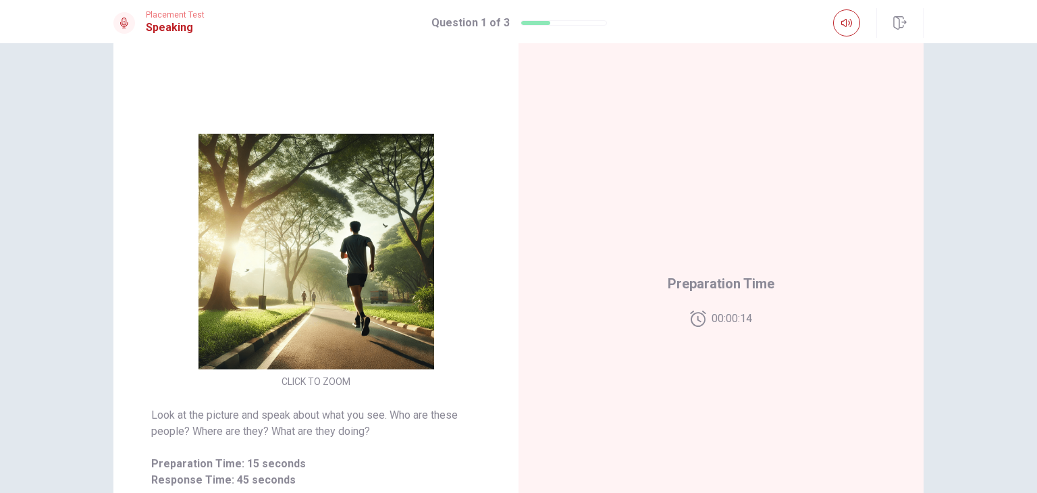
scroll to position [47, 0]
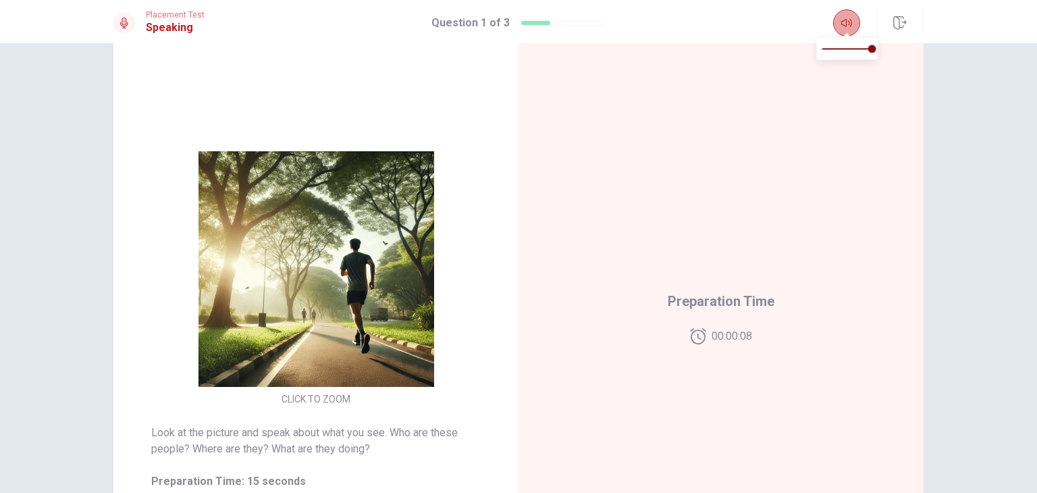
click at [846, 26] on icon "button" at bounding box center [847, 23] width 11 height 8
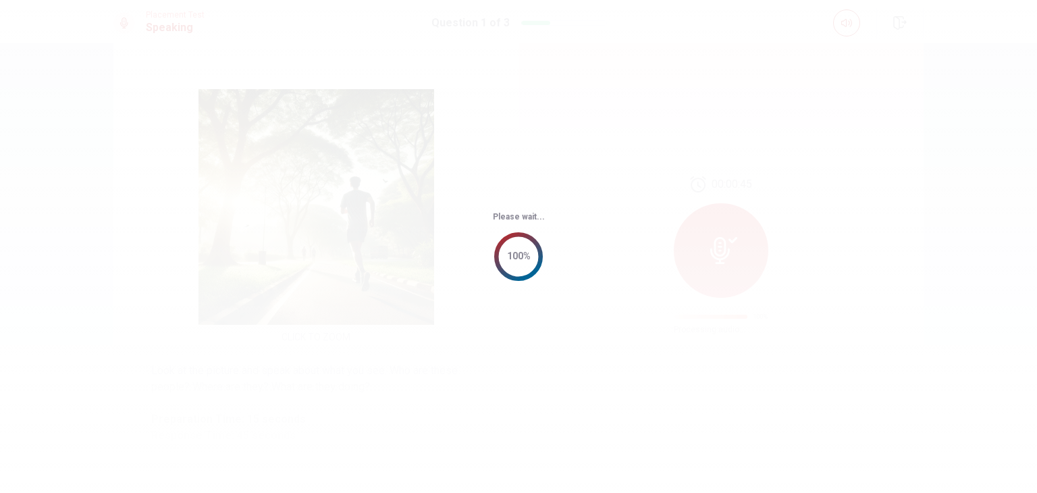
scroll to position [0, 0]
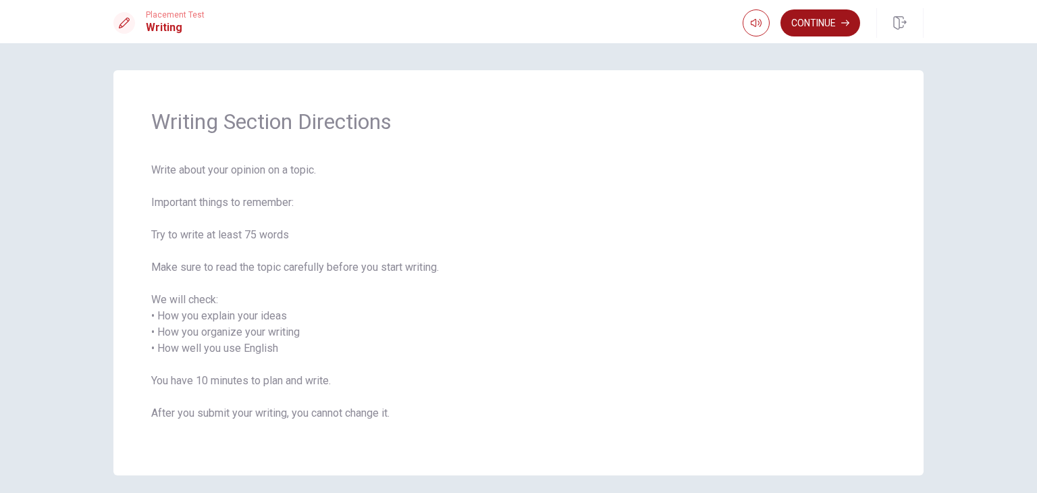
click at [817, 17] on button "Continue" at bounding box center [821, 22] width 80 height 27
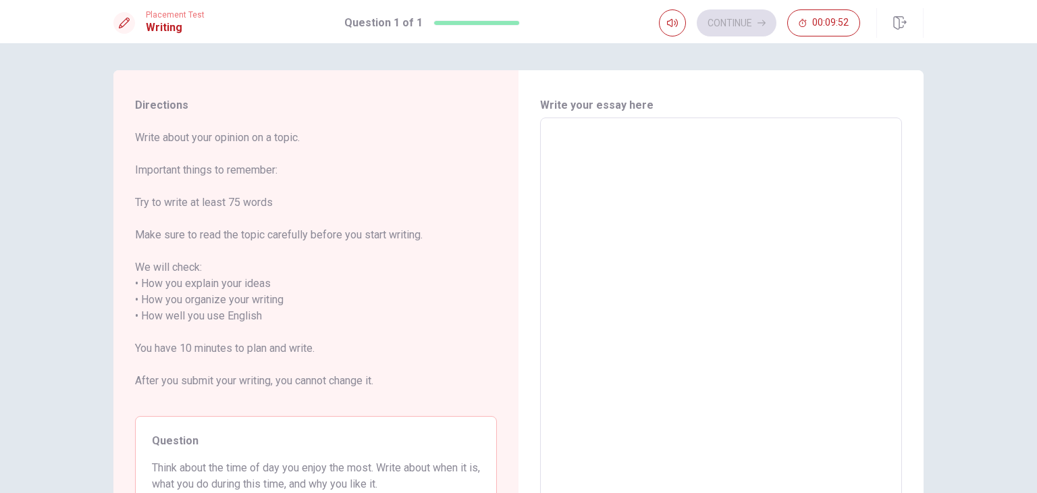
click at [686, 201] on textarea at bounding box center [721, 316] width 343 height 375
drag, startPoint x: 611, startPoint y: 247, endPoint x: 625, endPoint y: 208, distance: 41.7
click at [625, 208] on textarea at bounding box center [721, 316] width 343 height 375
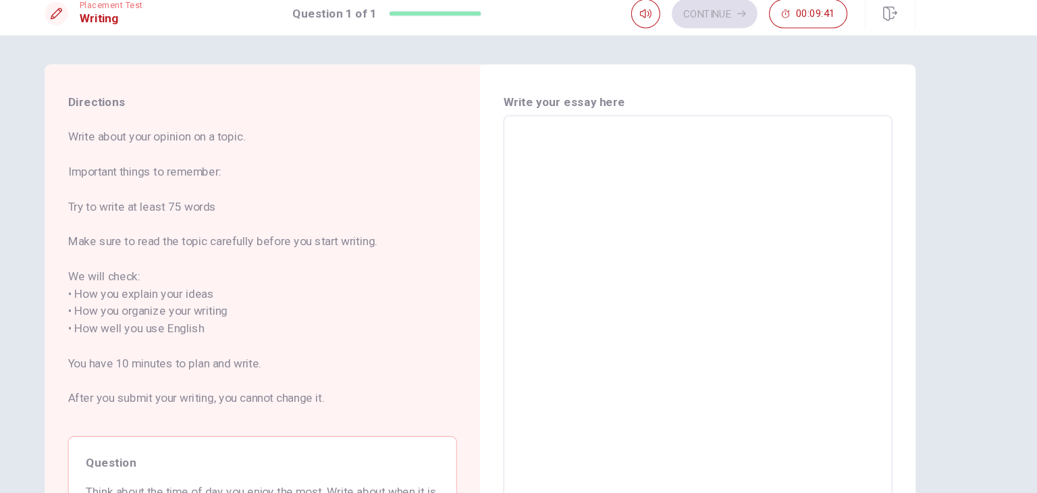
click at [954, 162] on div "Directions Write about your opinion on a topic. Important things to remember: T…" at bounding box center [518, 268] width 1037 height 450
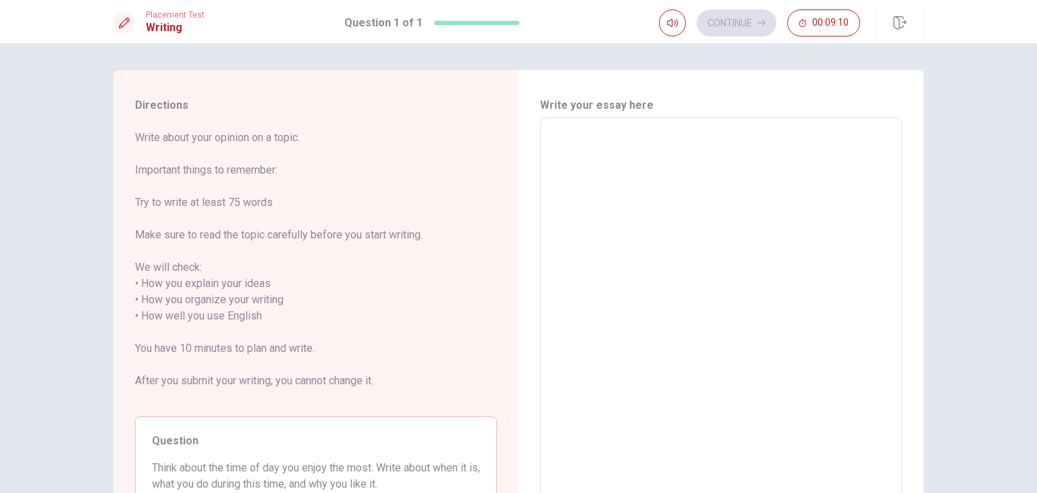
click at [864, 161] on textarea at bounding box center [721, 316] width 343 height 375
type textarea "i"
type textarea "x"
type textarea "ih"
type textarea "x"
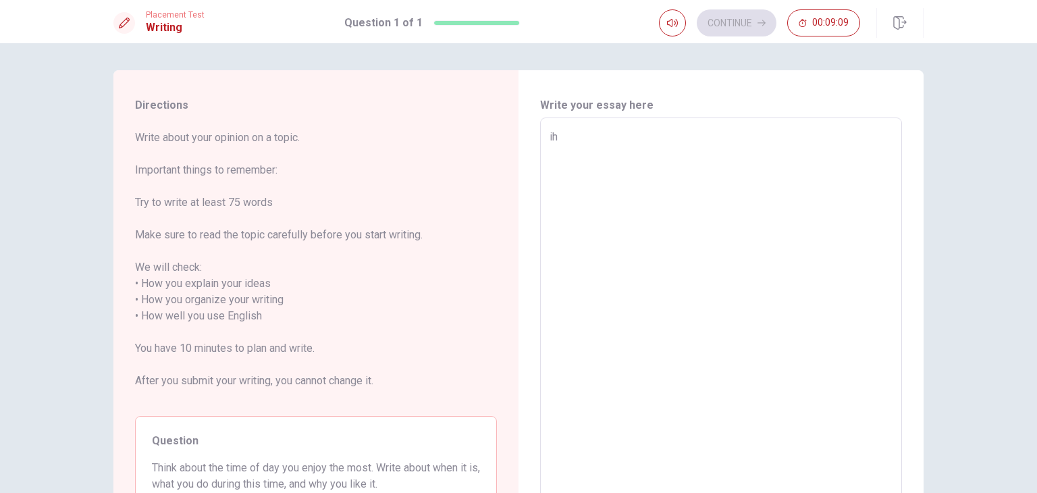
type textarea "ihe"
type textarea "x"
type textarea "ih"
type textarea "x"
type textarea "i"
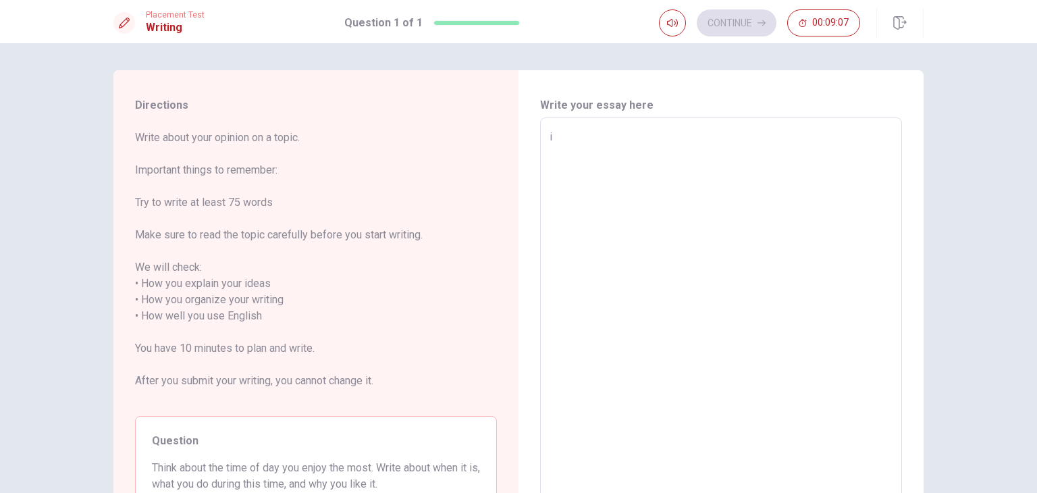
type textarea "x"
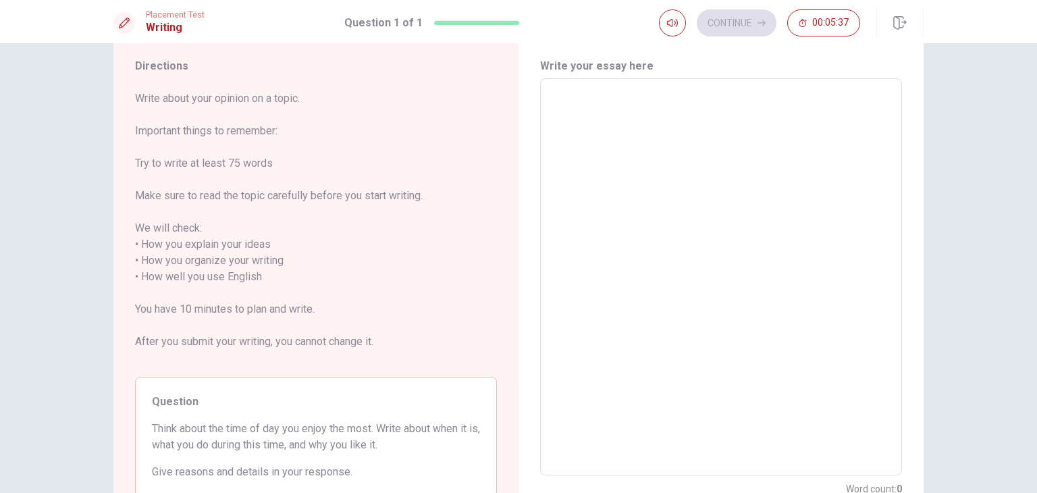
scroll to position [17, 0]
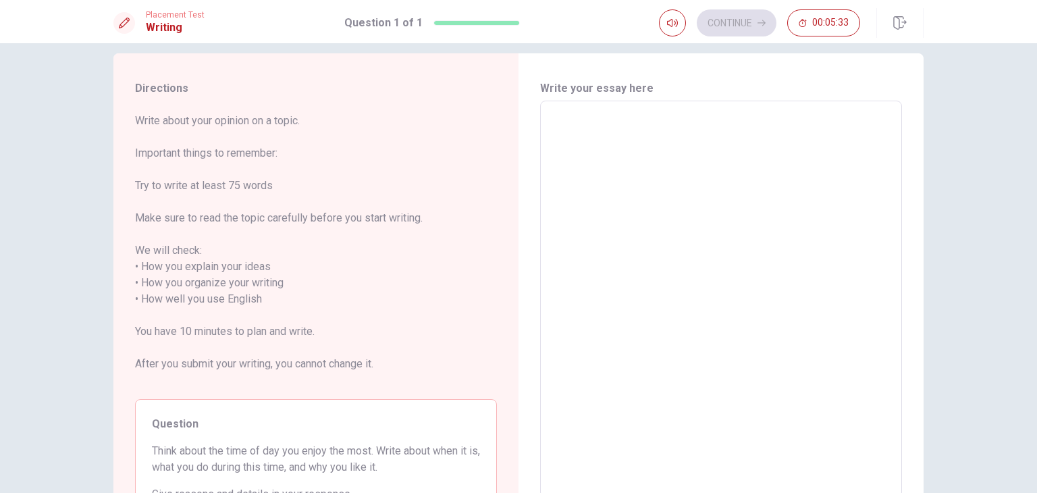
type textarea "i"
type textarea "x"
type textarea "I"
type textarea "x"
type textarea "I"
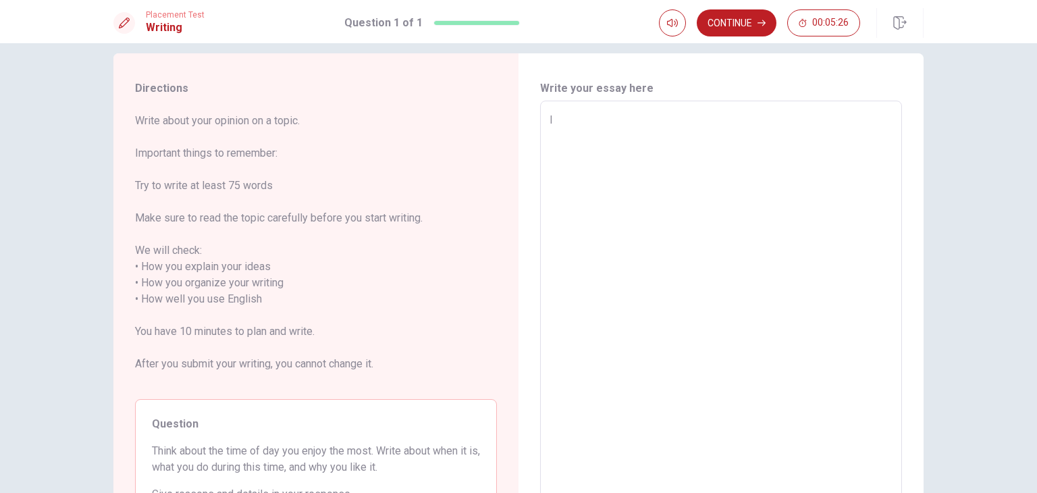
type textarea "x"
type textarea "I g"
type textarea "x"
type textarea "I go"
type textarea "x"
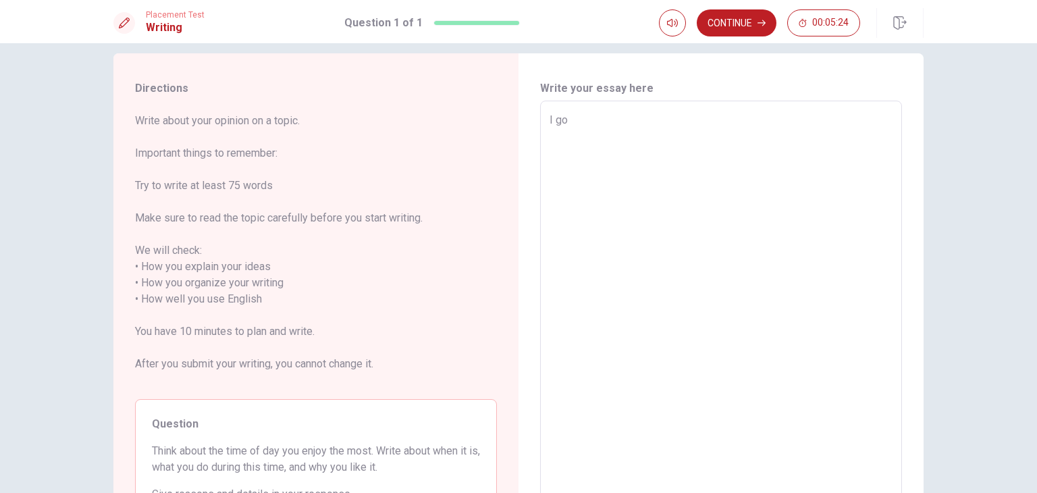
type textarea "I go"
type textarea "x"
type textarea "I go v"
type textarea "x"
type textarea "I go ve"
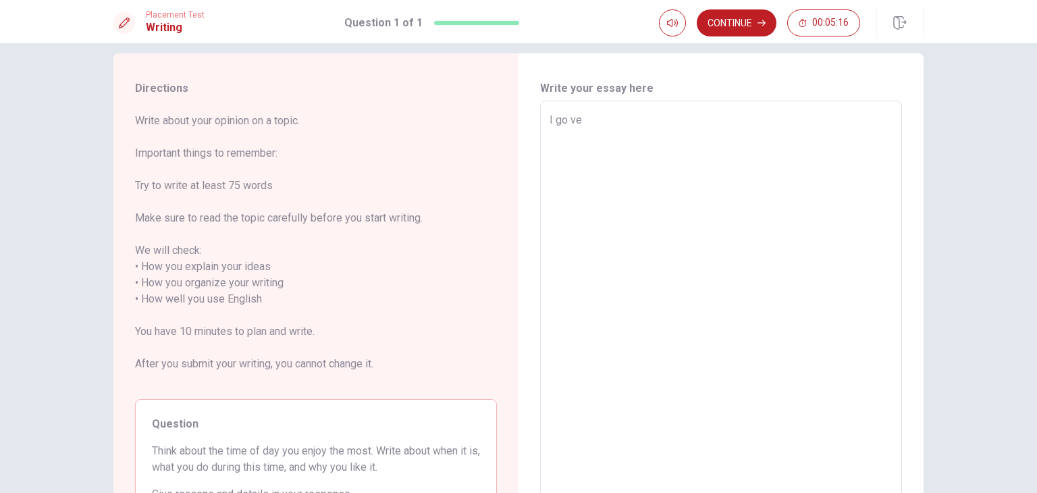
type textarea "x"
type textarea "I go vek"
type textarea "x"
type textarea "I go veks"
type textarea "x"
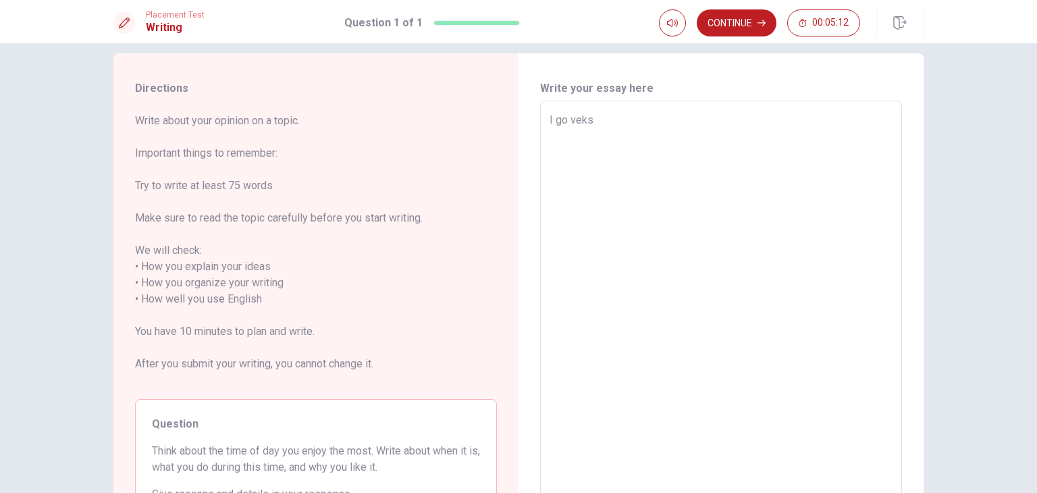
type textarea "I go veksh"
type textarea "x"
type textarea "I go vekshe"
type textarea "x"
type textarea "I go vekshen"
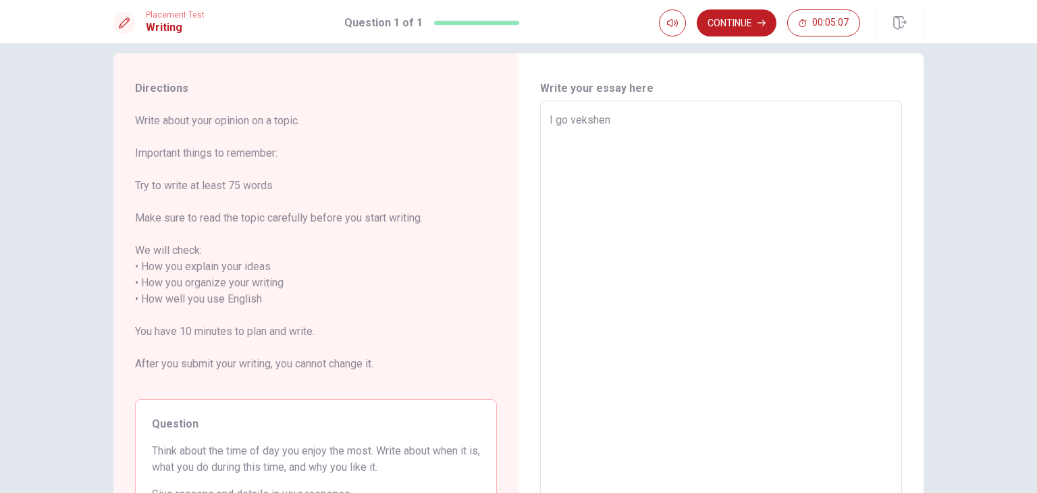
type textarea "x"
type textarea "I go vekshen"
type textarea "x"
type textarea "I go vekshen i"
type textarea "x"
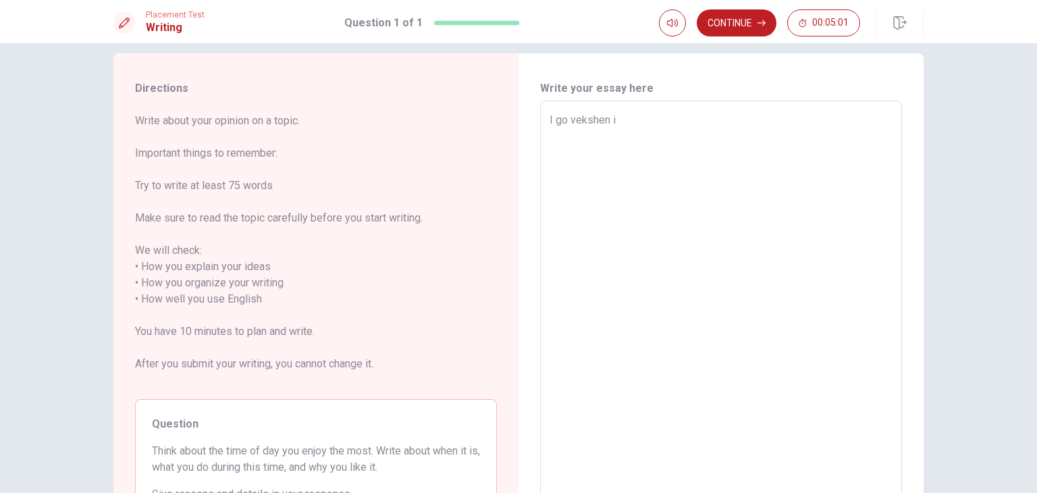
type textarea "I go vekshen in"
type textarea "x"
type textarea "I go vekshen in"
type textarea "x"
type textarea "I go vekshen in f"
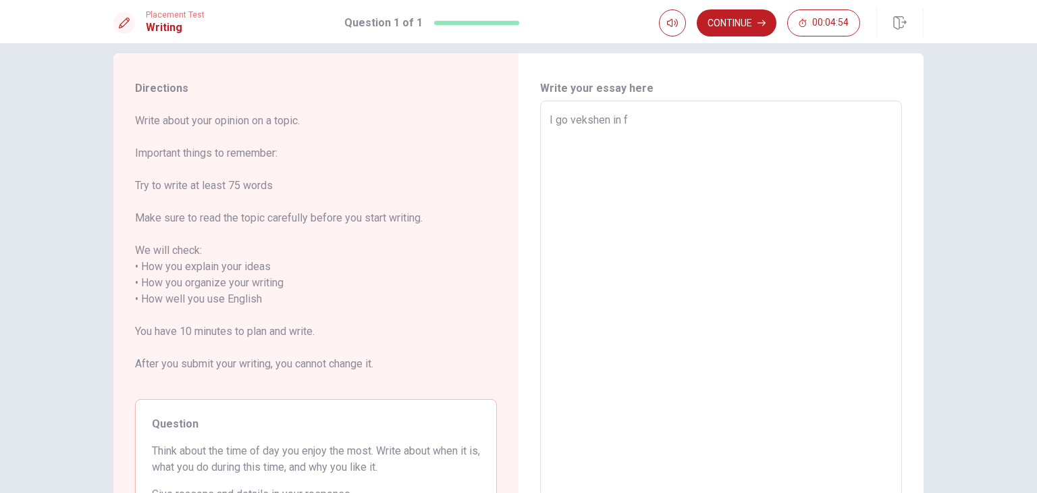
type textarea "x"
type textarea "I go vekshen in fa"
type textarea "x"
type textarea "I go vekshen in fam"
type textarea "x"
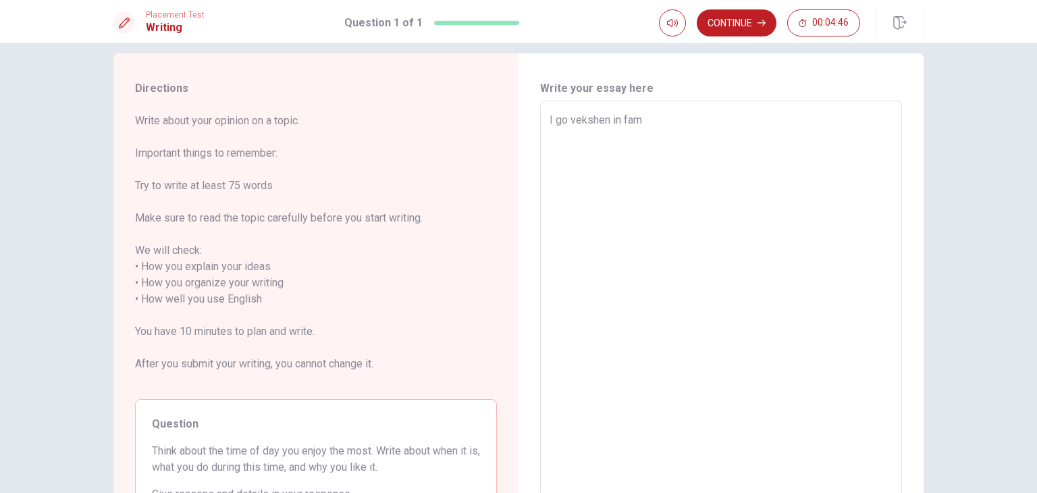
type textarea "I go vekshen in fami"
type textarea "x"
type textarea "I go vekshen in famil"
type textarea "x"
type textarea "I go vekshen in famill"
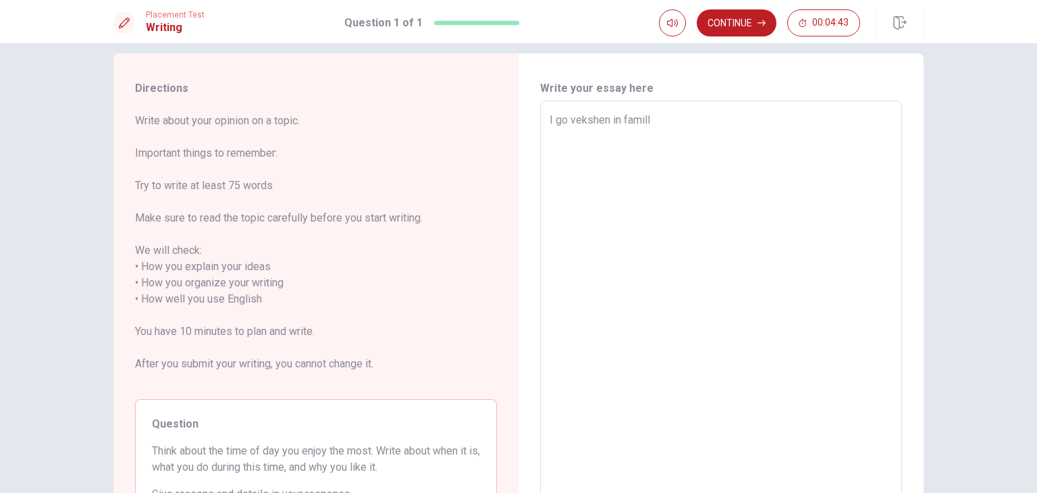
type textarea "x"
type textarea "I go vekshen in famille"
type textarea "x"
type textarea "I go vekshen in famille"
type textarea "x"
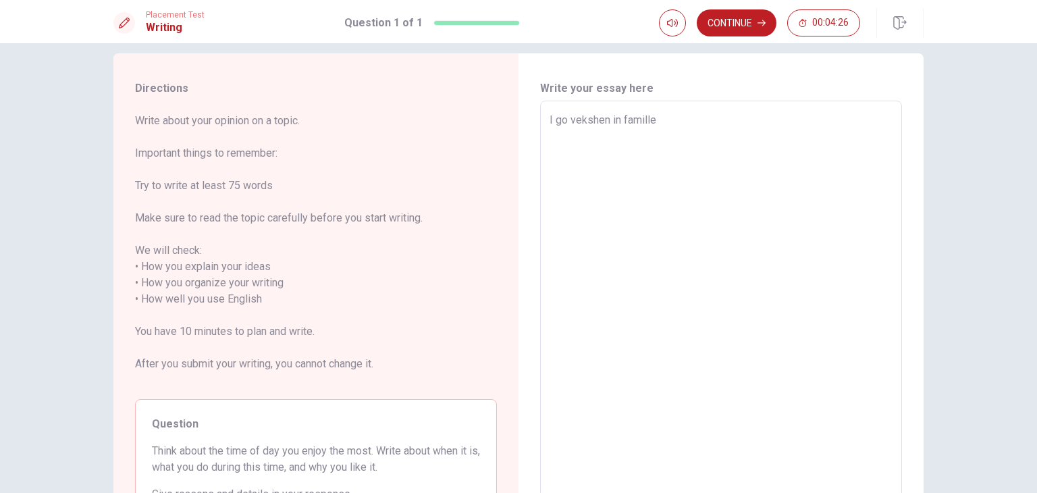
type textarea "I go vekshen in famille f"
type textarea "x"
type textarea "I go vekshen in famille fo"
type textarea "x"
type textarea "I go vekshen in famille for"
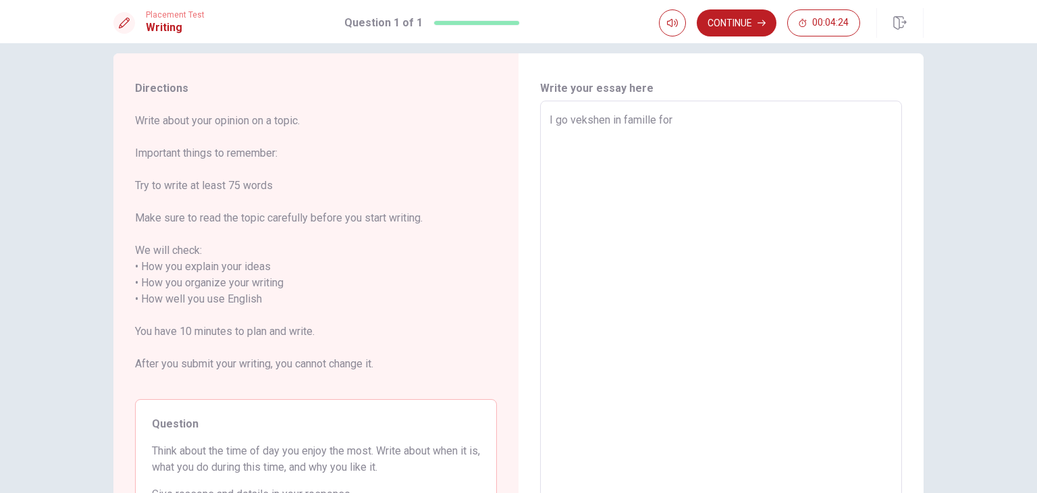
type textarea "x"
type textarea "I go vekshen in famille for"
type textarea "x"
type textarea "I go vekshen in famille for p"
type textarea "x"
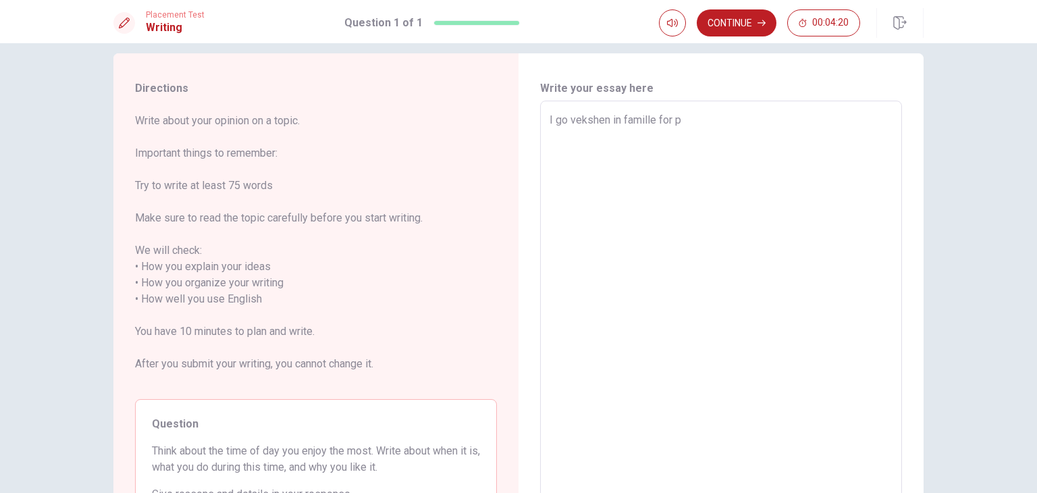
type textarea "I go vekshen in famille for pa"
type textarea "x"
type textarea "I go vekshen in famille for par"
type textarea "x"
type textarea "I go vekshen in famille for park"
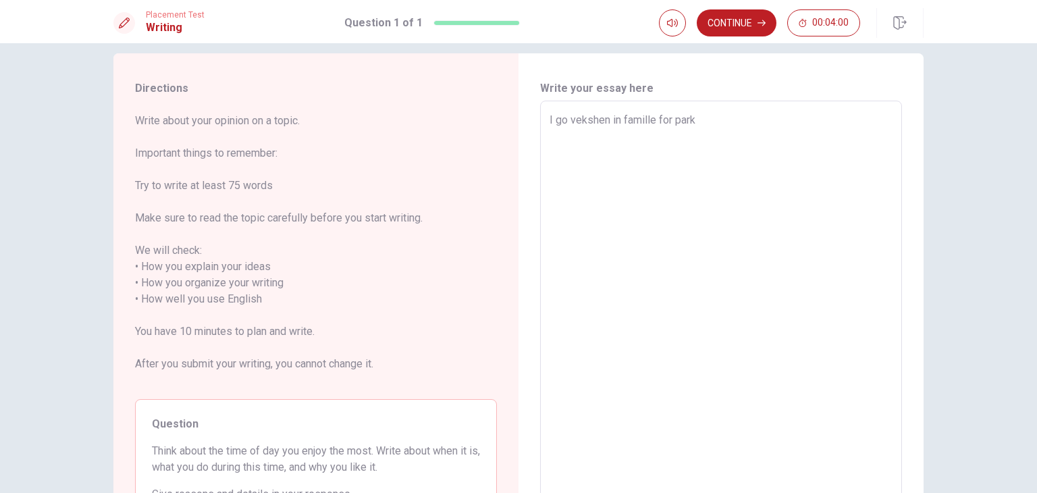
type textarea "x"
type textarea "I go vekshen in famille for park."
type textarea "x"
type textarea "I go vekshen in famille for park.p"
type textarea "x"
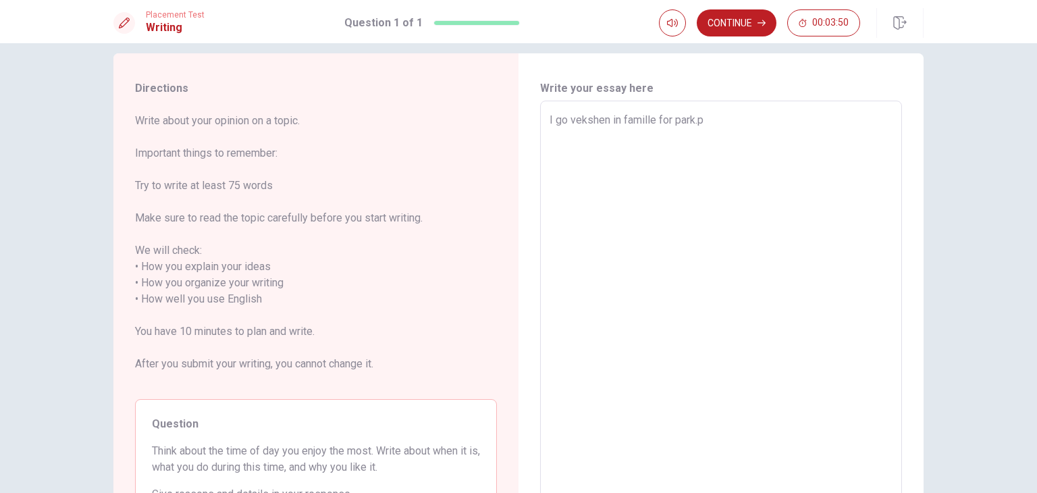
type textarea "I go vekshen in famille for park.pa"
type textarea "x"
type textarea "I go vekshen in famille for park.par"
type textarea "x"
type textarea "I go vekshen in famille for park.park"
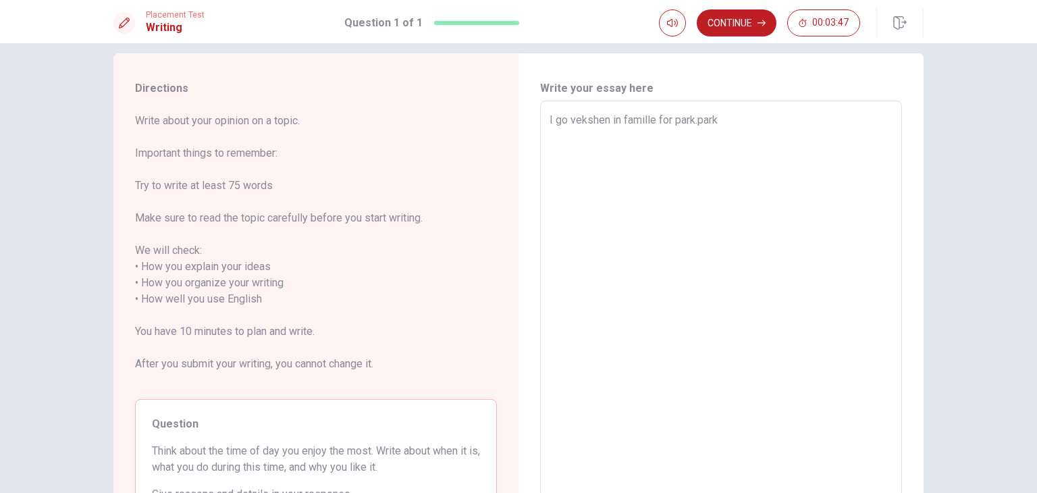
type textarea "x"
type textarea "I go vekshen in famille for park.par"
type textarea "x"
type textarea "I go vekshen in famille for park.pa"
type textarea "x"
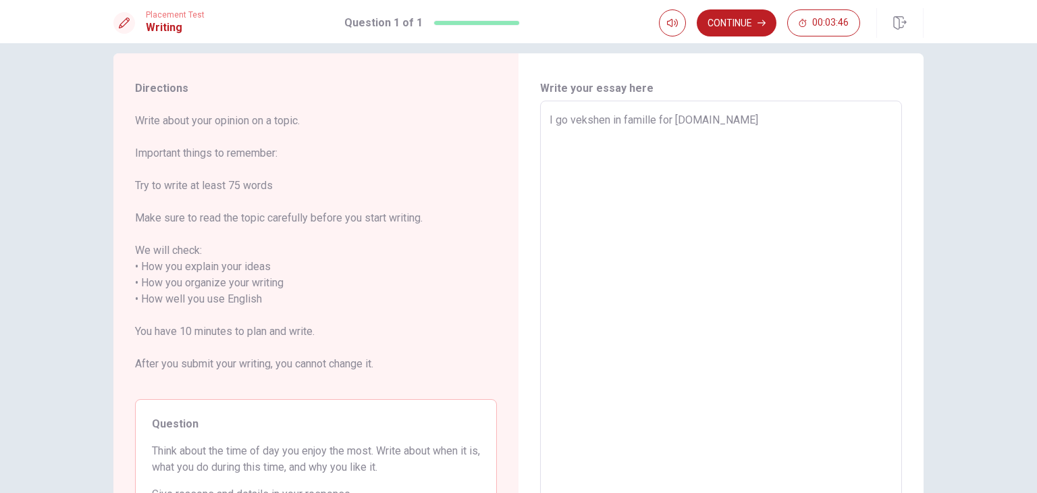
type textarea "I go vekshen in famille for park.p"
type textarea "x"
type textarea "I go vekshen in famille for park."
type textarea "x"
type textarea "I go vekshen in famille for park."
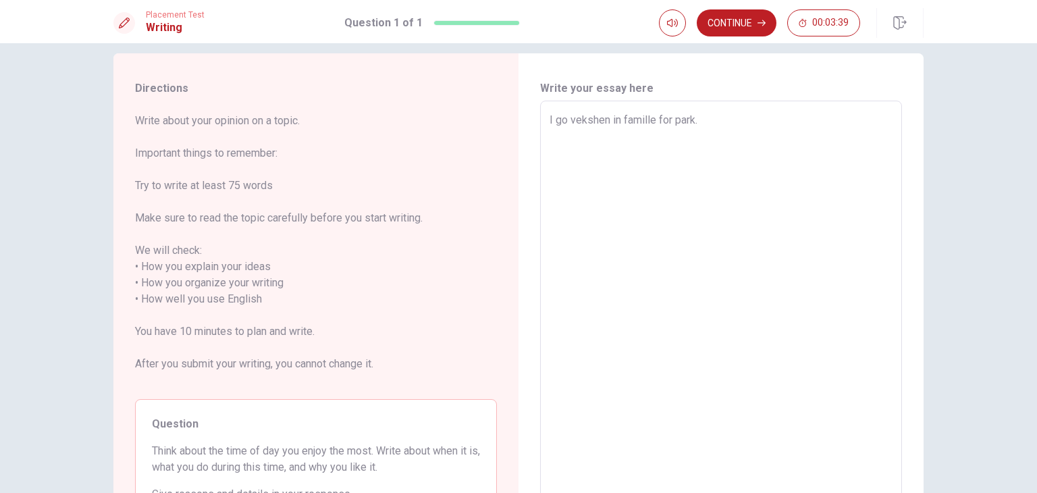
type textarea "x"
type textarea "I go vekshen in famille for park. p"
type textarea "x"
type textarea "I go vekshen in famille for park."
type textarea "x"
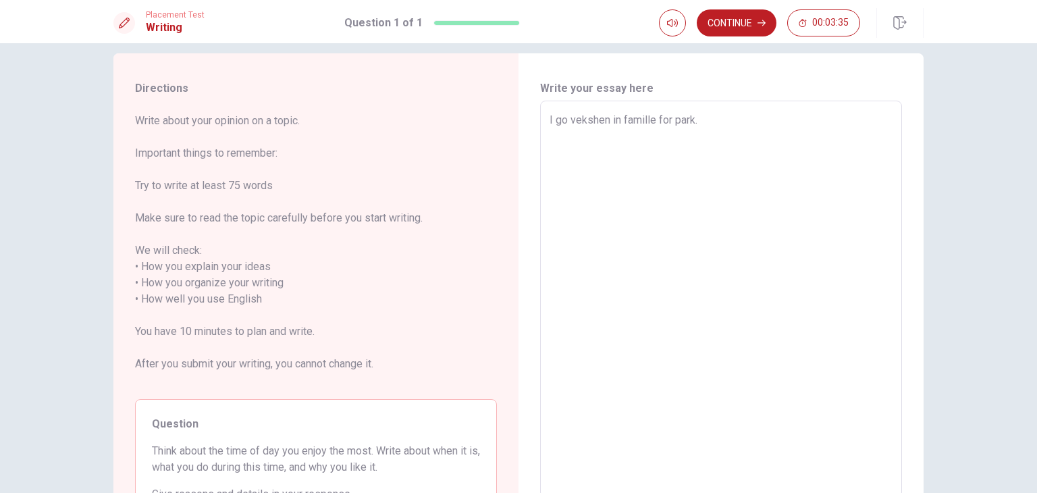
type textarea "I go vekshen in famille for park. P"
type textarea "x"
type textarea "I go vekshen in famille for park. Pa"
type textarea "x"
type textarea "I go vekshen in famille for park. Par"
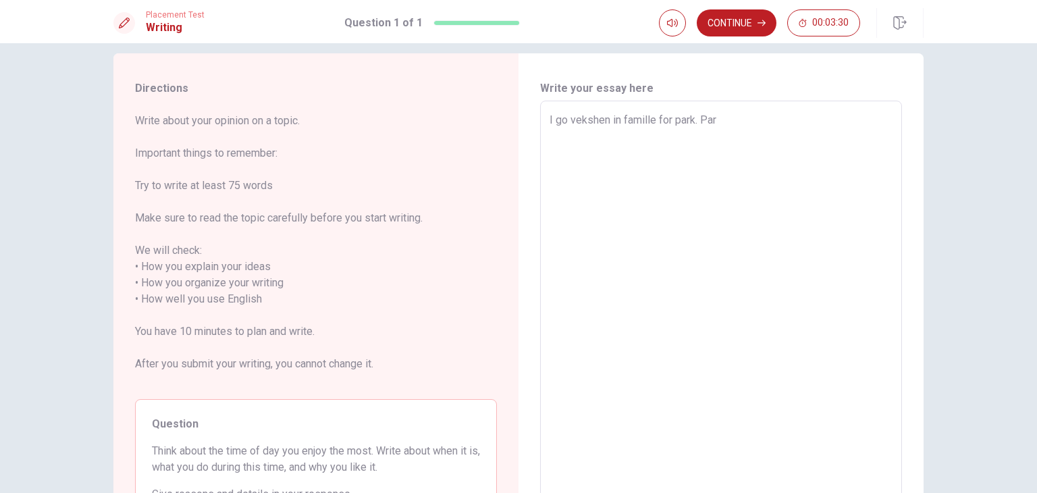
type textarea "x"
type textarea "I go vekshen in famille for park. Park"
type textarea "x"
type textarea "I go vekshen in famille for park. Park"
type textarea "x"
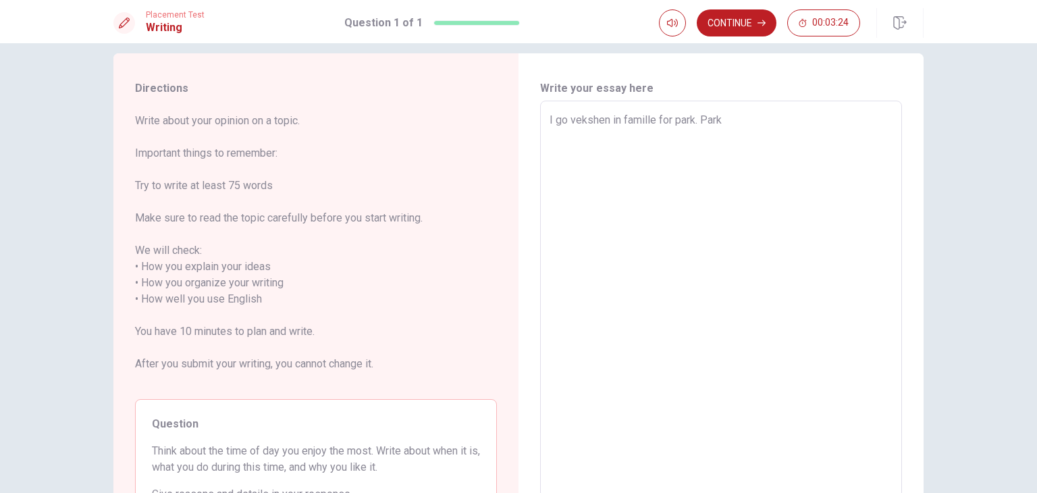
type textarea "I go vekshen in famille for park. Park b"
type textarea "x"
type textarea "I go vekshen in famille for park. Park bi"
type textarea "x"
type textarea "I go vekshen in famille for park. Park big"
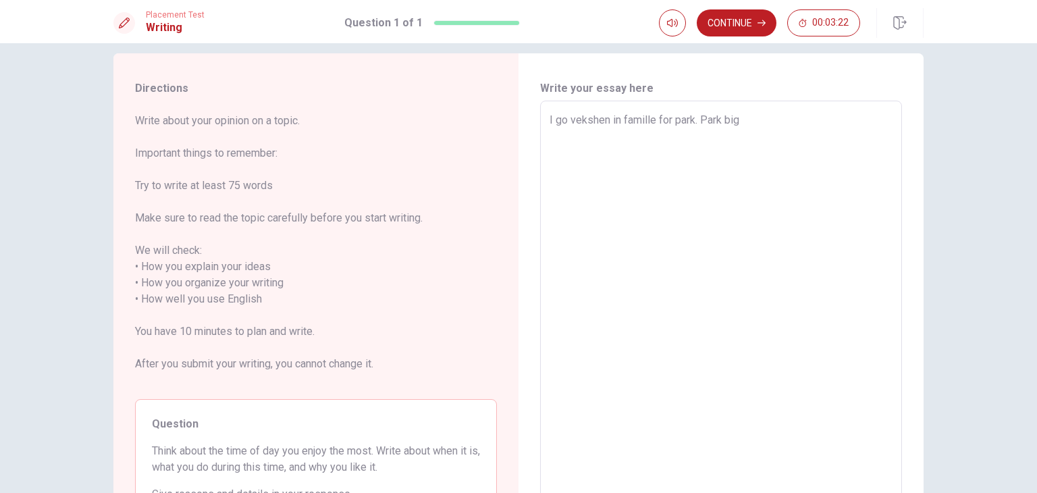
type textarea "x"
type textarea "I go vekshen in famille for park. Park bigr"
type textarea "x"
type textarea "I go vekshen in famille for park. Park big"
type textarea "x"
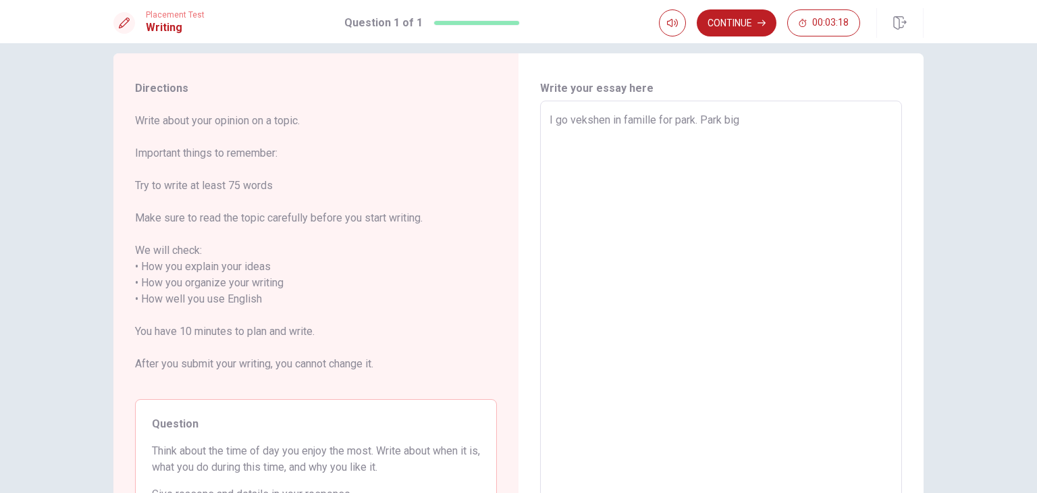
type textarea "I go vekshen in famille for park. Park bige"
type textarea "x"
type textarea "I go vekshen in famille for park. Park biger"
type textarea "x"
type textarea "I go vekshen in famille for park. Park biger"
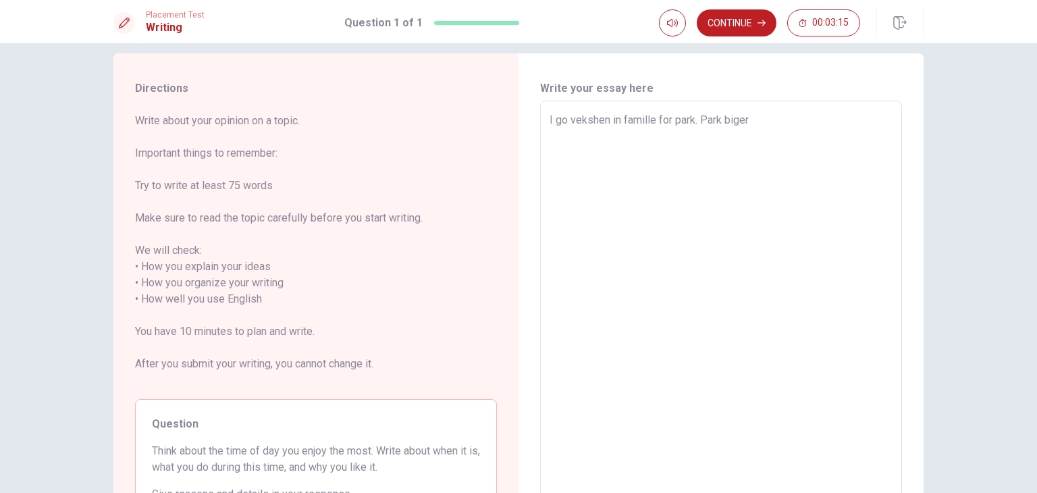
type textarea "x"
type textarea "I go vekshen in famille for park. Park biger a"
type textarea "x"
type textarea "I go vekshen in famille for park. Park biger an"
type textarea "x"
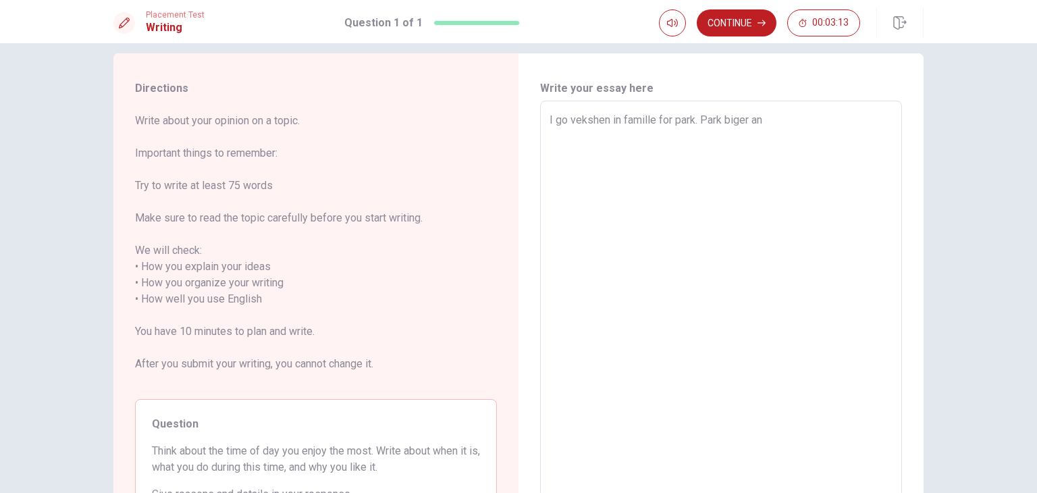
type textarea "I go vekshen in famille for park. Park biger an"
type textarea "x"
type textarea "I go vekshen in famille for park. Park biger an b"
type textarea "x"
type textarea "I go vekshen in famille for park. Park biger an by"
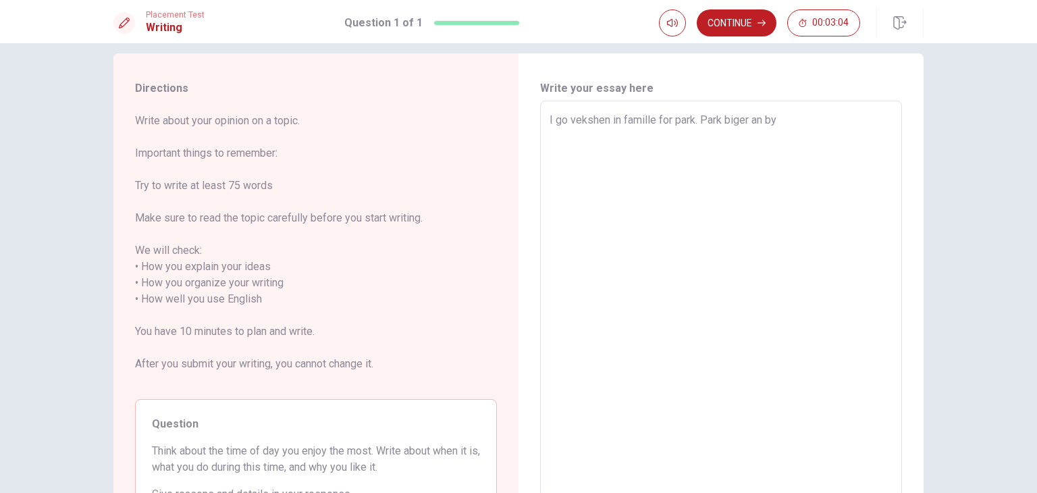
type textarea "x"
type textarea "I go vekshen in famille for park. Park biger an byt"
type textarea "x"
type textarea "I go vekshen in famille for park. Park biger an byte"
type textarea "x"
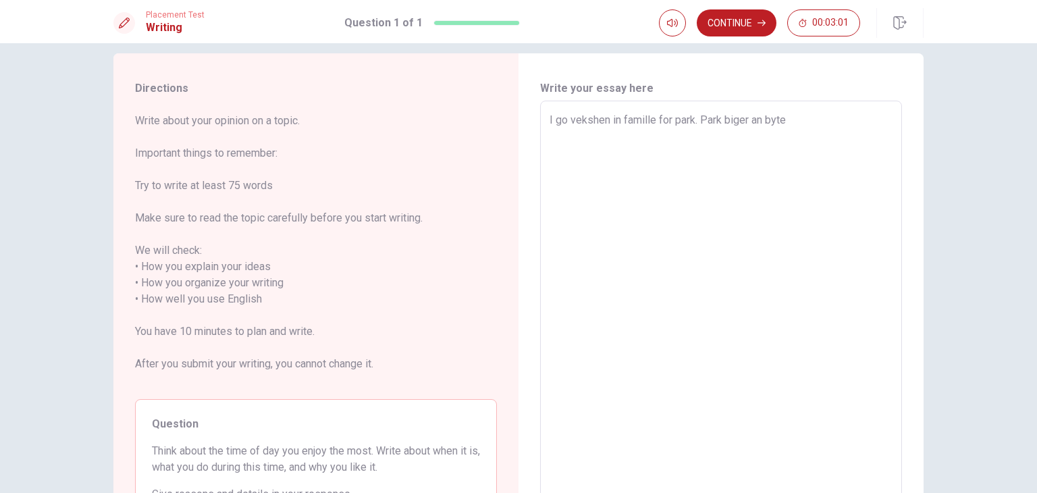
type textarea "I go vekshen in famille for park. Park biger an bytef"
type textarea "x"
type textarea "I go vekshen in famille for park. Park biger an bytefo"
type textarea "x"
type textarea "I go vekshen in famille for park. Park biger an bytefol"
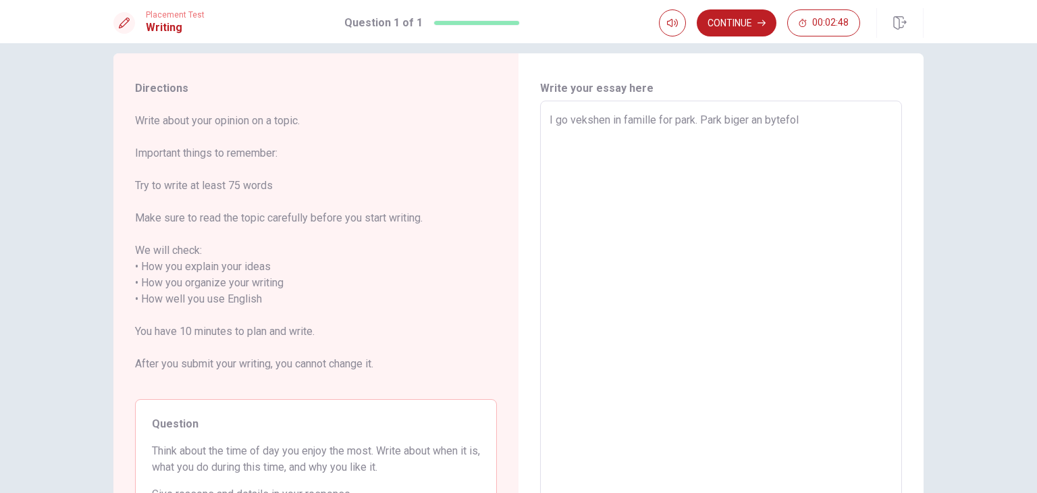
type textarea "x"
type textarea "I go vekshen in famille for park. Park biger an bytefol."
type textarea "x"
type textarea "I go vekshen in famille for park. Park biger an bytefol."
type textarea "x"
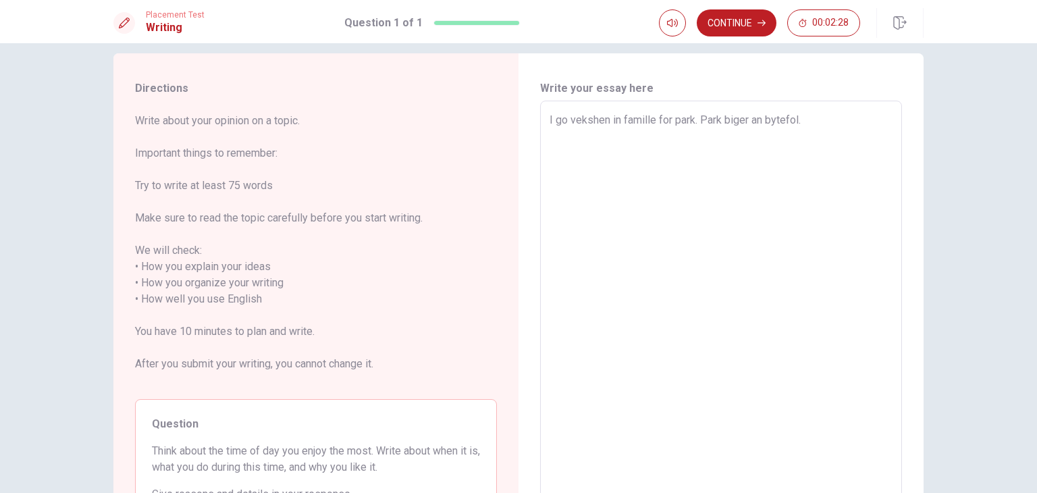
type textarea "I go vekshen in famille for park. Park biger an bytefol. i"
type textarea "x"
type textarea "I go vekshen in famille for park. Park biger an bytefol."
type textarea "x"
type textarea "I go vekshen in famille for park. Park biger an bytefol. I"
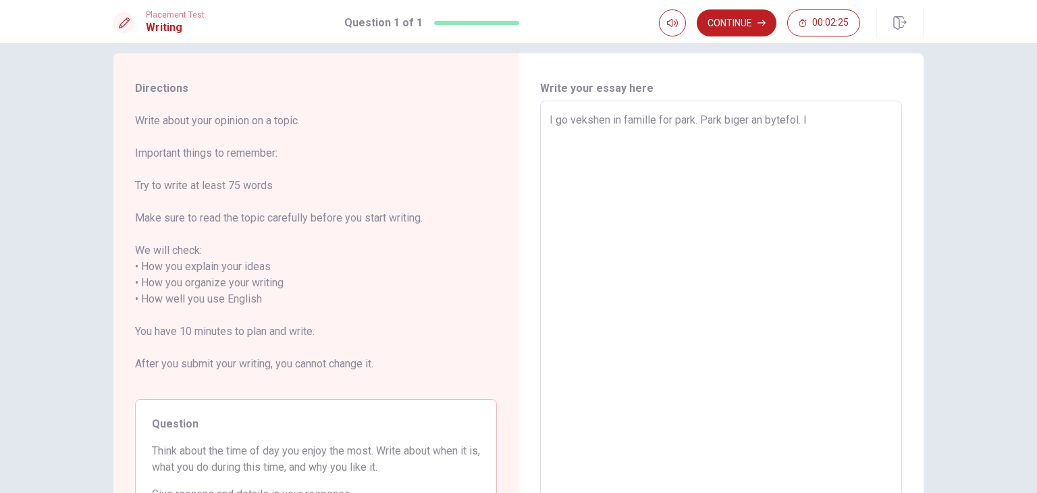
type textarea "x"
type textarea "I go vekshen in famille for park. Park biger an bytefol. I"
type textarea "x"
type textarea "I go vekshen in famille for park. Park biger an bytefol. I d"
type textarea "x"
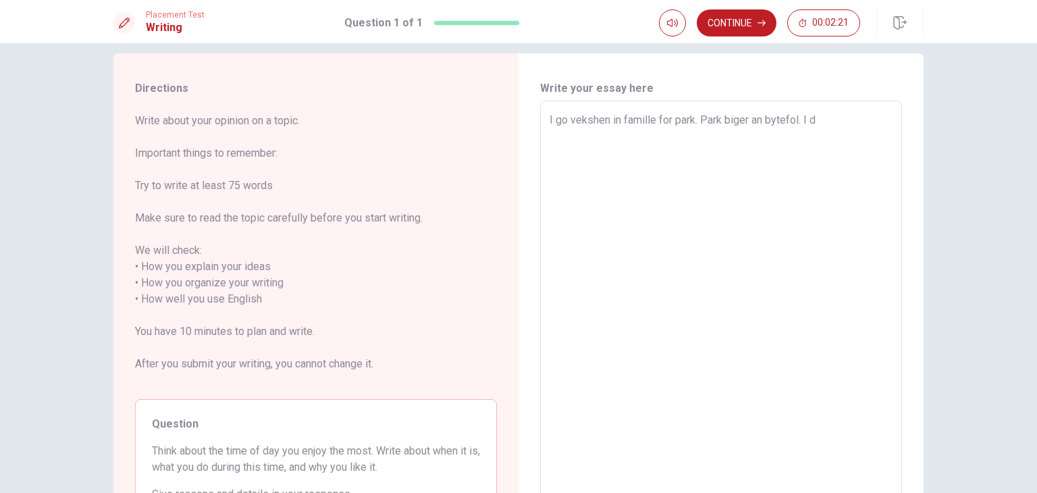
type textarea "I go vekshen in famille for park. Park biger an bytefol. I do"
type textarea "x"
type textarea "I go vekshen in famille for park. Park biger an bytefol. I doi"
type textarea "x"
type textarea "I go vekshen in famille for park. Park biger an bytefol. I doit"
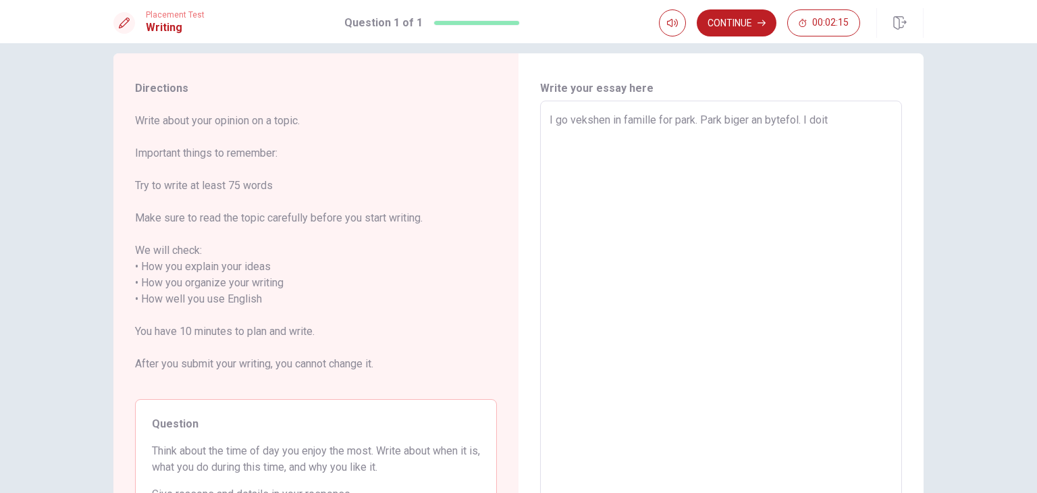
type textarea "x"
type textarea "I go vekshen in famille for park. Park biger an bytefol. I doit"
type textarea "x"
type textarea "I go vekshen in famille for park. Park biger an bytefol. I doit b"
type textarea "x"
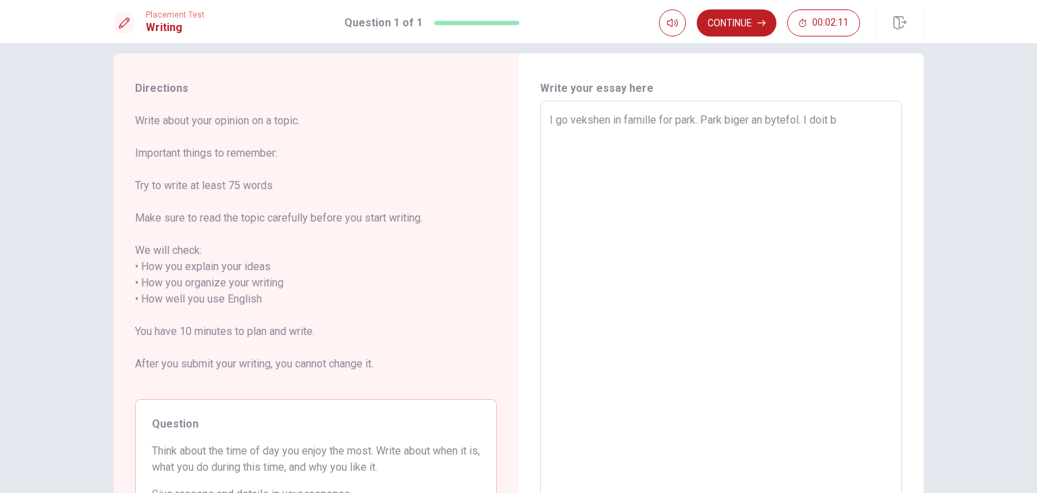
type textarea "I go vekshen in famille for park. Park biger an bytefol. I doit ba"
type textarea "x"
type textarea "I go vekshen in famille for park. Park biger an bytefol. I doit bar"
type textarea "x"
type textarea "I go vekshen in famille for park. Park biger an bytefol. I doit barb"
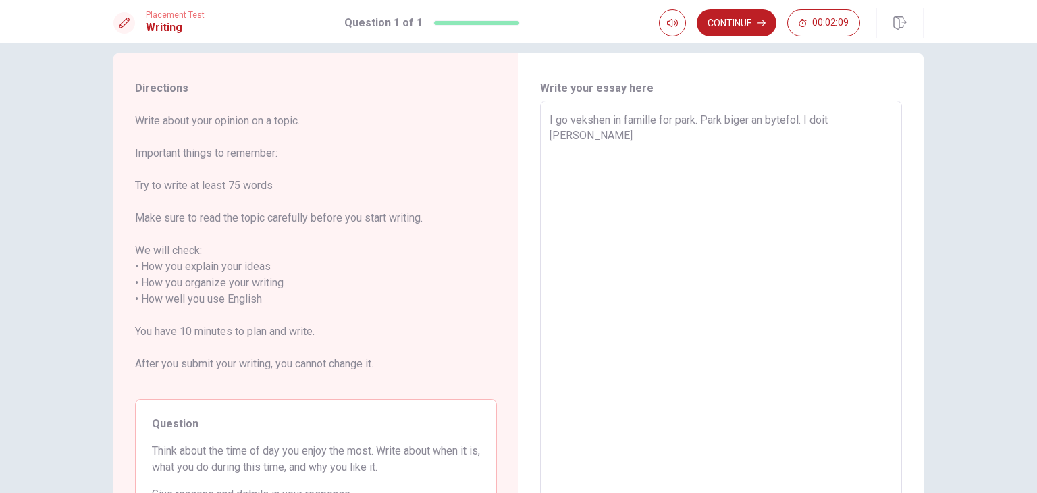
type textarea "x"
type textarea "I go vekshen in famille for park. Park biger an bytefol. I doit barbi"
type textarea "x"
type textarea "I go vekshen in famille for park. Park biger an bytefol. I doit barbik"
type textarea "x"
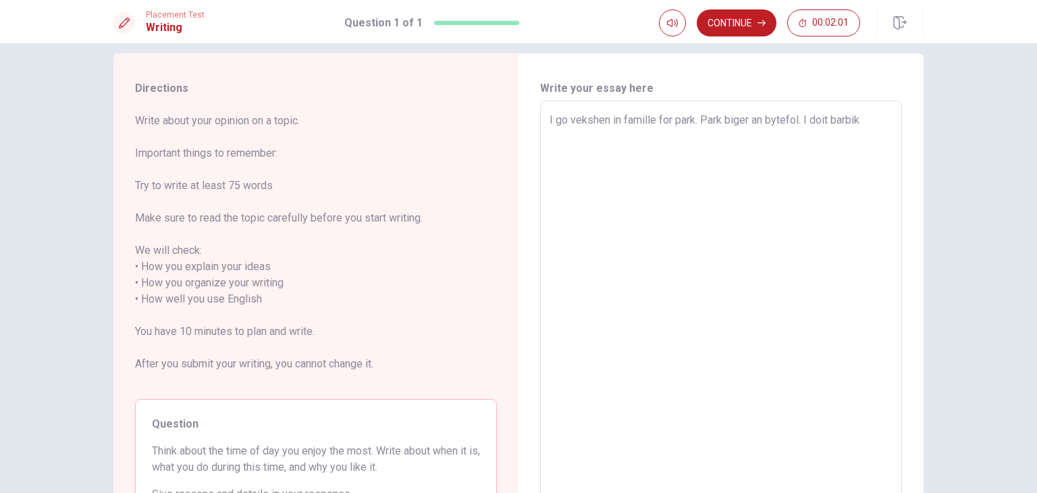
type textarea "I go vekshen in famille for park. Park biger an bytefol. I doit barbiky"
type textarea "x"
type textarea "I go vekshen in famille for park. Park biger an bytefol. I doit barbiky."
type textarea "x"
type textarea "I go vekshen in famille for park. Park biger an bytefol. I doit barbiky.t"
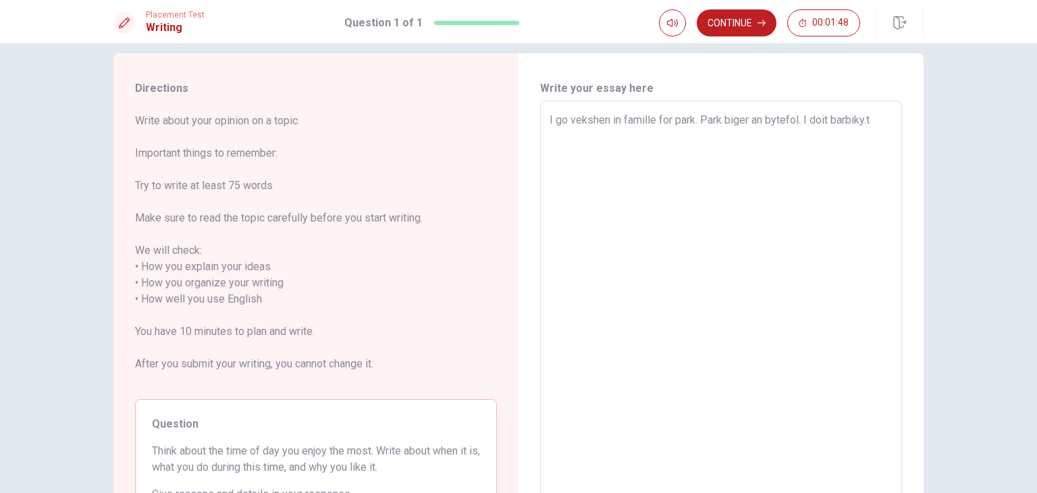
type textarea "x"
type textarea "I go vekshen in famille for park. Park biger an bytefol. I doit barbiky."
type textarea "x"
type textarea "I go vekshen in famille for park. Park biger an bytefol. I doit barbiky."
type textarea "x"
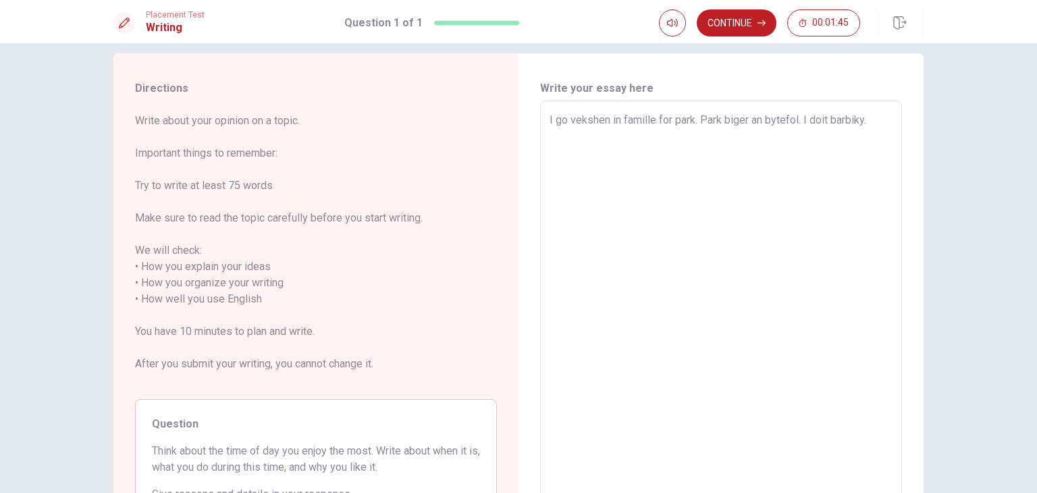
type textarea "I go vekshen in famille for park. Park biger an bytefol. I doit barbiky. T"
type textarea "x"
type textarea "I go vekshen in famille for park. Park biger an bytefol. I doit barbiky. Tu"
type textarea "x"
type textarea "I go vekshen in famille for park. Park biger an bytefol. I doit barbiky. Tum"
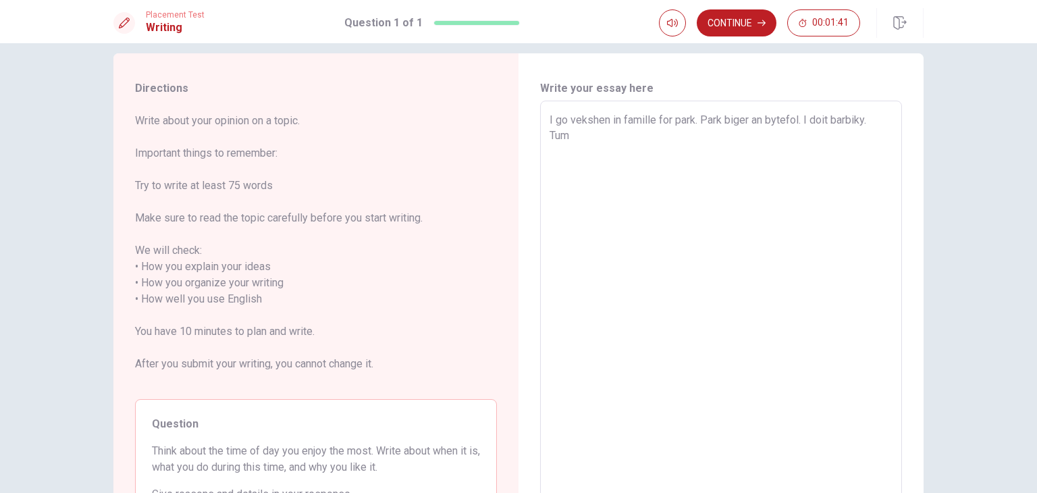
type textarea "x"
click at [747, 16] on button "Continue" at bounding box center [737, 22] width 80 height 27
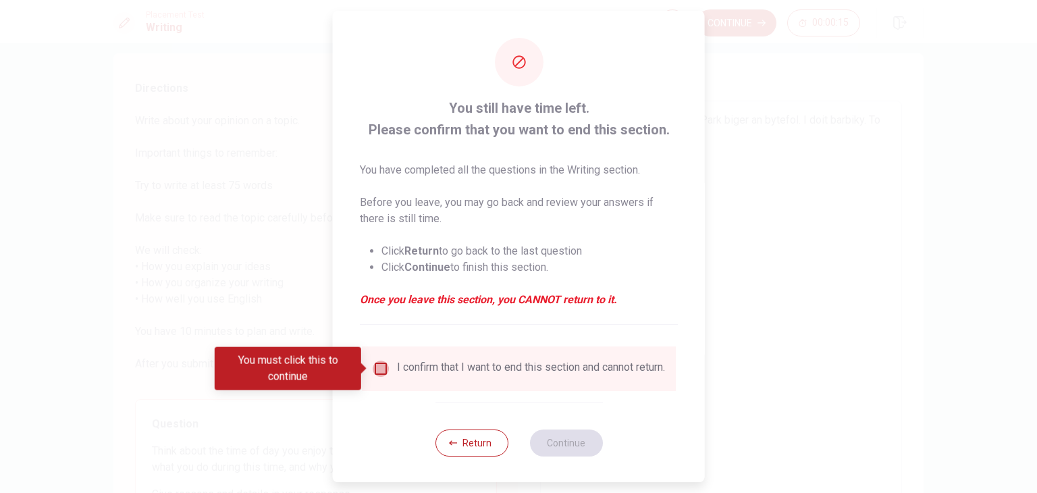
click at [378, 365] on input "You must click this to continue" at bounding box center [381, 369] width 16 height 16
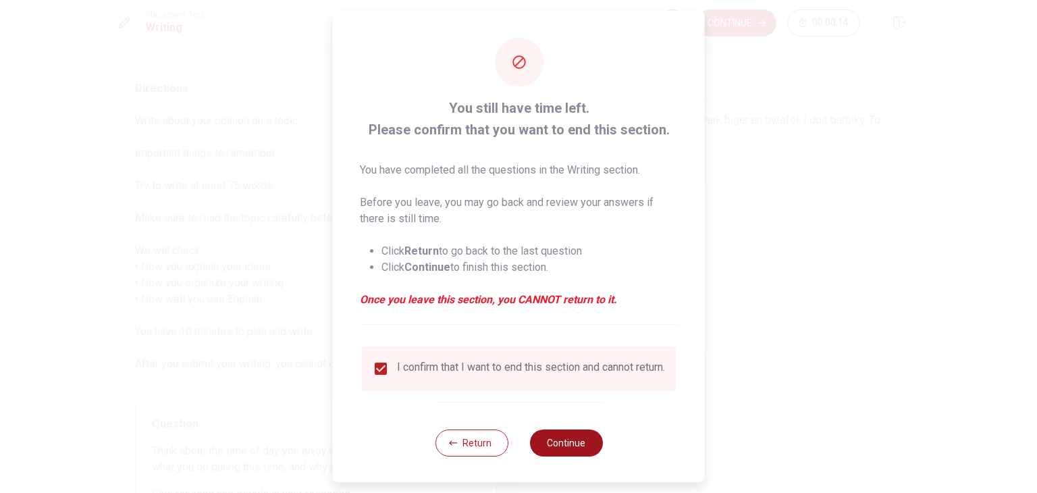
click at [552, 448] on button "Continue" at bounding box center [565, 443] width 73 height 27
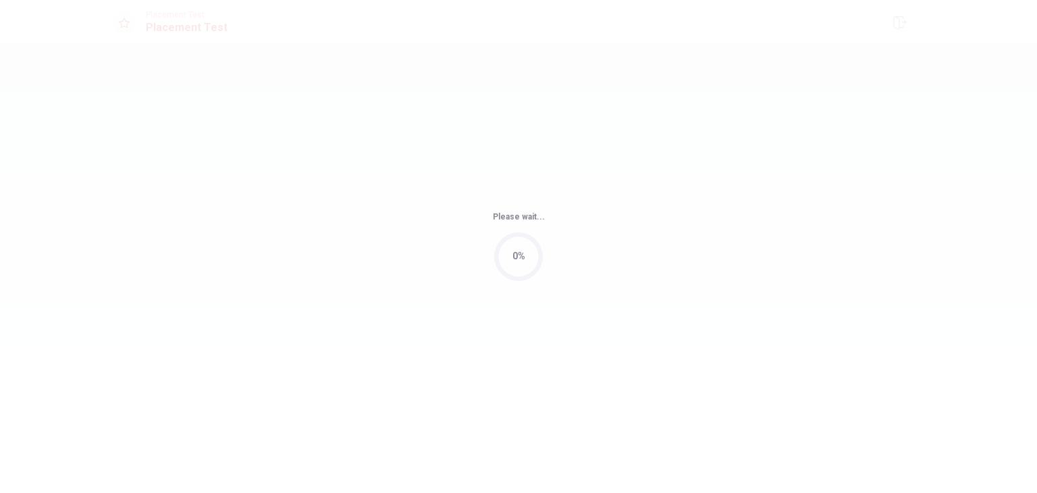
scroll to position [0, 0]
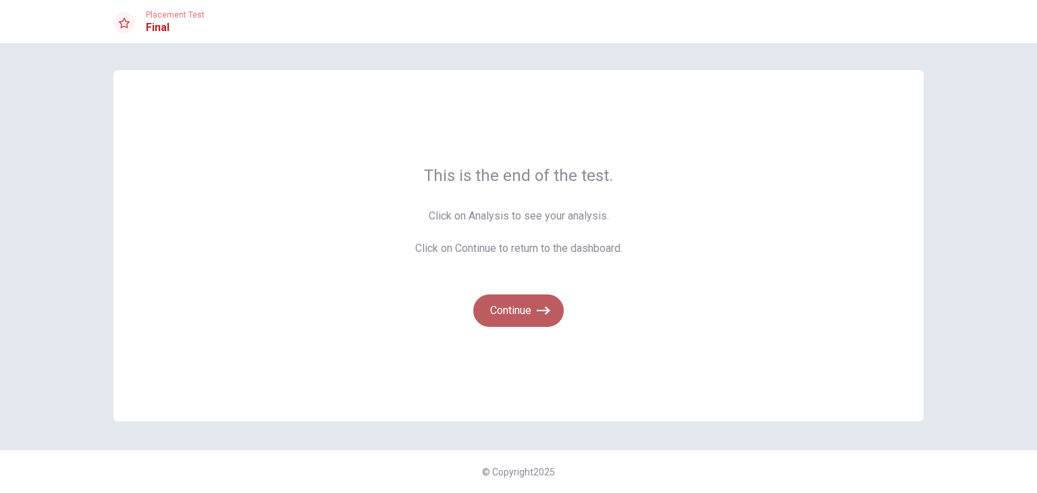
click at [538, 307] on icon "button" at bounding box center [544, 311] width 14 height 14
